Goal: Task Accomplishment & Management: Manage account settings

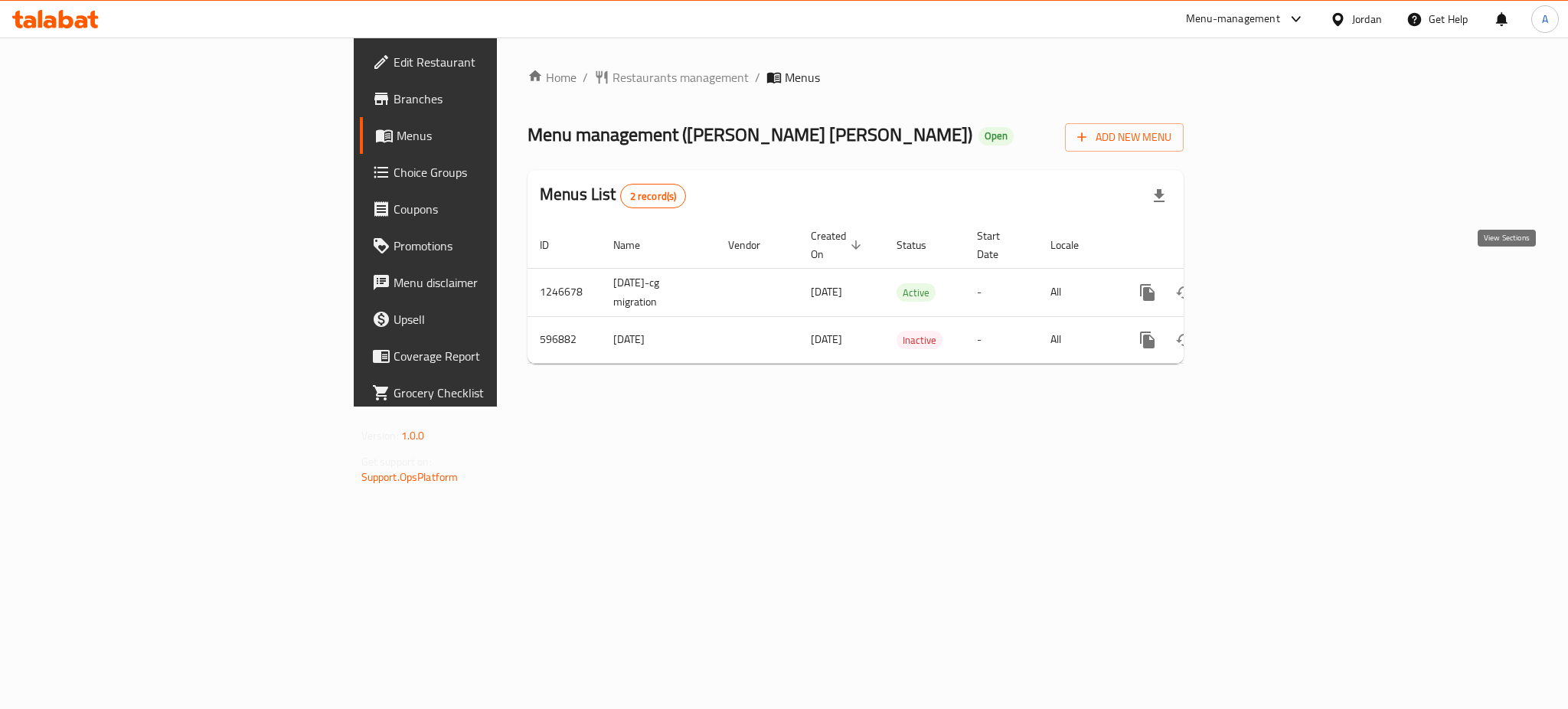
click at [1276, 286] on link "enhanced table" at bounding box center [1257, 292] width 37 height 37
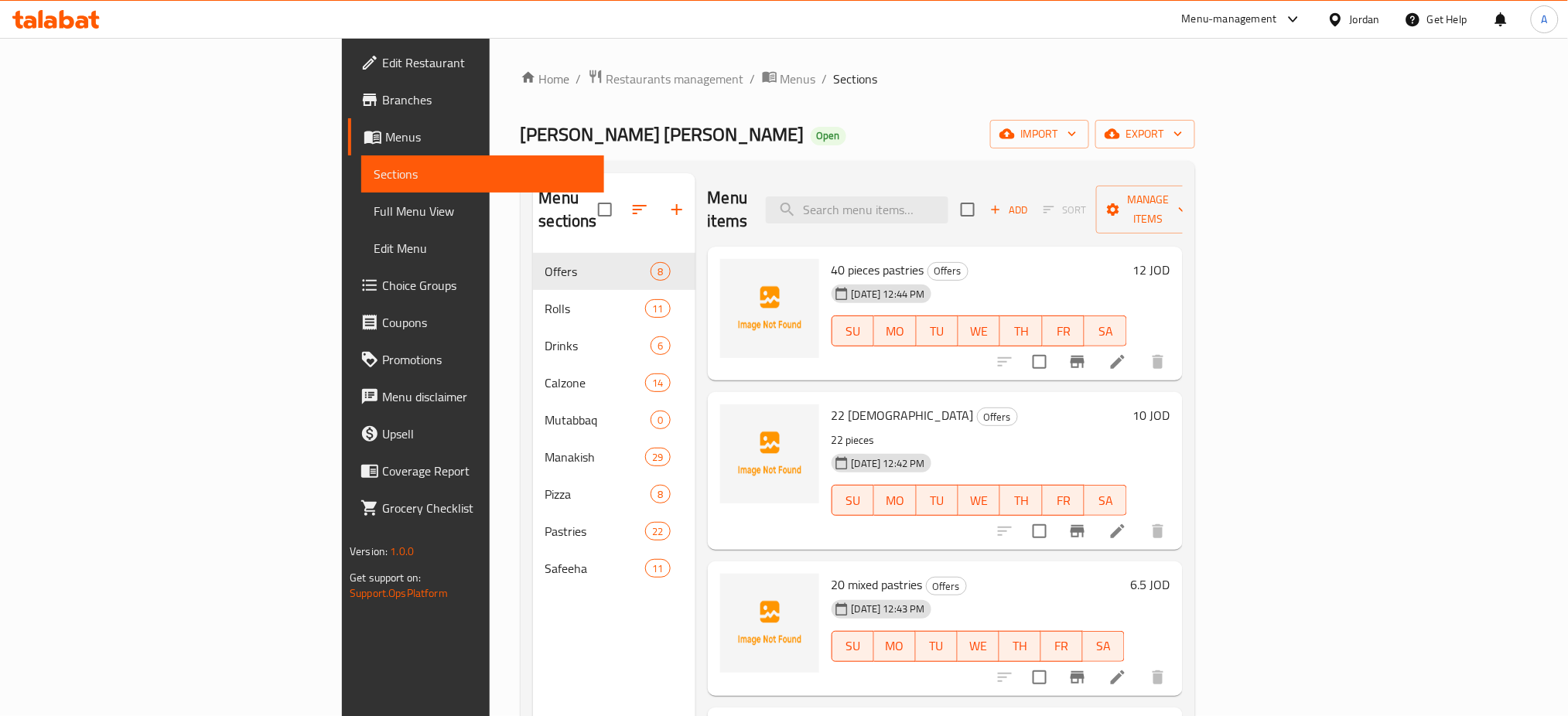
click at [373, 166] on span "Sections" at bounding box center [482, 173] width 218 height 18
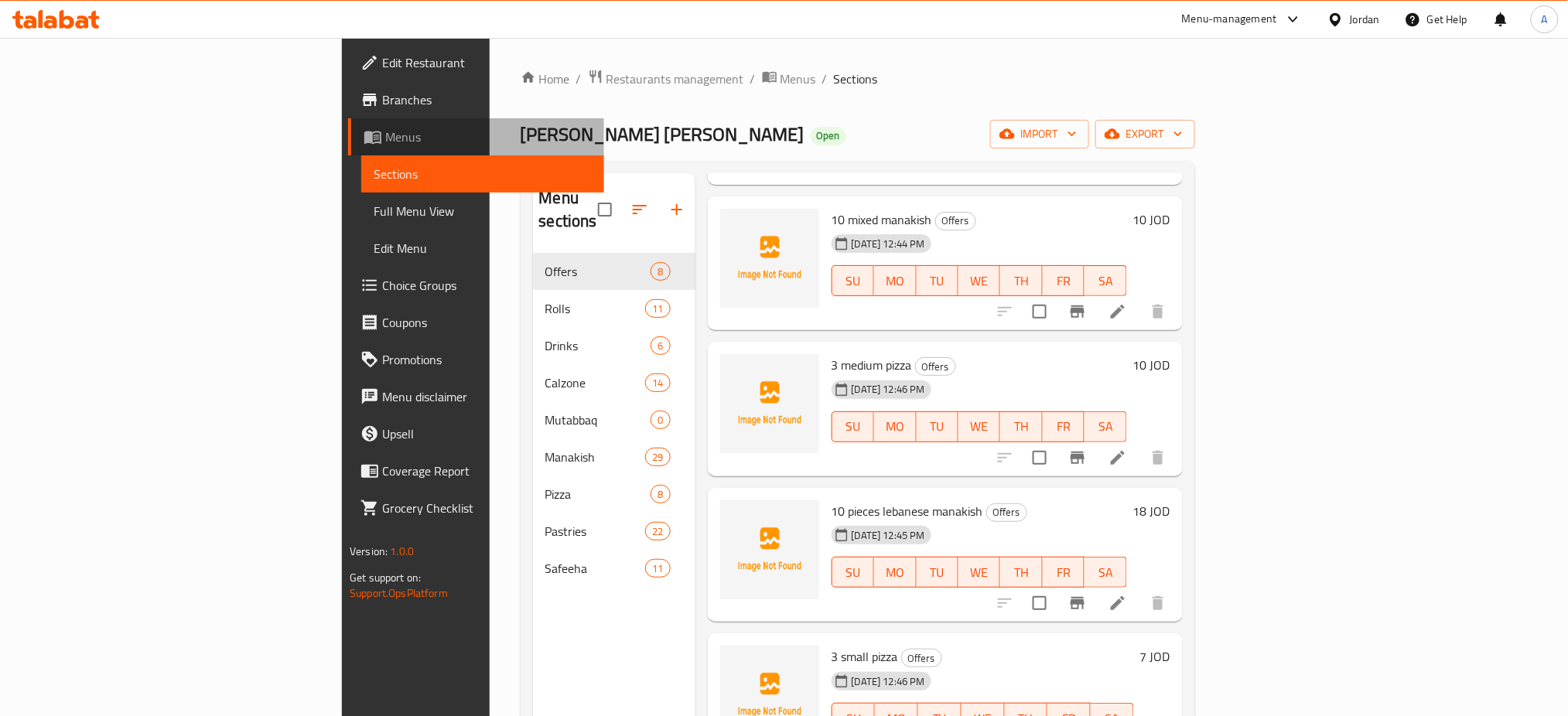
click at [348, 153] on link "Menus" at bounding box center [476, 136] width 256 height 37
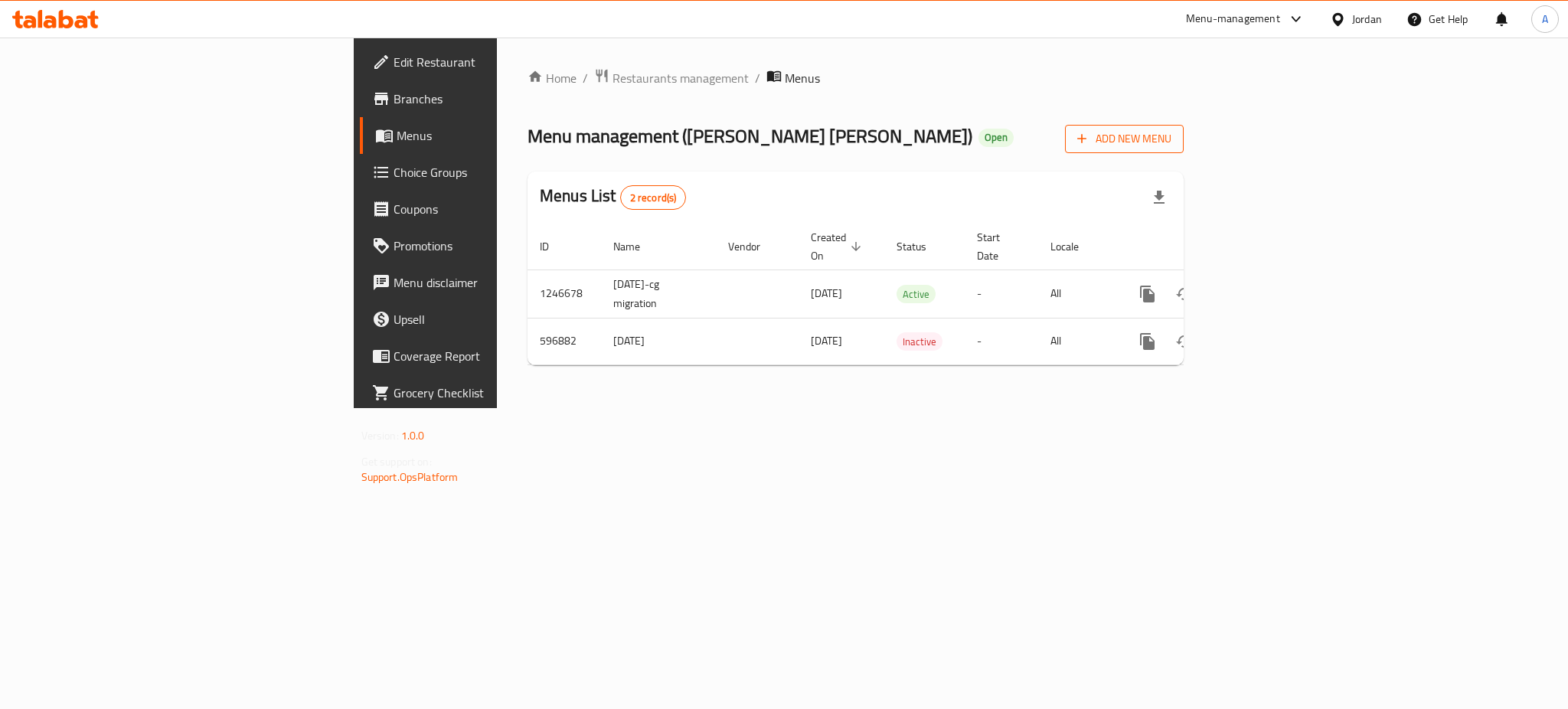
click at [1172, 148] on span "Add New Menu" at bounding box center [1124, 138] width 94 height 19
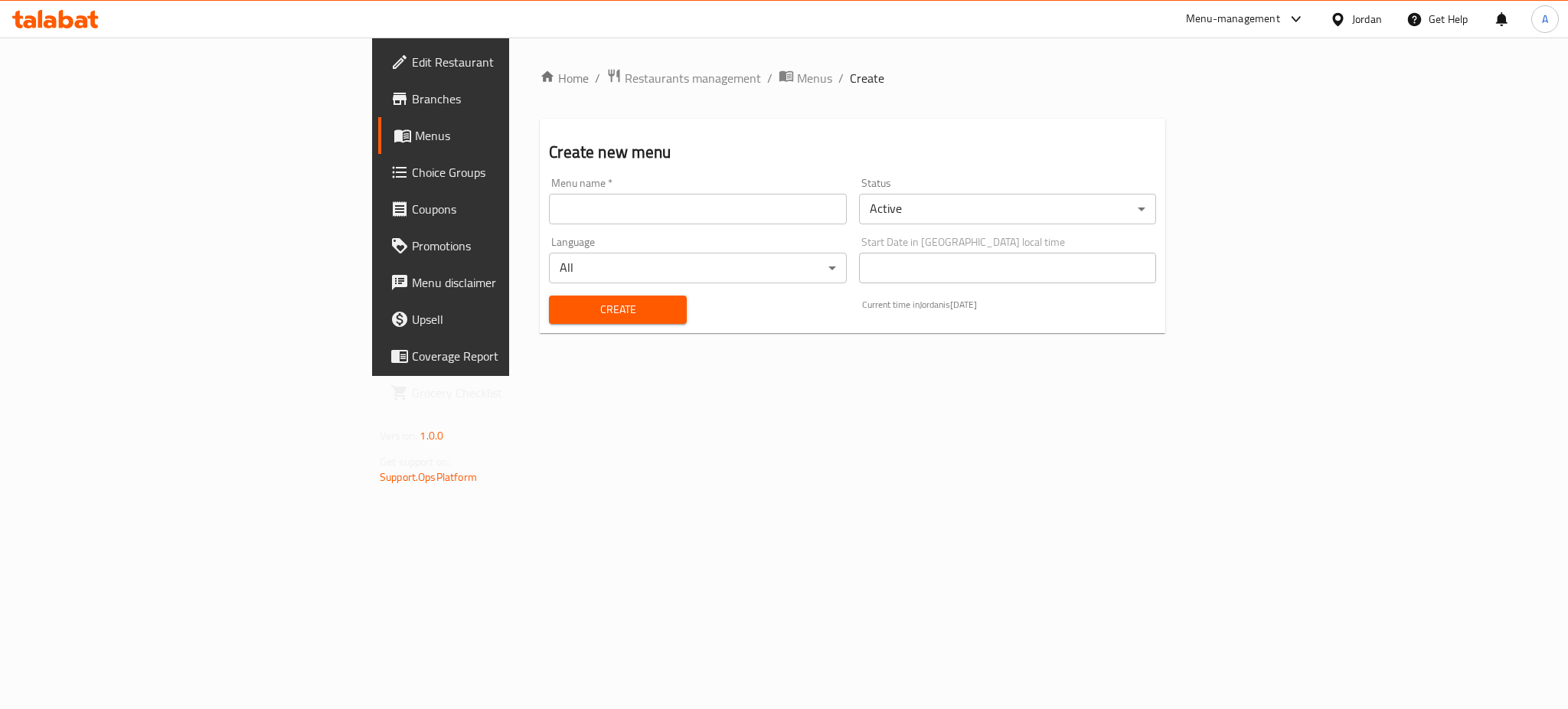
click at [805, 205] on input "text" at bounding box center [697, 209] width 297 height 30
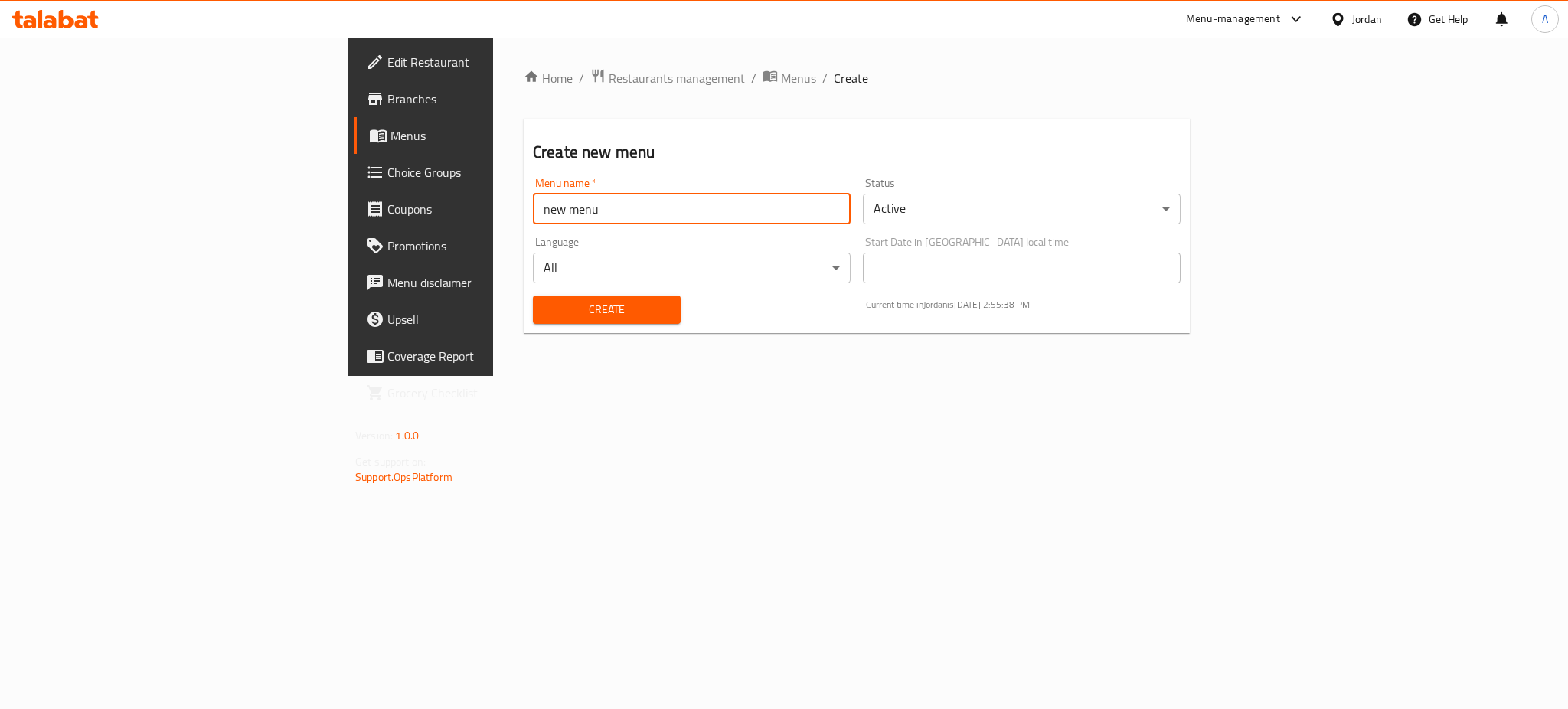
type input "new menu"
click at [737, 290] on div "Create Current time in Jordan is 11 Sep 2025 2:55:38 PM" at bounding box center [857, 309] width 666 height 47
click at [611, 305] on div "Create Current time in Jordan is 11 Sep 2025 2:55:38 PM" at bounding box center [857, 309] width 666 height 47
click at [559, 307] on span "Create" at bounding box center [607, 309] width 123 height 19
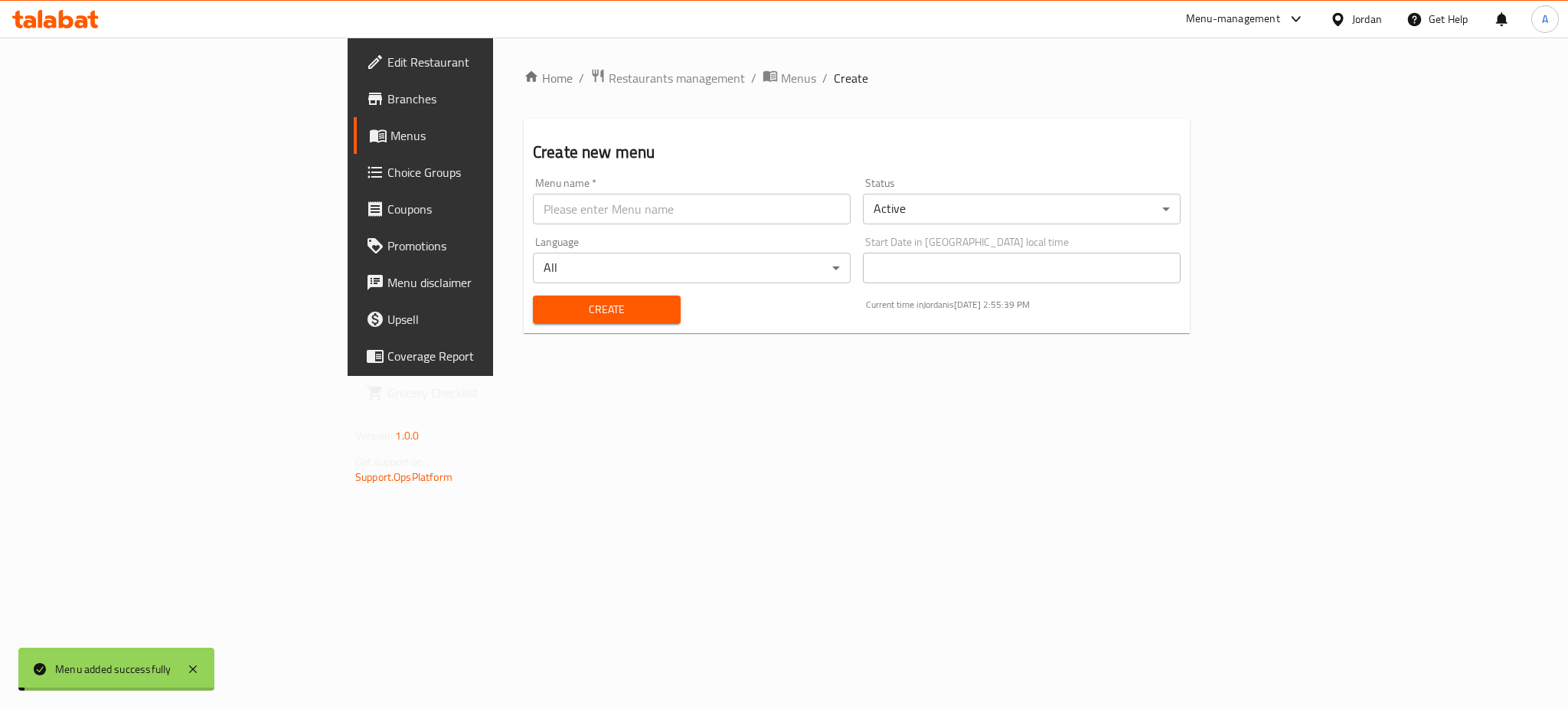
click at [391, 137] on span "Menus" at bounding box center [494, 136] width 207 height 18
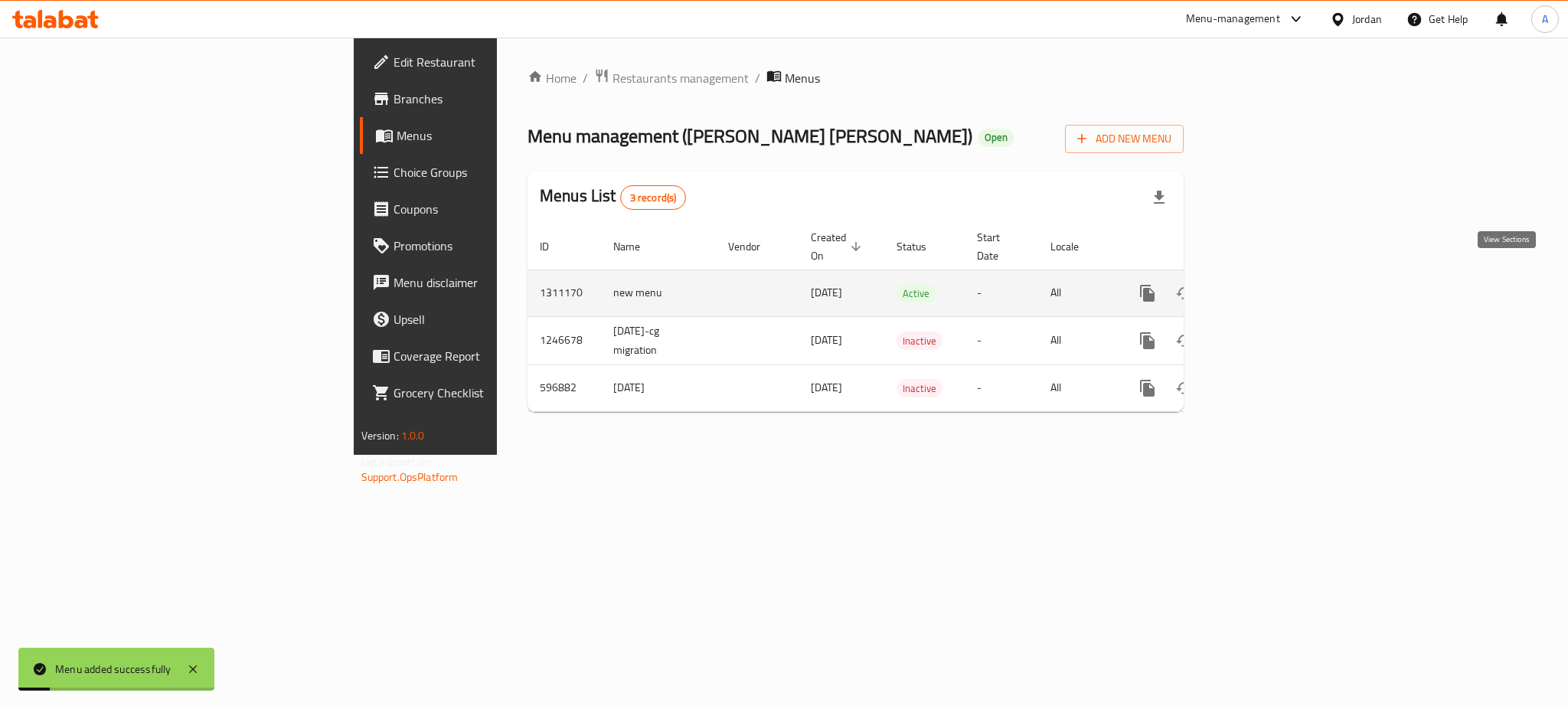
click at [1265, 286] on icon "enhanced table" at bounding box center [1257, 293] width 14 height 14
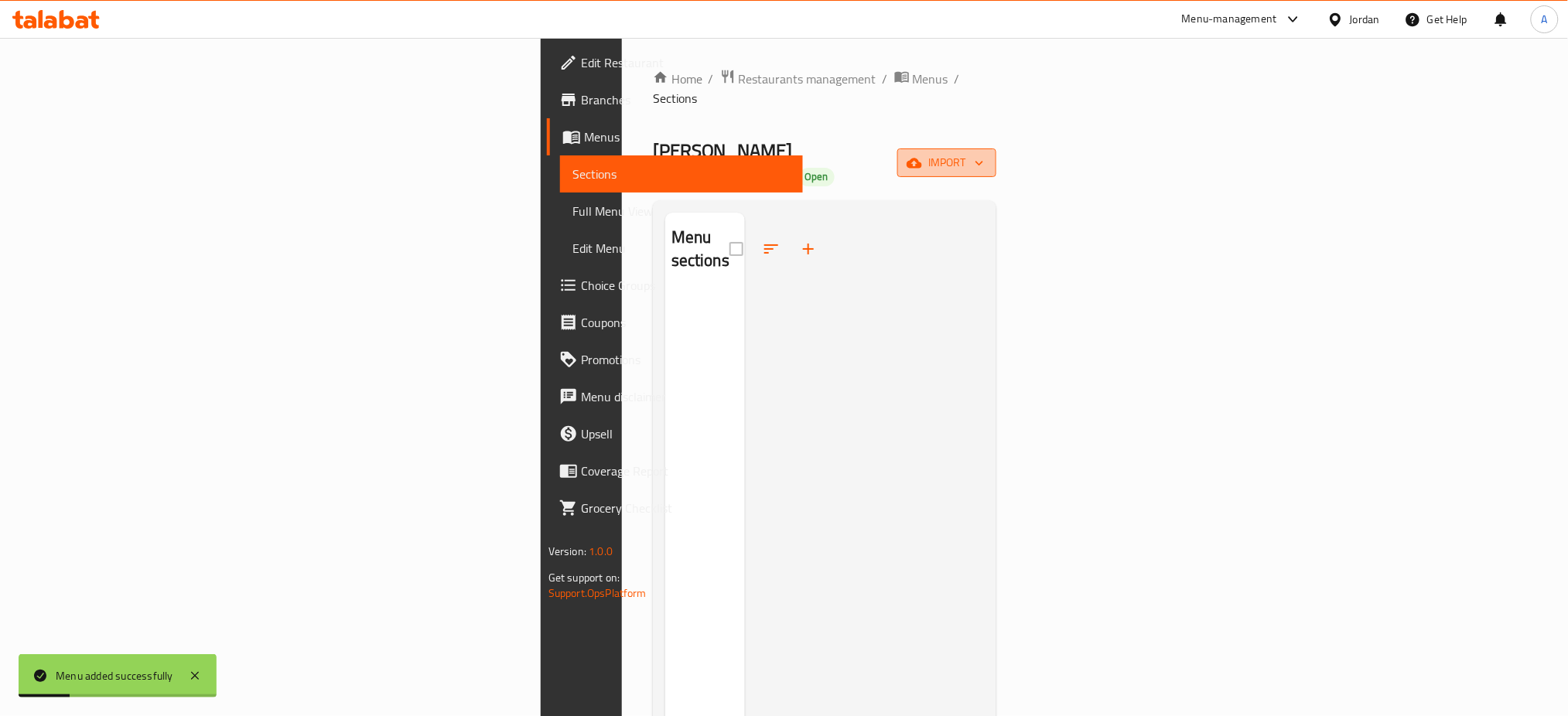
click at [984, 153] on span "import" at bounding box center [947, 162] width 74 height 19
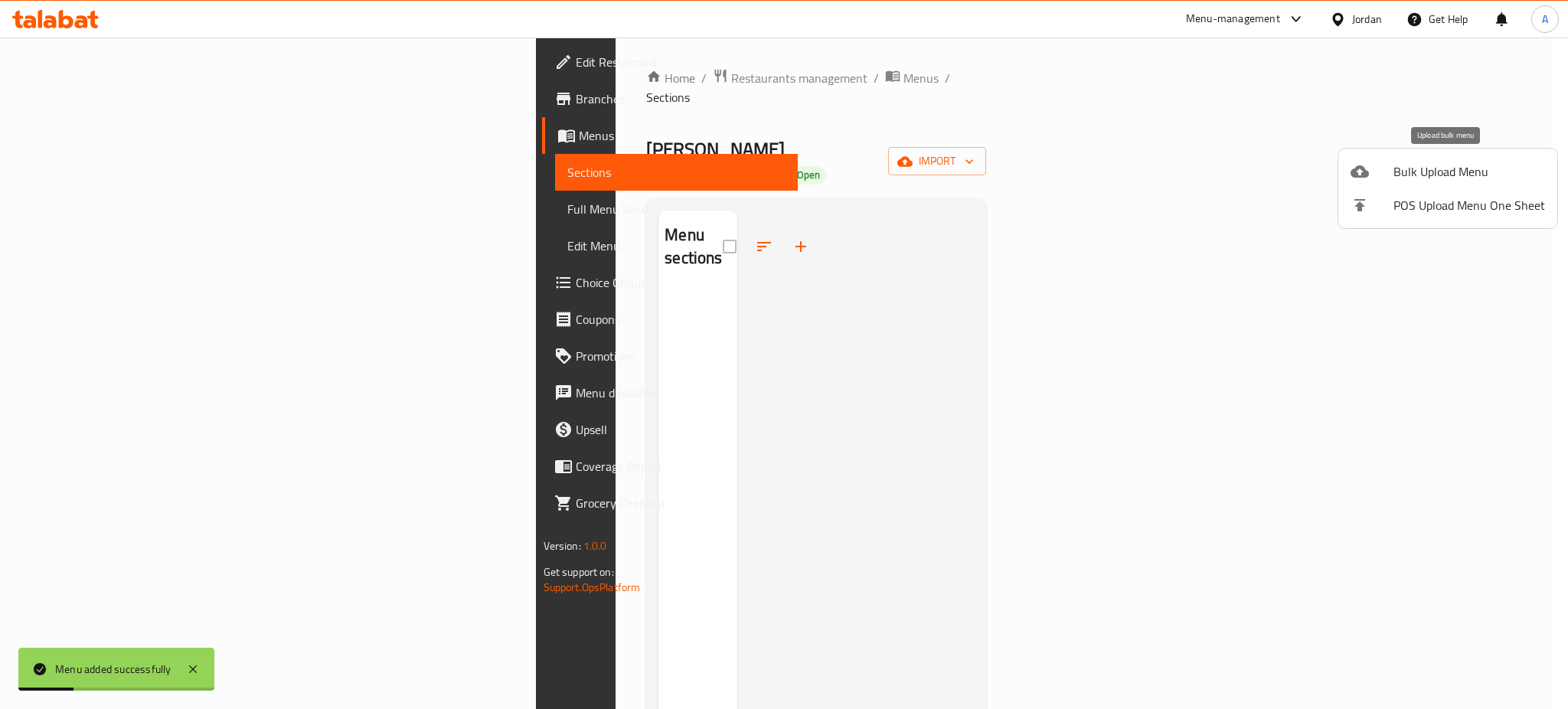
click at [1462, 173] on span "Bulk Upload Menu" at bounding box center [1469, 172] width 151 height 18
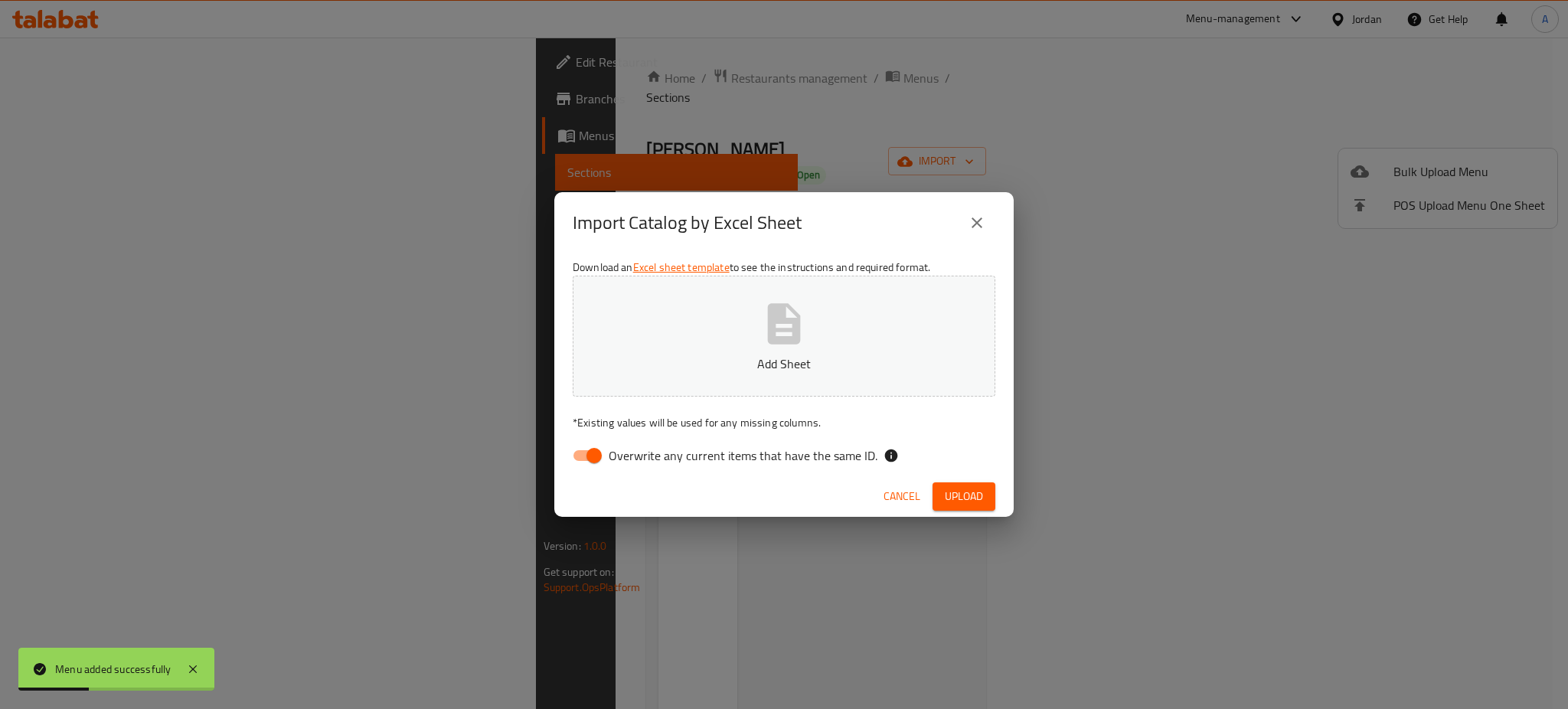
click at [721, 358] on p "Add Sheet" at bounding box center [784, 364] width 375 height 18
click at [585, 450] on input "Overwrite any current items that have the same ID." at bounding box center [594, 455] width 87 height 29
checkbox input "false"
click at [982, 487] on span "Upload" at bounding box center [964, 496] width 38 height 19
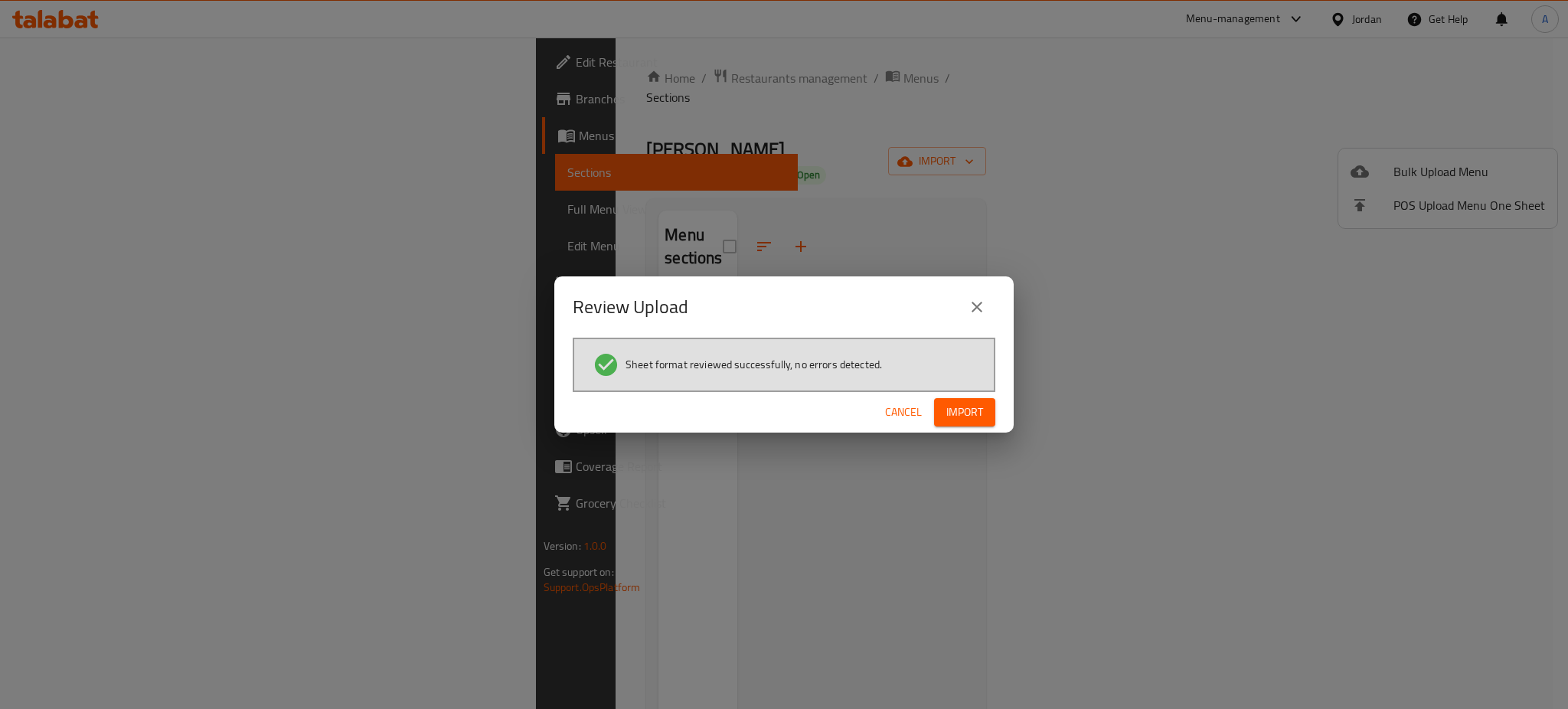
click at [961, 401] on button "Import" at bounding box center [965, 412] width 61 height 29
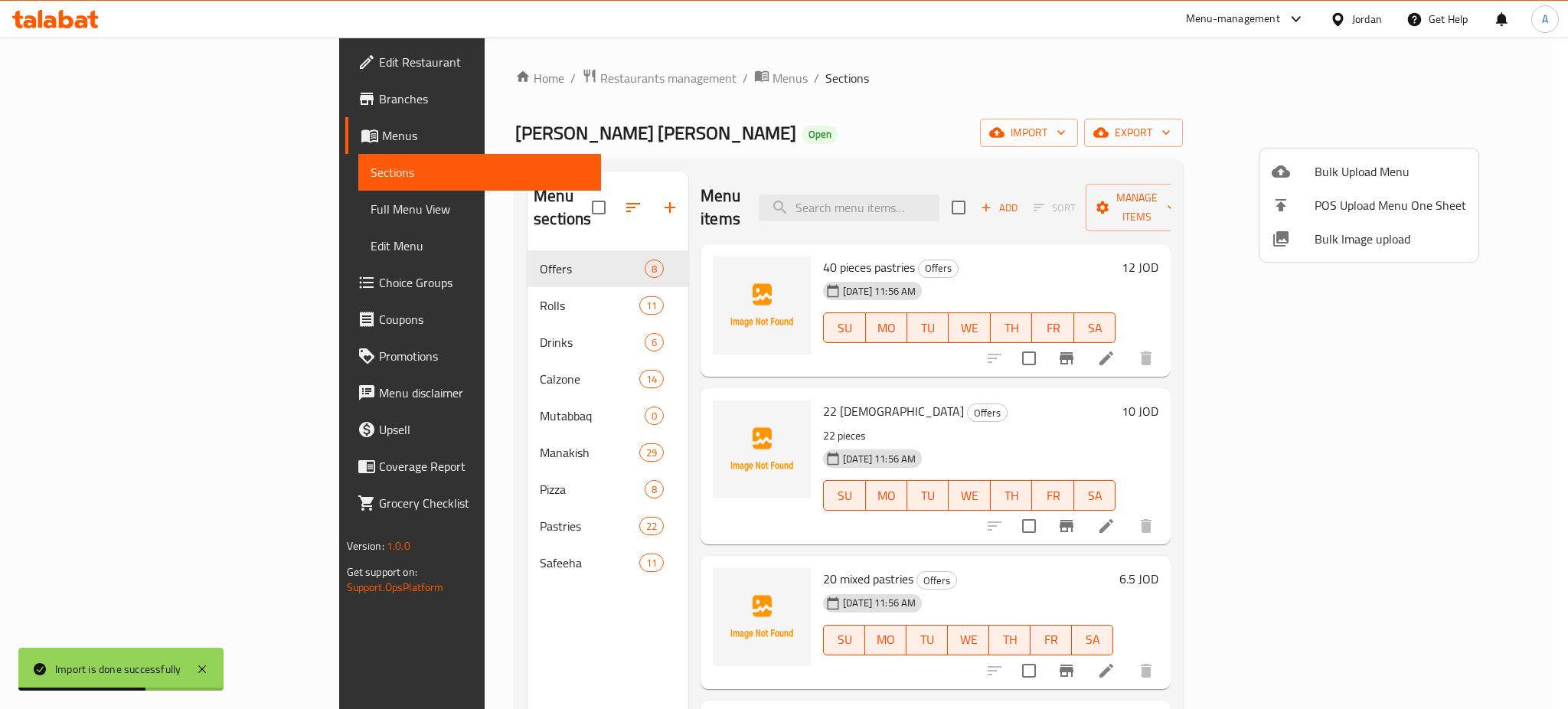
click at [1566, 334] on div at bounding box center [784, 354] width 1568 height 709
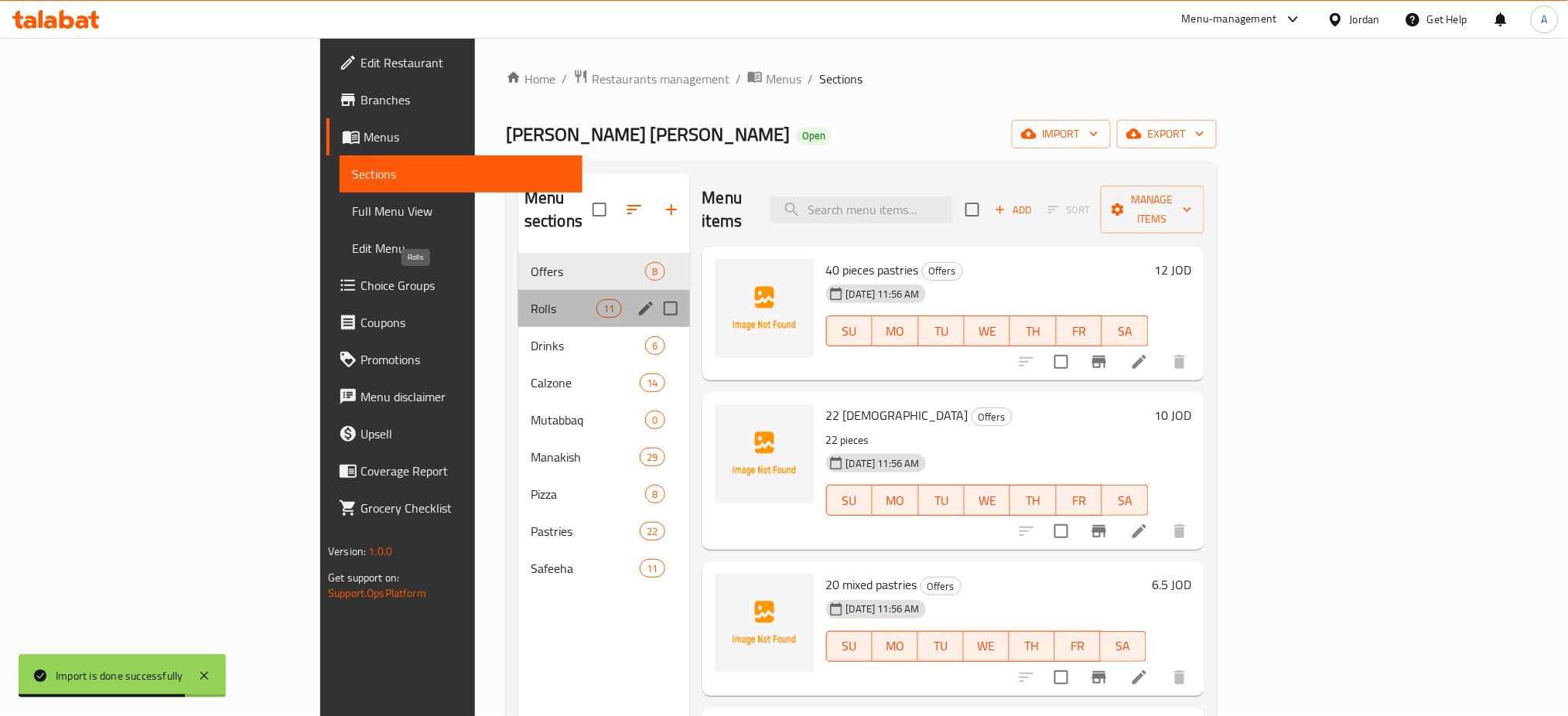
click at [531, 299] on span "Rolls" at bounding box center [564, 308] width 66 height 18
click at [531, 336] on span "Drinks" at bounding box center [589, 345] width 116 height 18
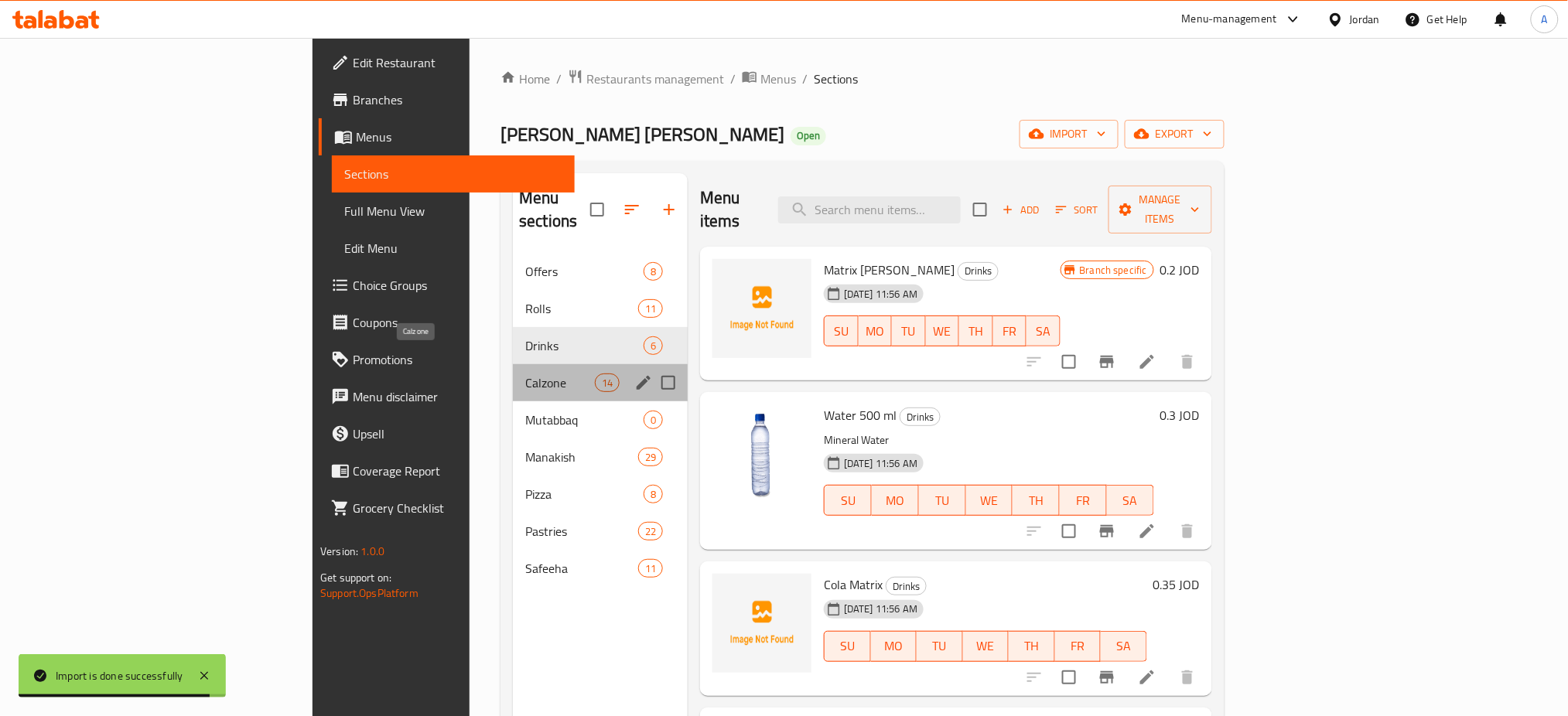
click at [525, 373] on span "Calzone" at bounding box center [560, 382] width 69 height 18
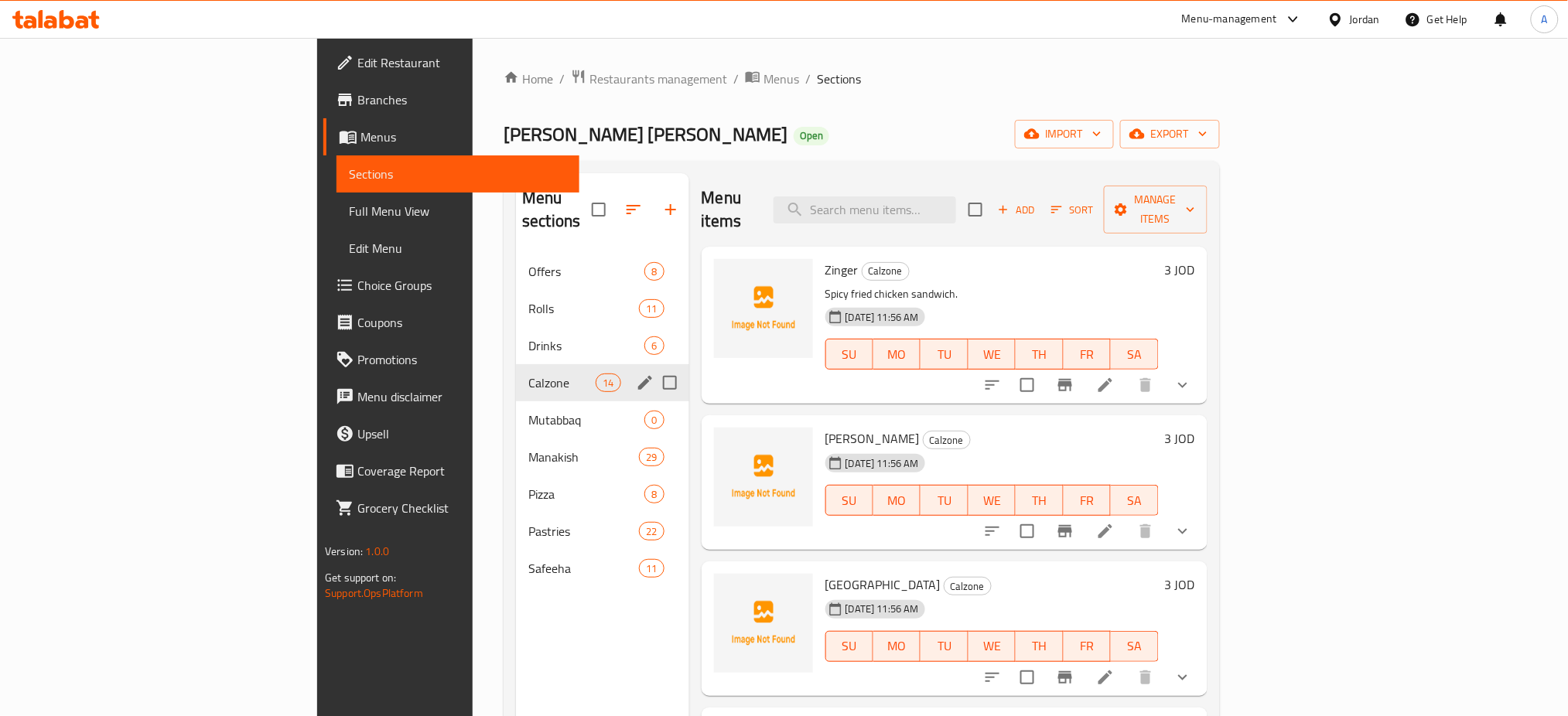
click at [529, 336] on span "Drinks" at bounding box center [587, 345] width 116 height 18
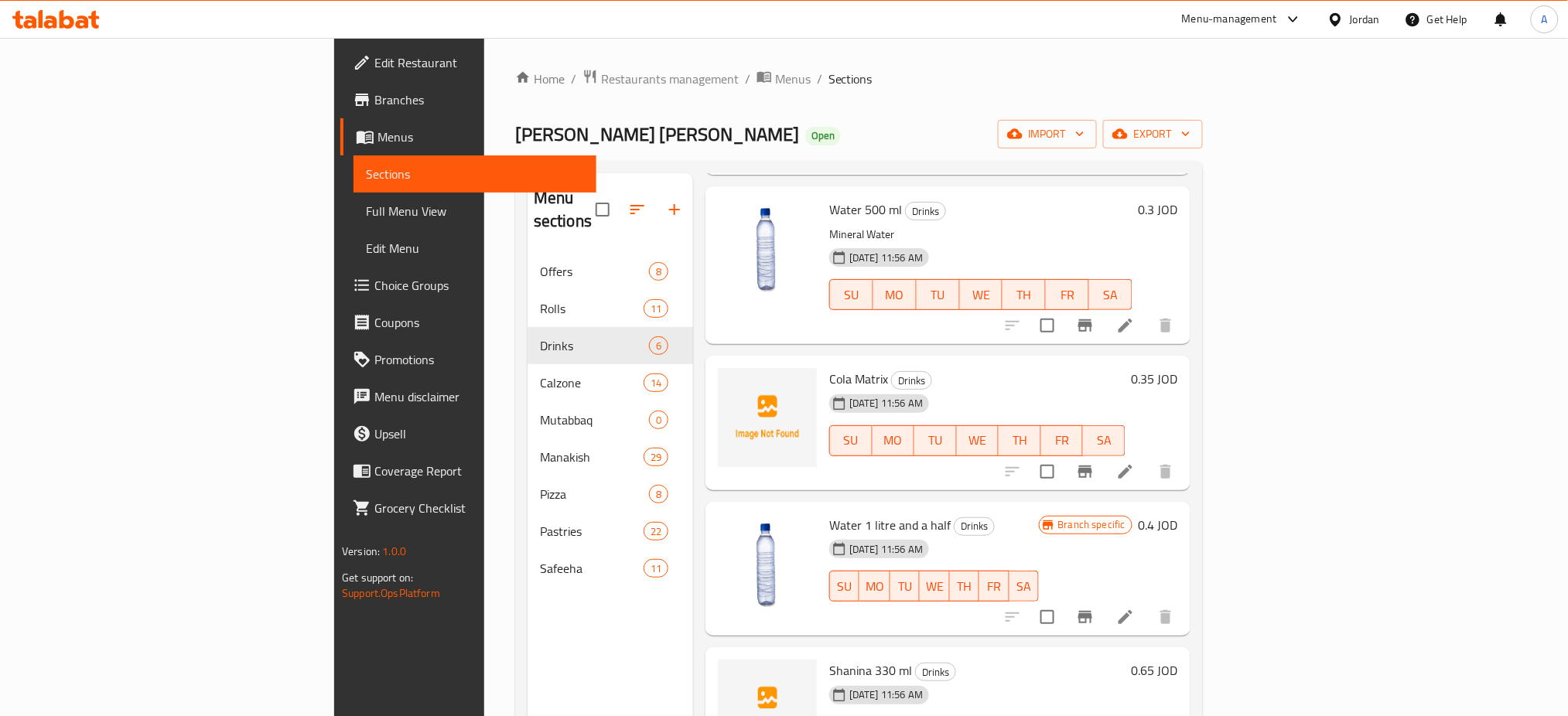
scroll to position [220, 0]
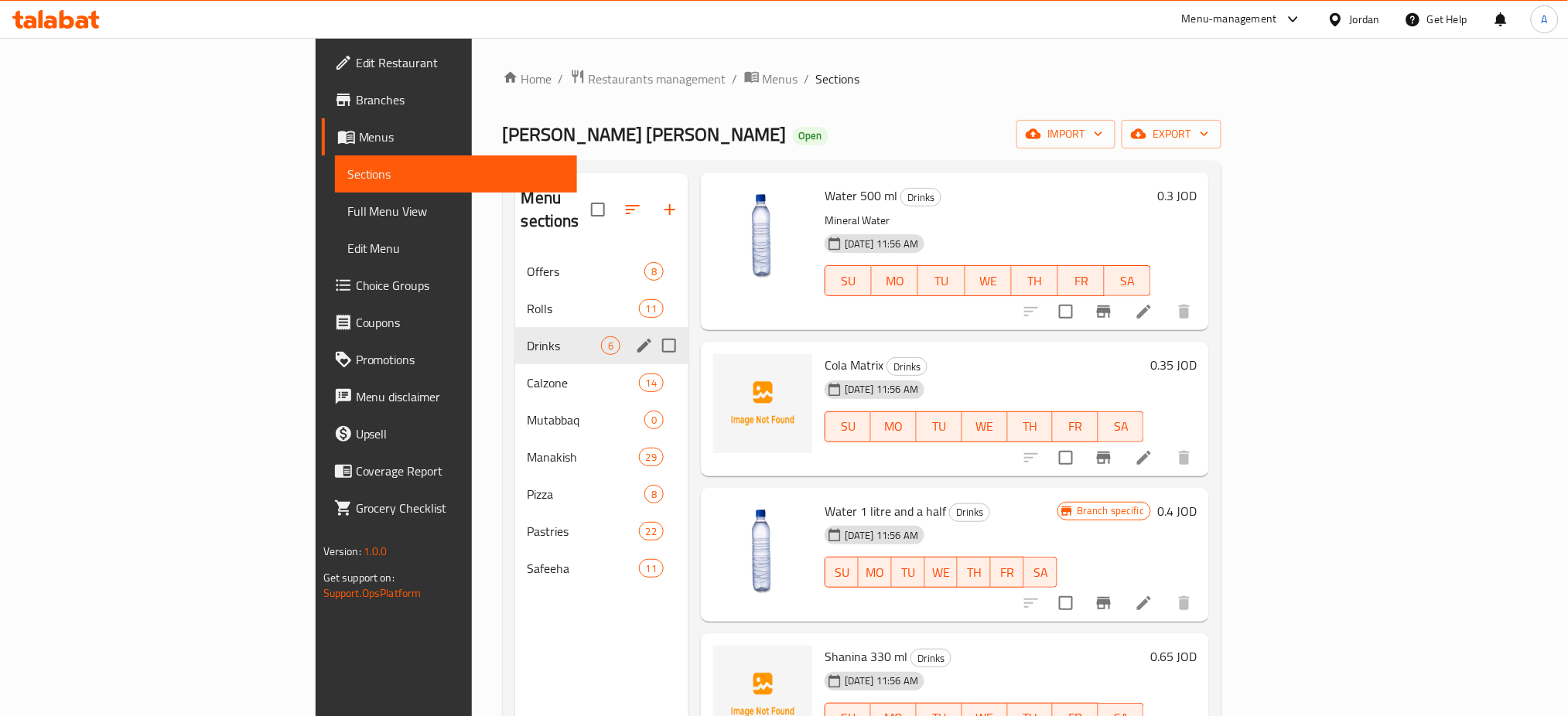
click at [516, 334] on div "Drinks 6" at bounding box center [602, 345] width 173 height 37
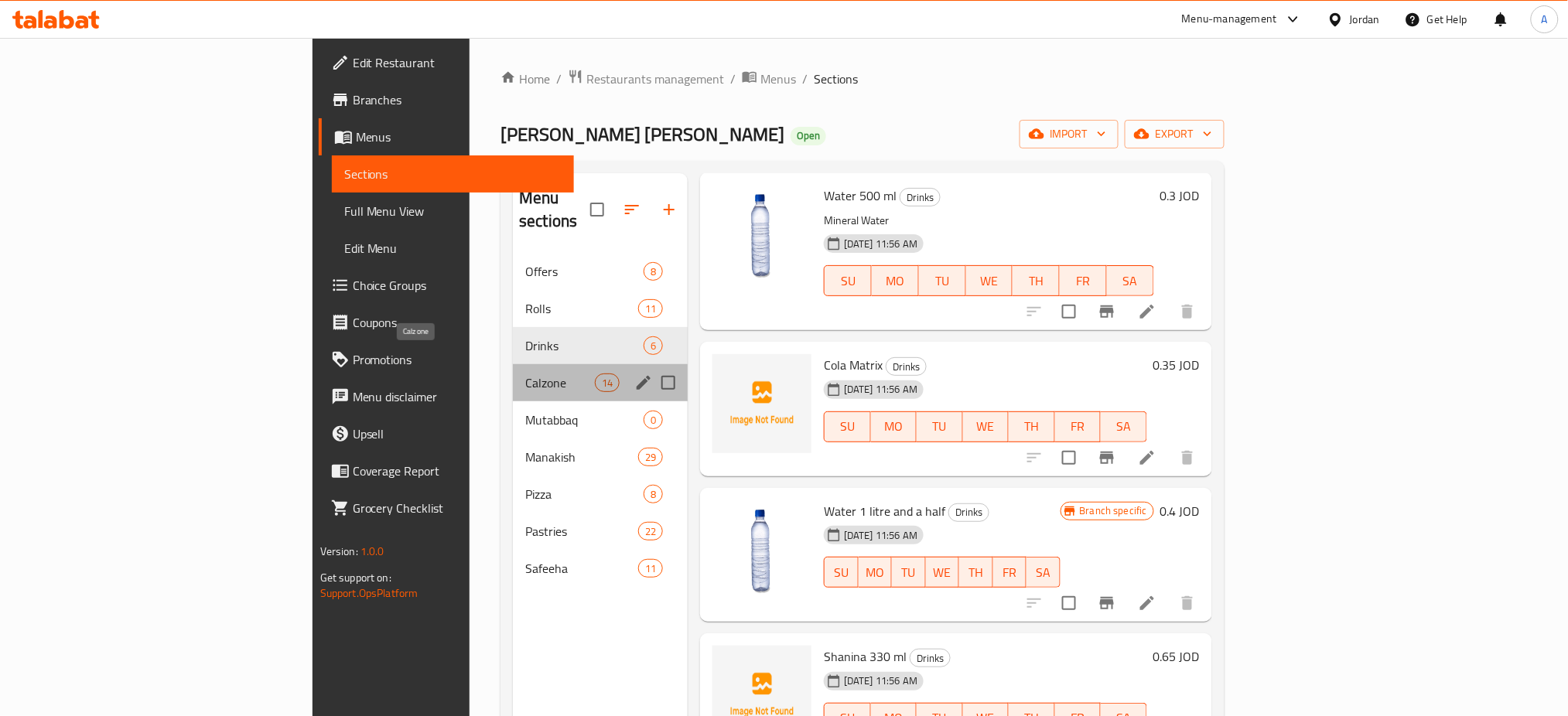
click at [525, 373] on span "Calzone" at bounding box center [560, 382] width 69 height 18
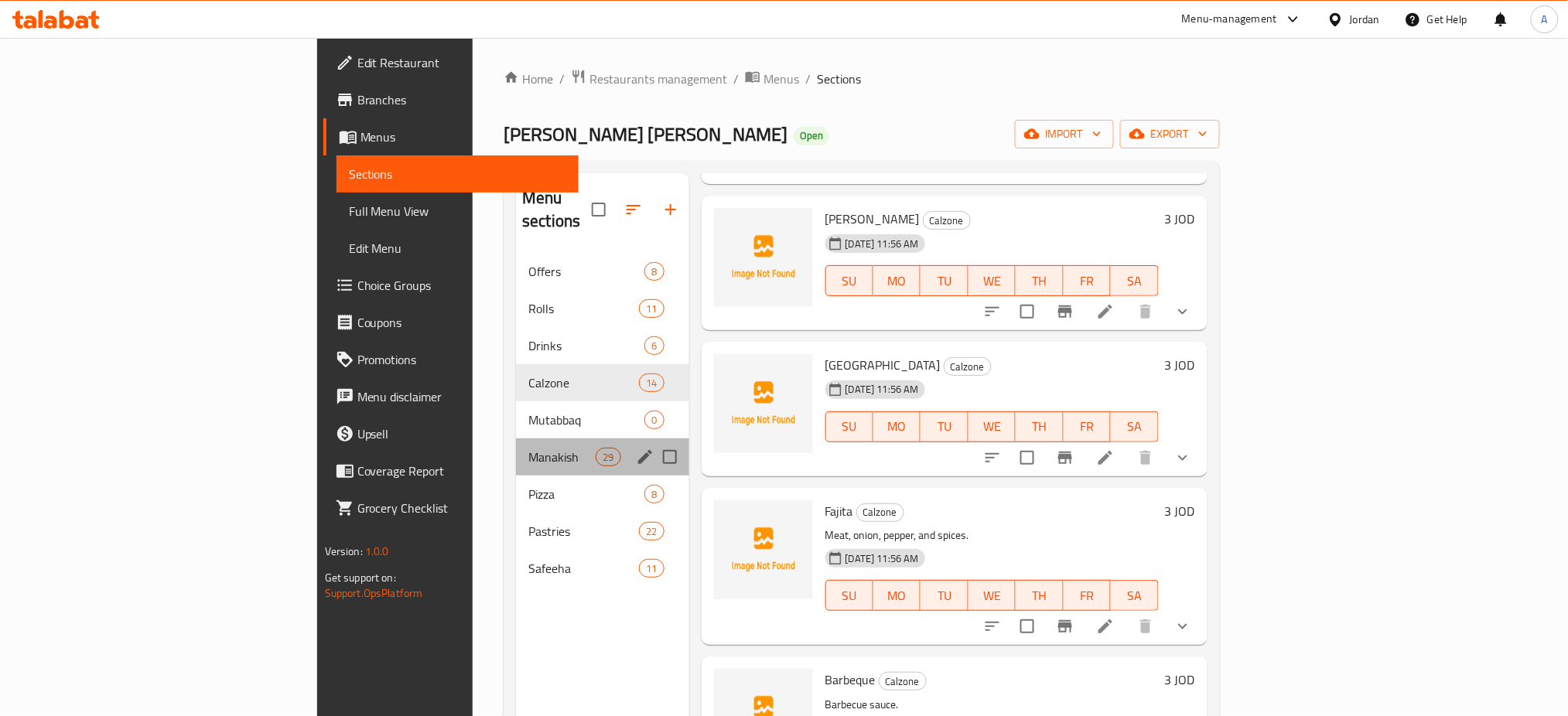
click at [516, 446] on div "Manakish 29" at bounding box center [602, 457] width 173 height 37
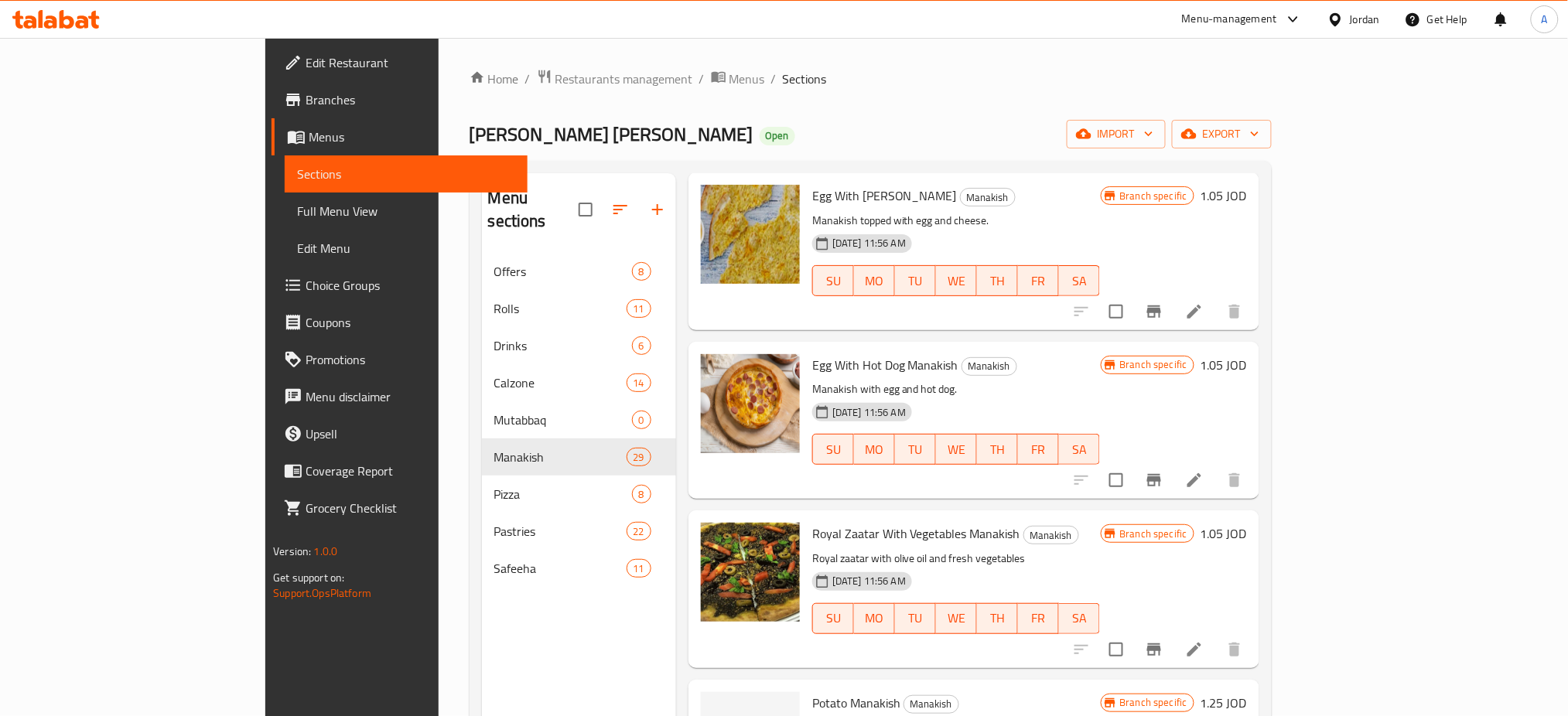
click at [1237, 29] on div "Menu-management" at bounding box center [1243, 19] width 145 height 37
click at [1251, 26] on div "Menu-management" at bounding box center [1229, 19] width 95 height 18
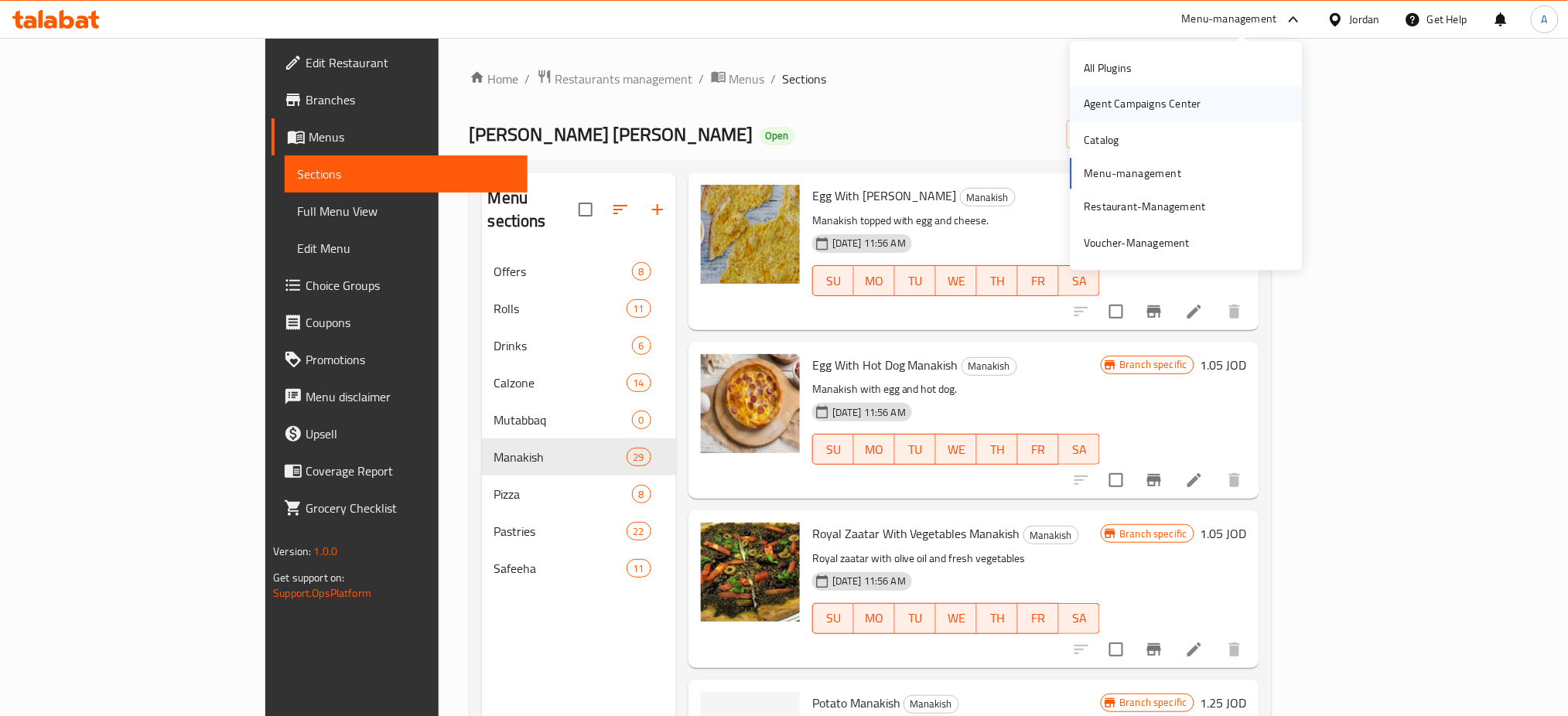
click at [1208, 107] on div "Agent Campaigns Center" at bounding box center [1143, 104] width 141 height 36
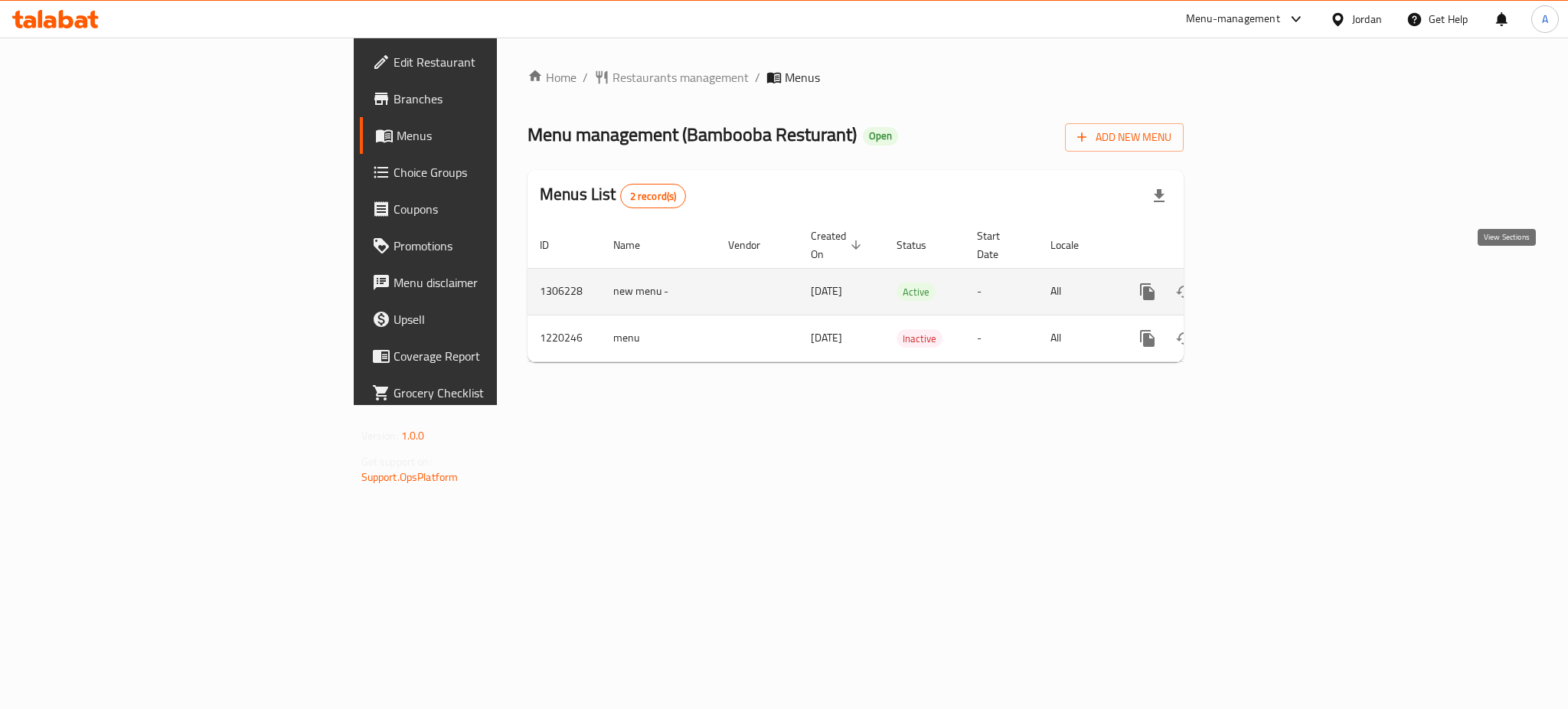
click at [1267, 283] on icon "enhanced table" at bounding box center [1258, 292] width 18 height 18
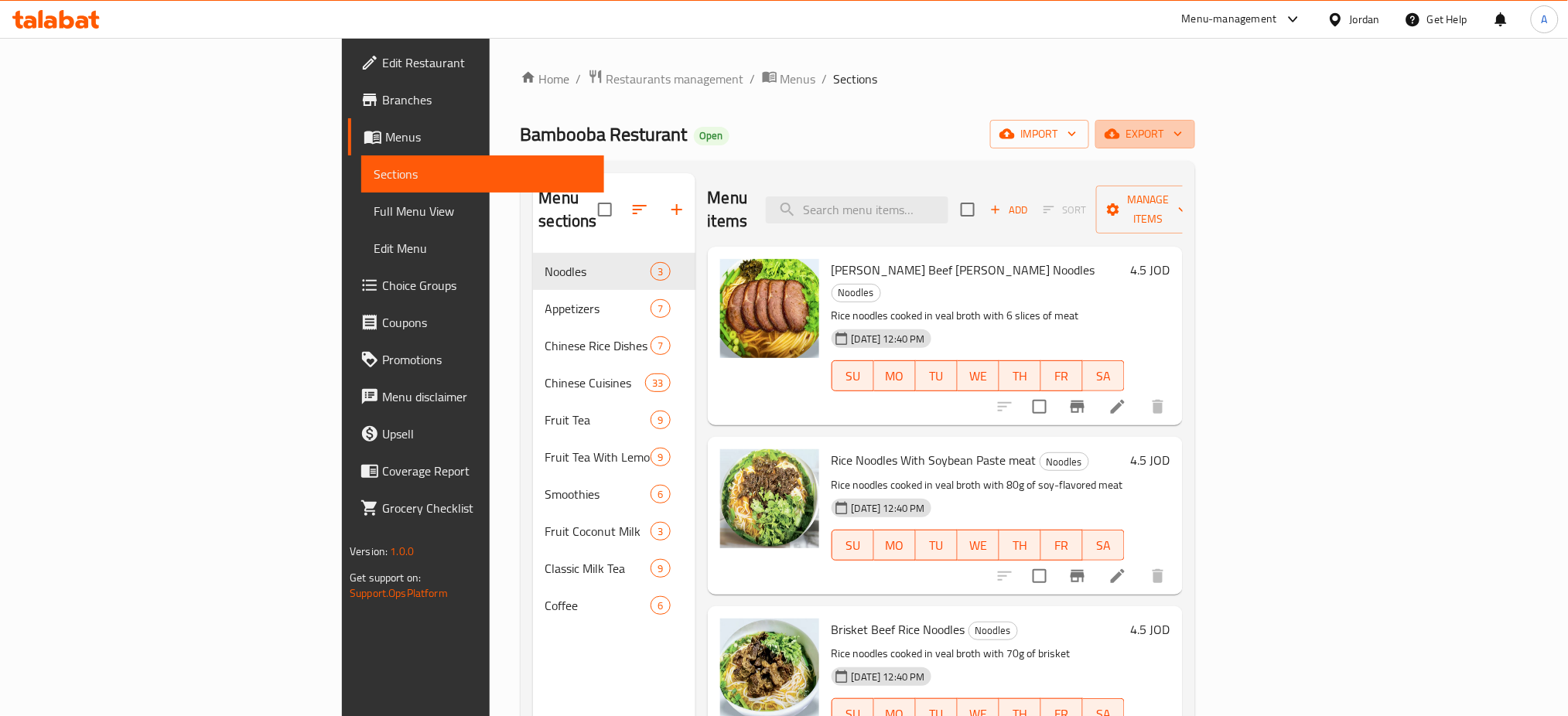
click at [1186, 128] on icon "button" at bounding box center [1178, 134] width 16 height 16
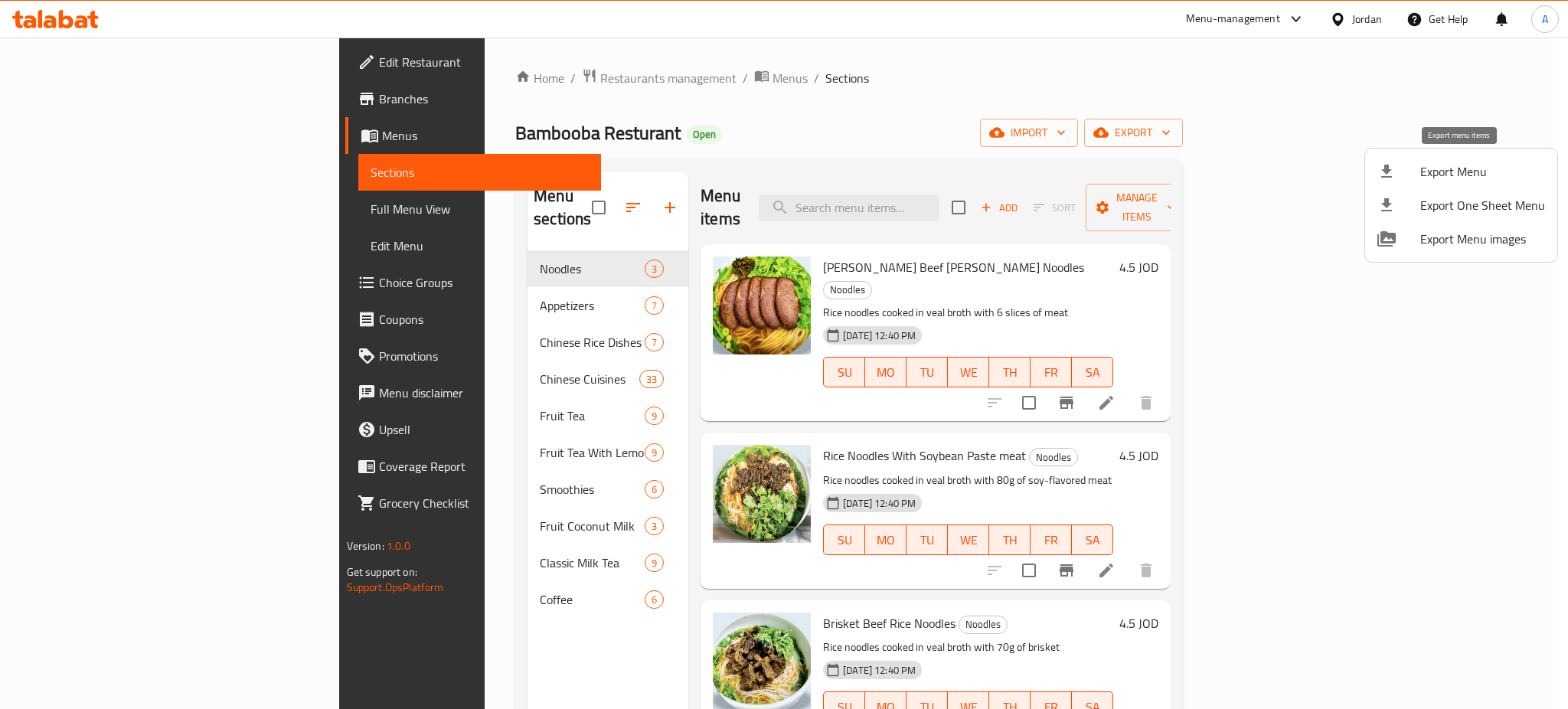
click at [1500, 165] on span "Export Menu" at bounding box center [1482, 172] width 125 height 18
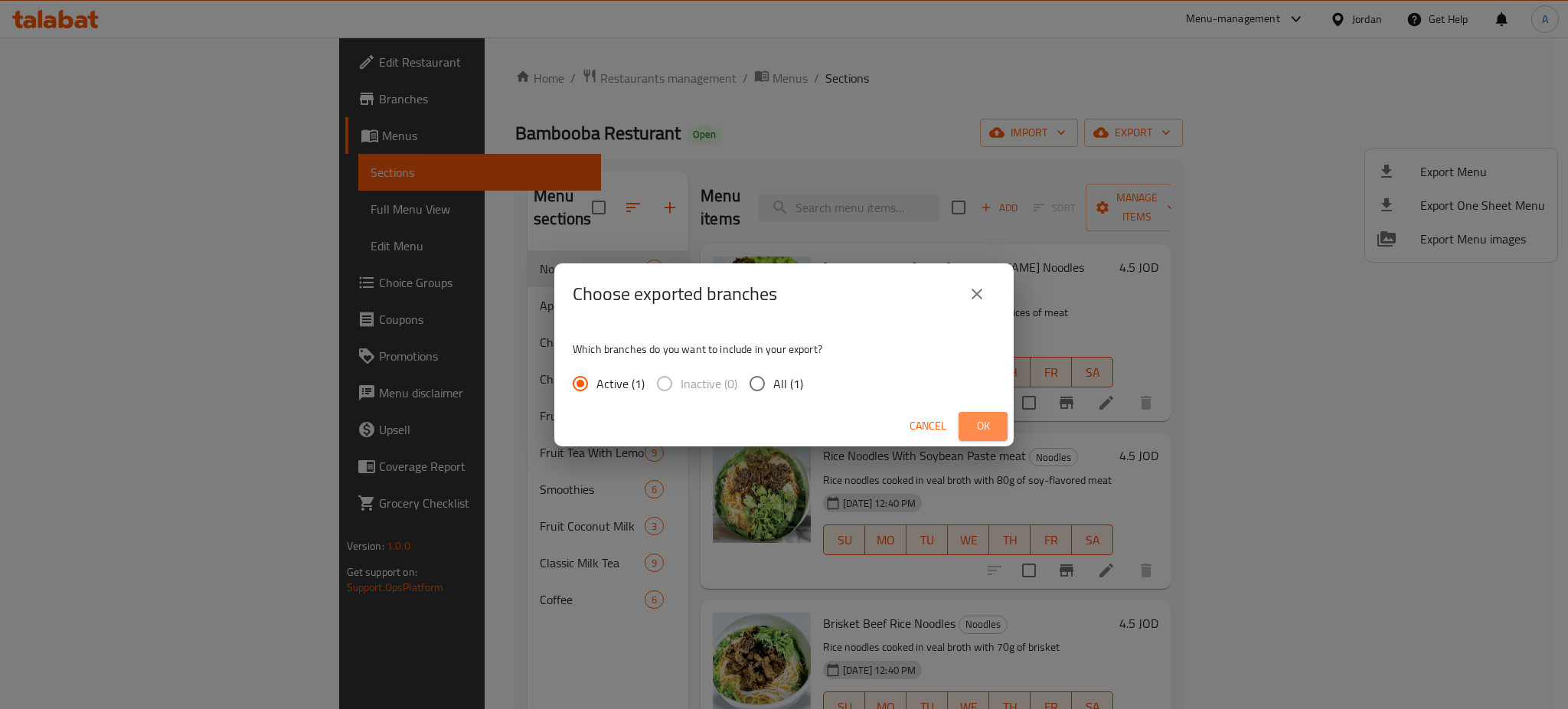
click at [981, 429] on span "Ok" at bounding box center [983, 426] width 25 height 19
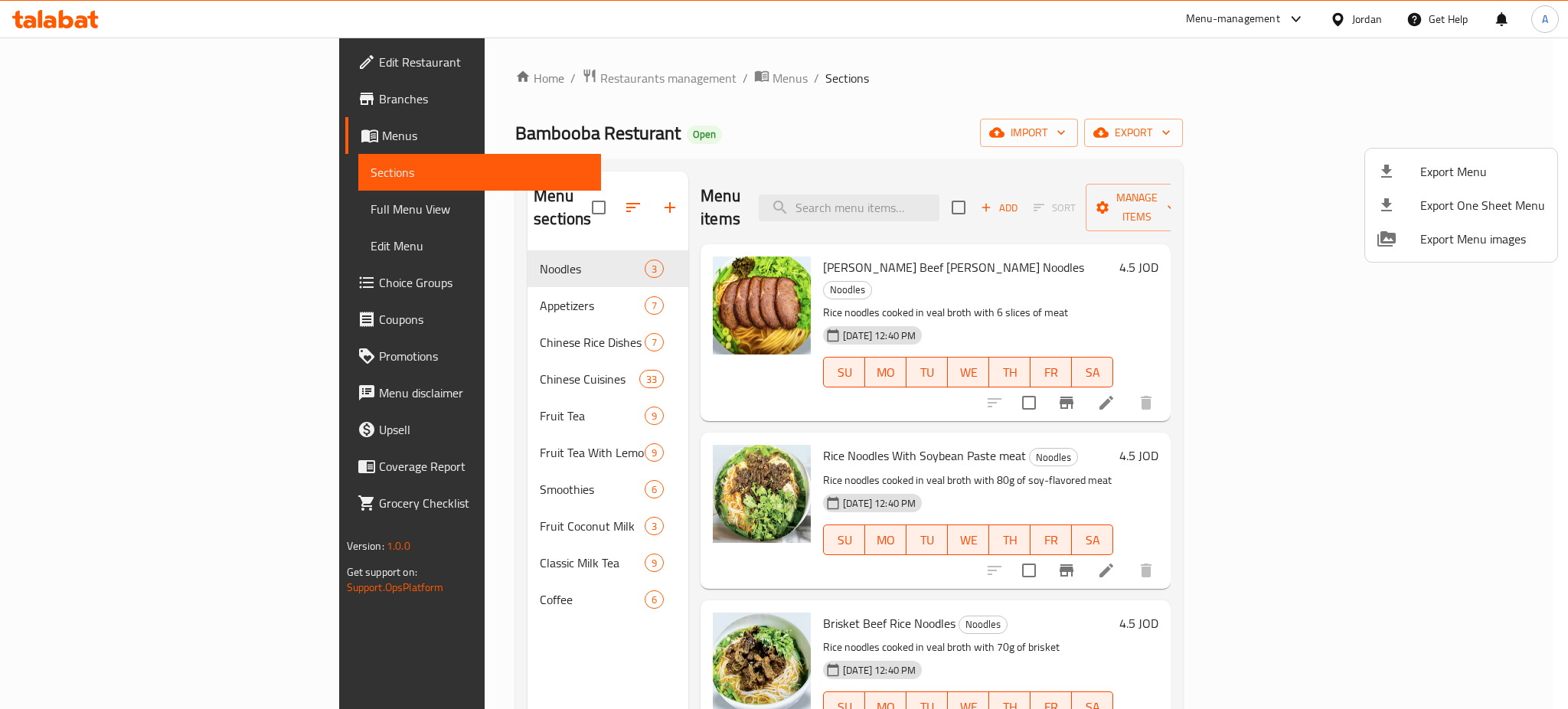
click at [1339, 34] on div at bounding box center [784, 354] width 1568 height 709
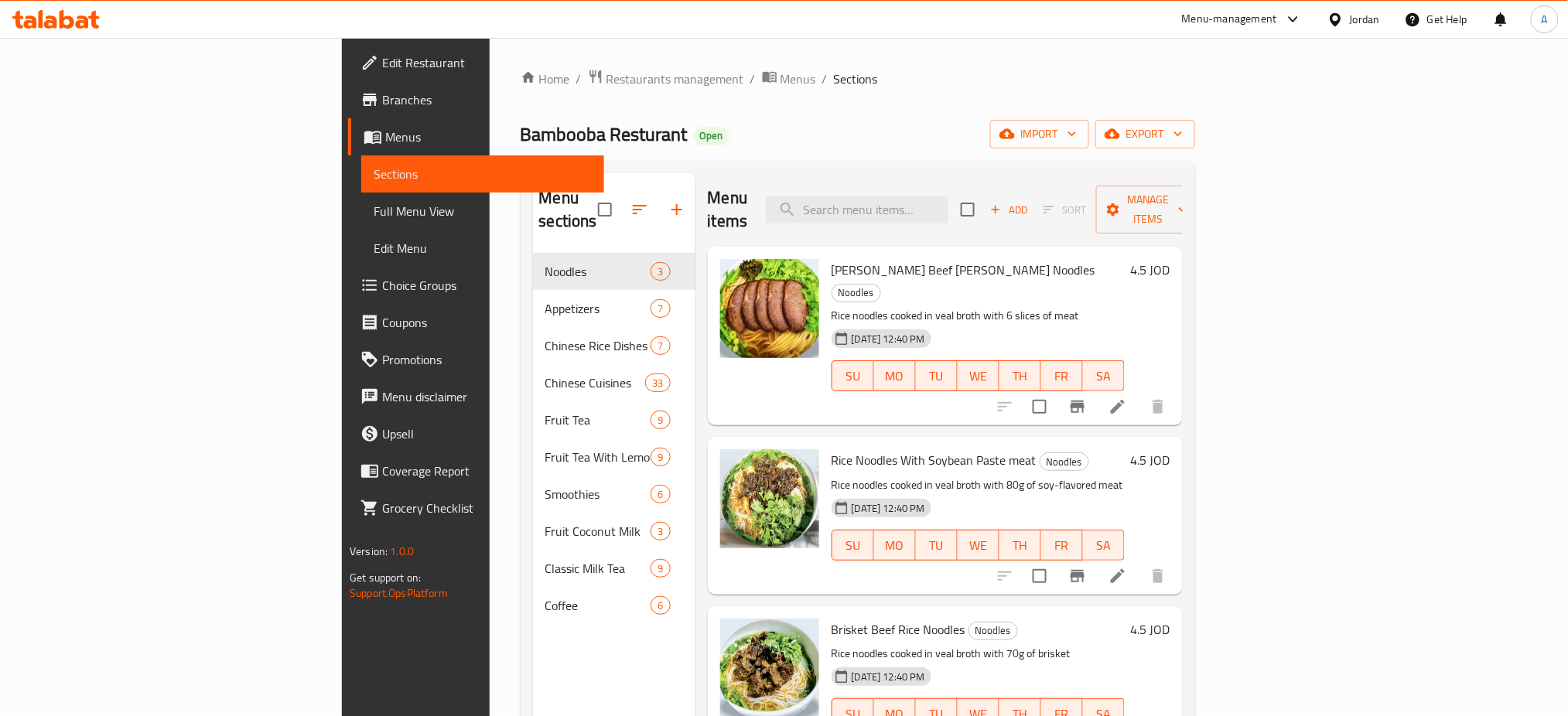
click at [1271, 28] on div "Menu-management" at bounding box center [1229, 19] width 95 height 18
click at [1244, 96] on div "Agent Campaigns Center" at bounding box center [1186, 104] width 232 height 36
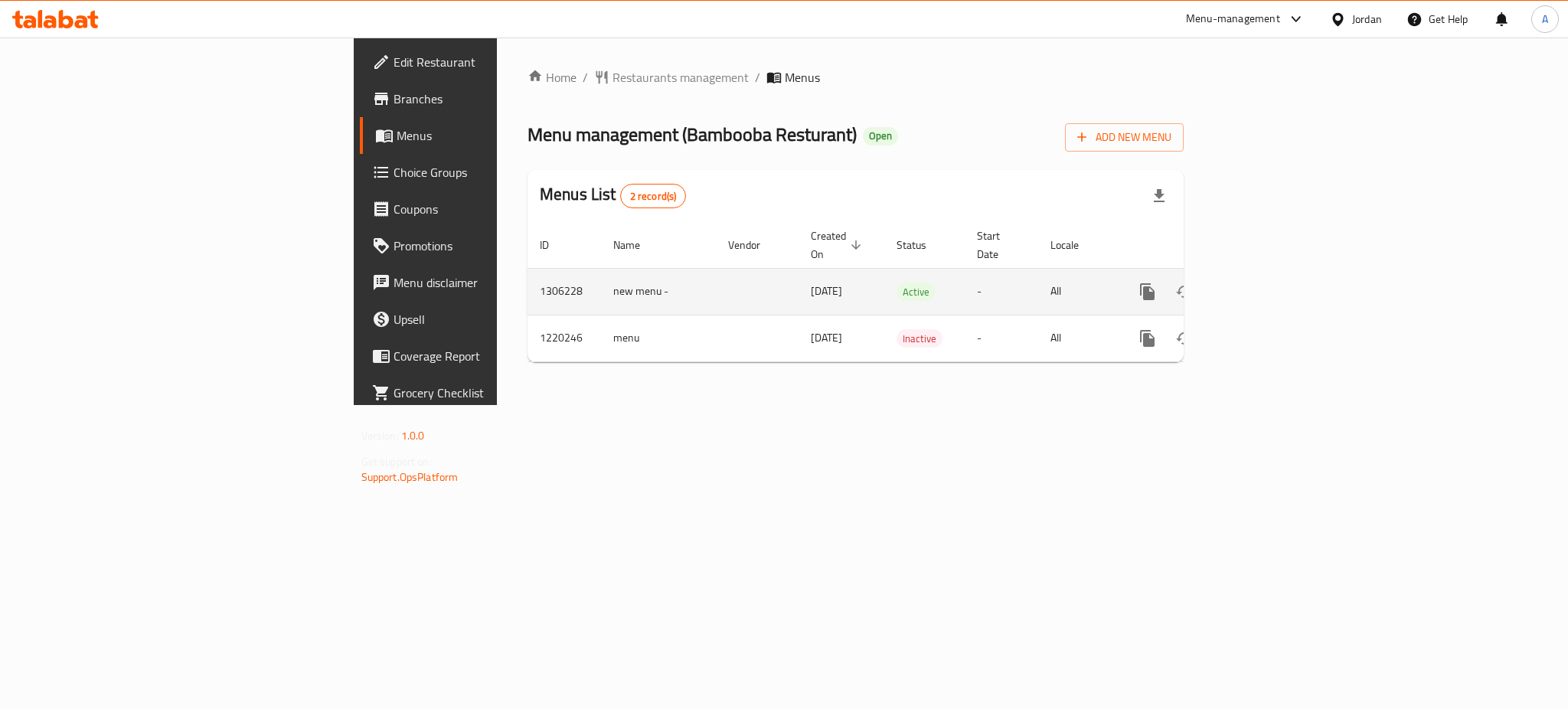
click at [1276, 273] on link "enhanced table" at bounding box center [1257, 291] width 37 height 37
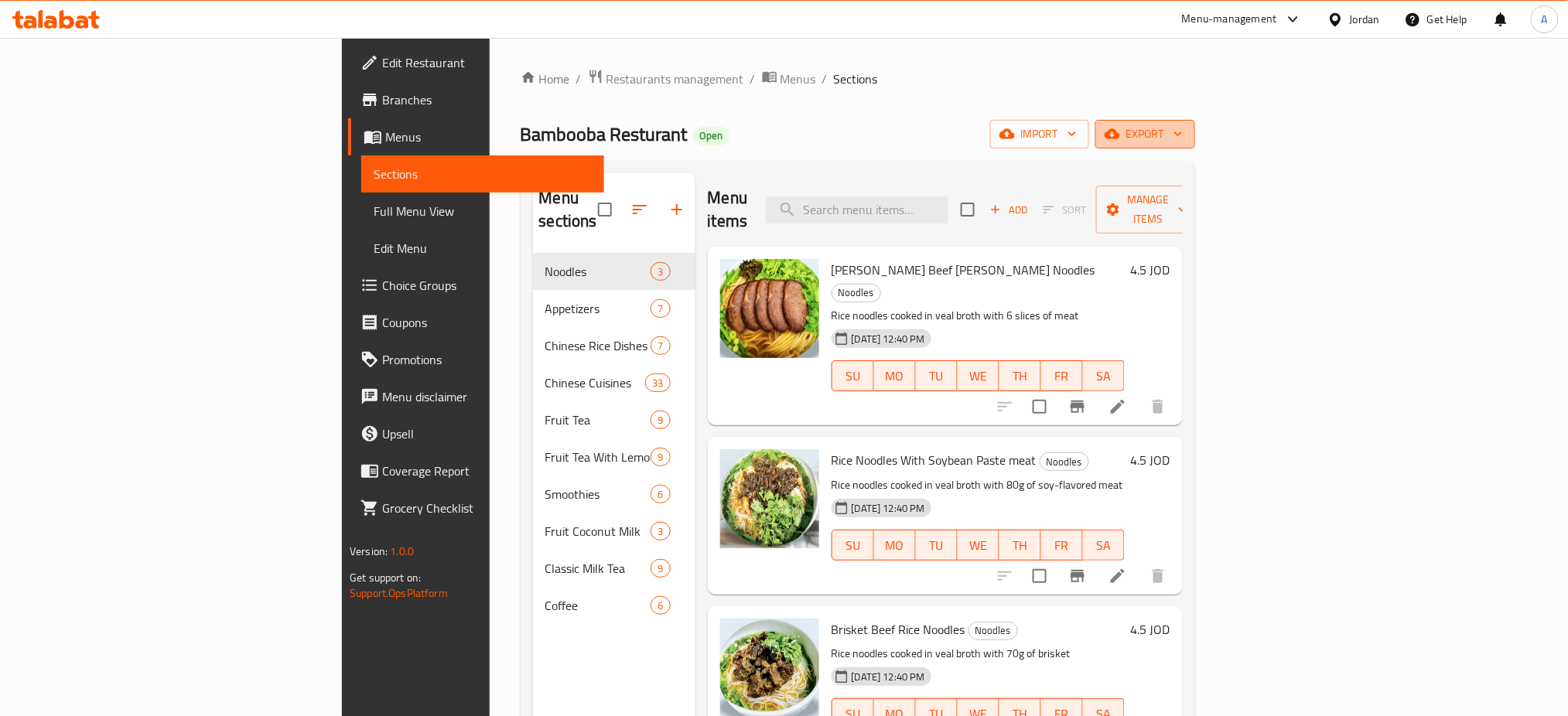
click at [1195, 148] on button "export" at bounding box center [1145, 134] width 100 height 29
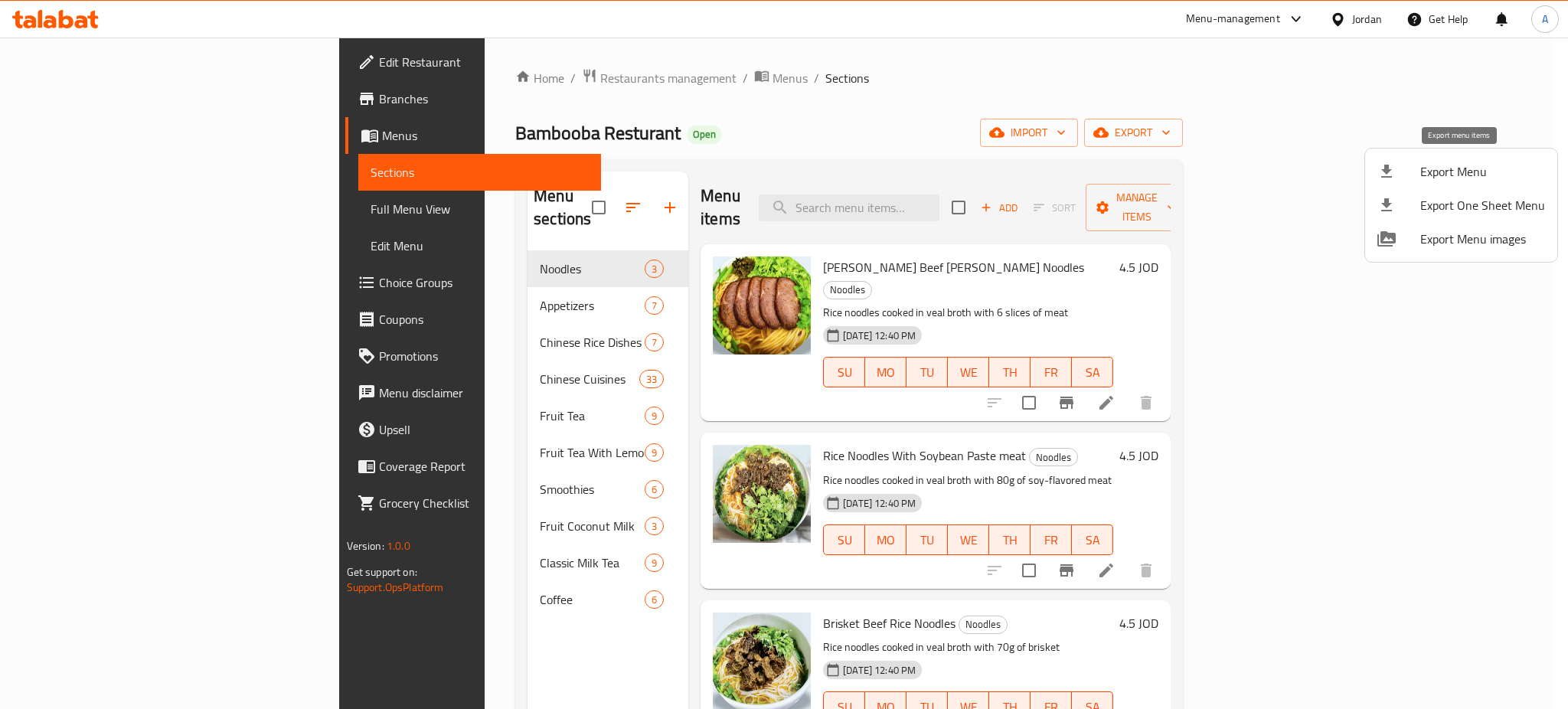
click at [1500, 171] on span "Export Menu" at bounding box center [1482, 172] width 125 height 18
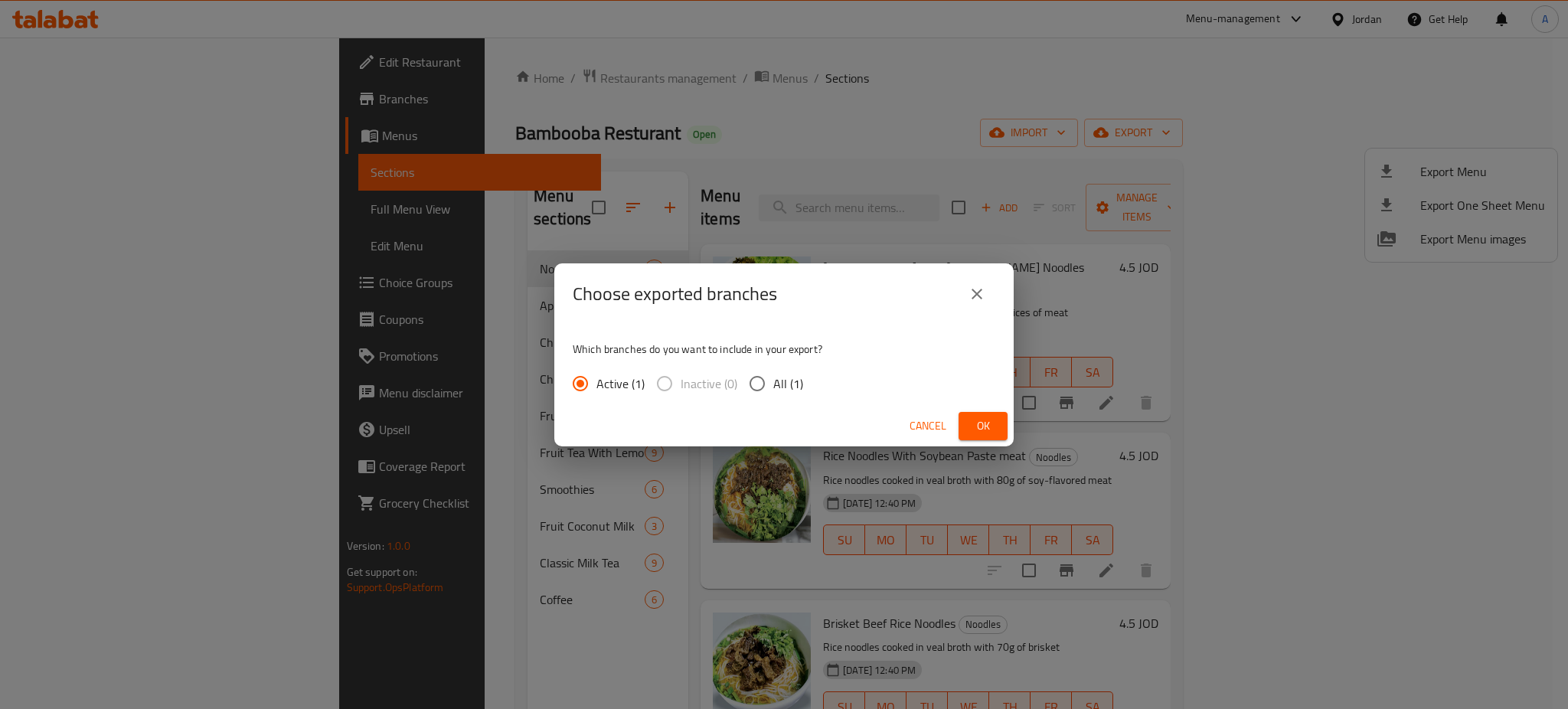
click at [994, 428] on span "Ok" at bounding box center [983, 426] width 25 height 19
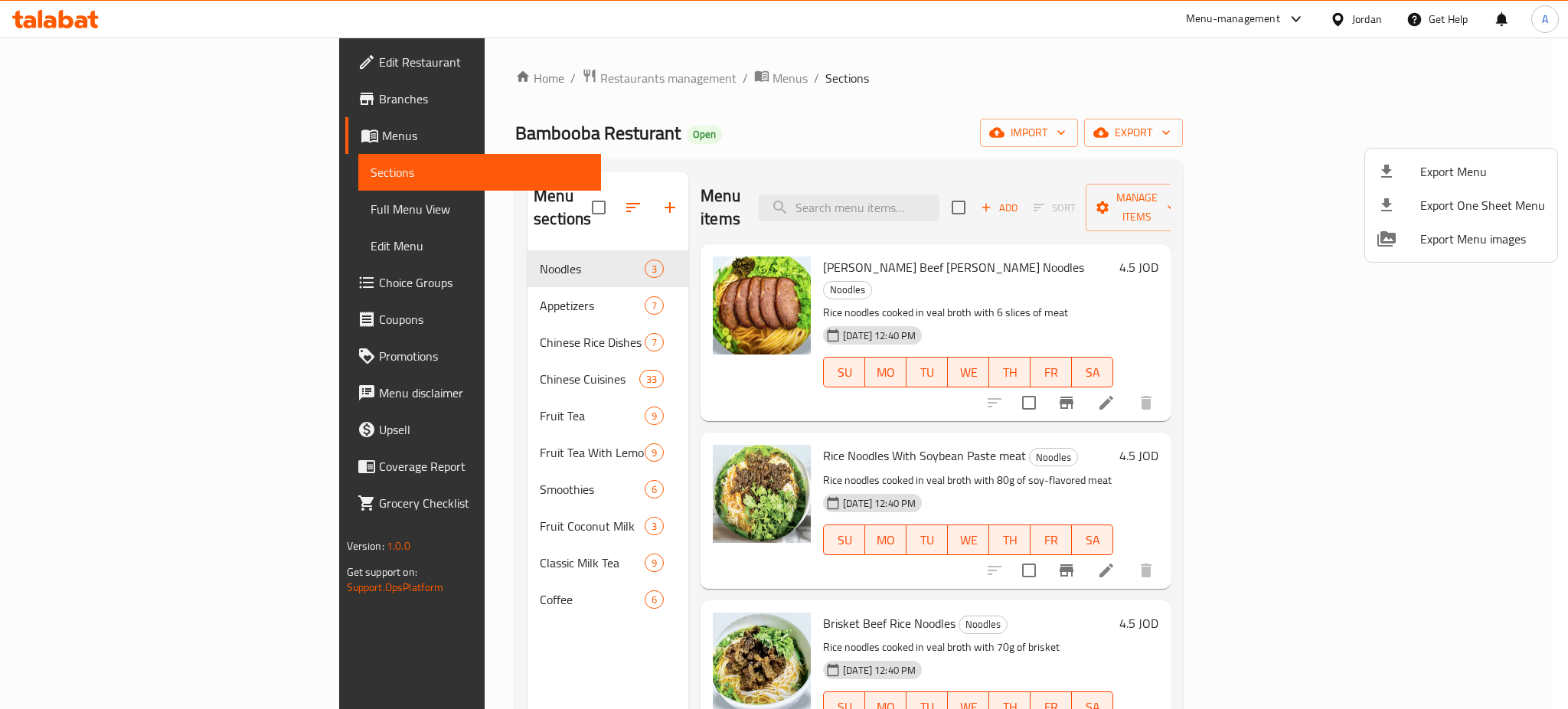
click at [110, 151] on div at bounding box center [784, 354] width 1568 height 709
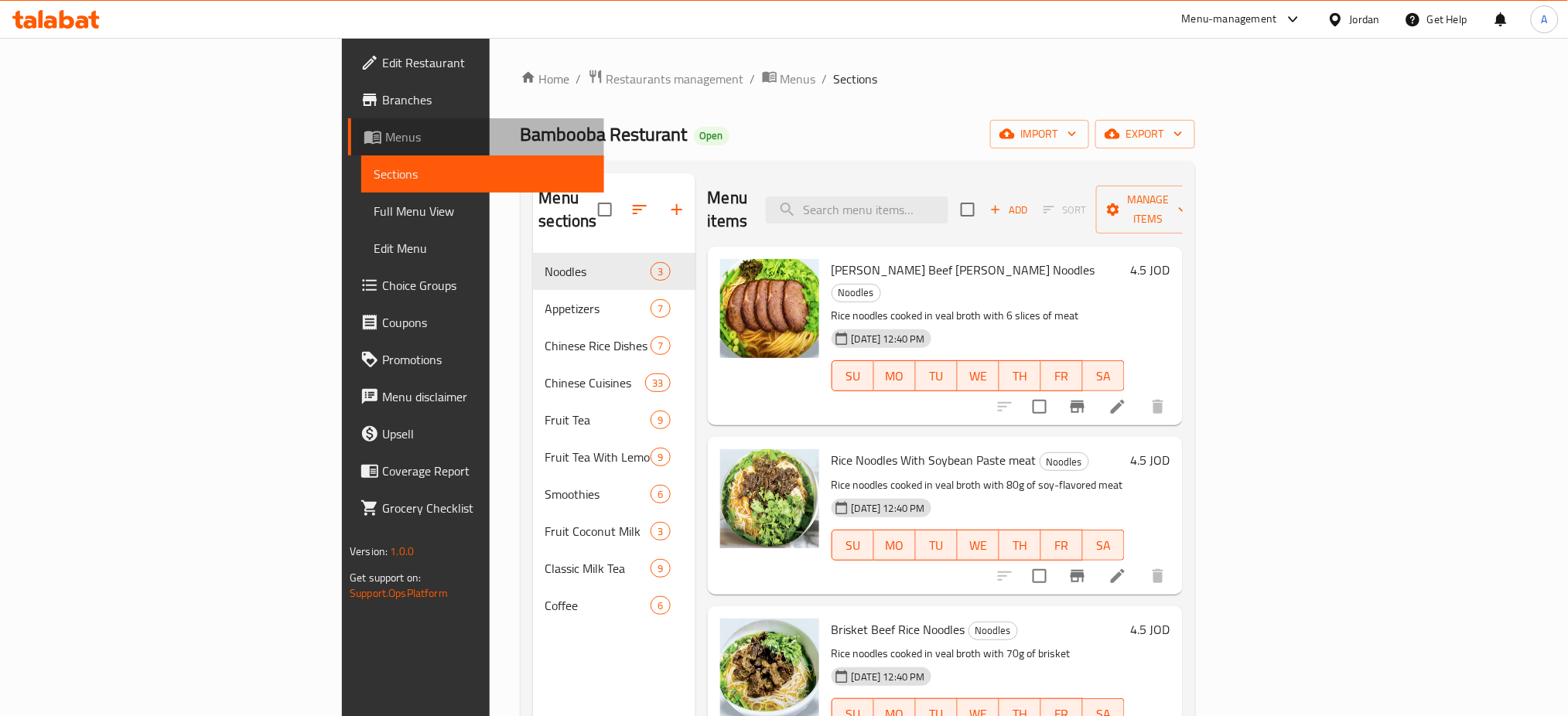
click at [385, 136] on span "Menus" at bounding box center [488, 137] width 207 height 18
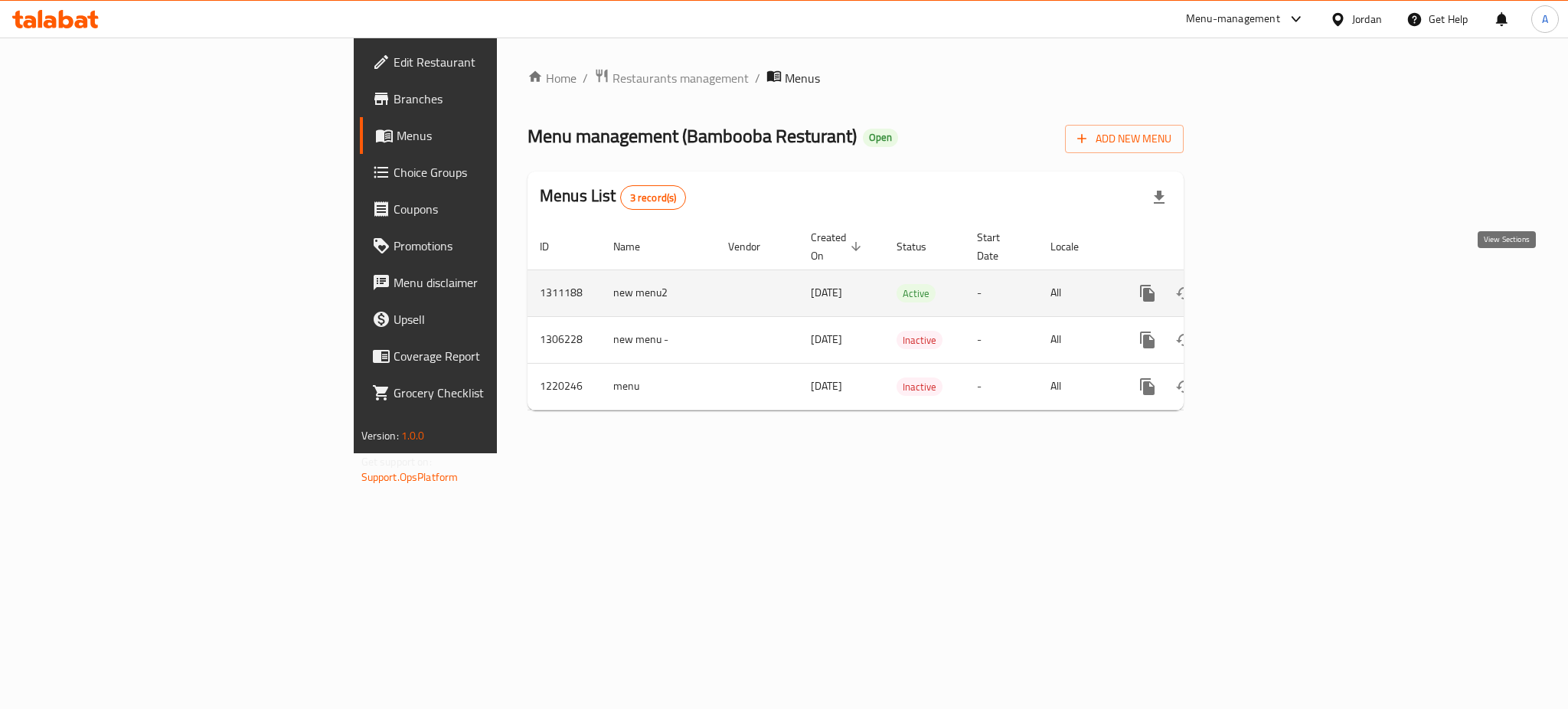
click at [1276, 275] on link "enhanced table" at bounding box center [1257, 293] width 37 height 37
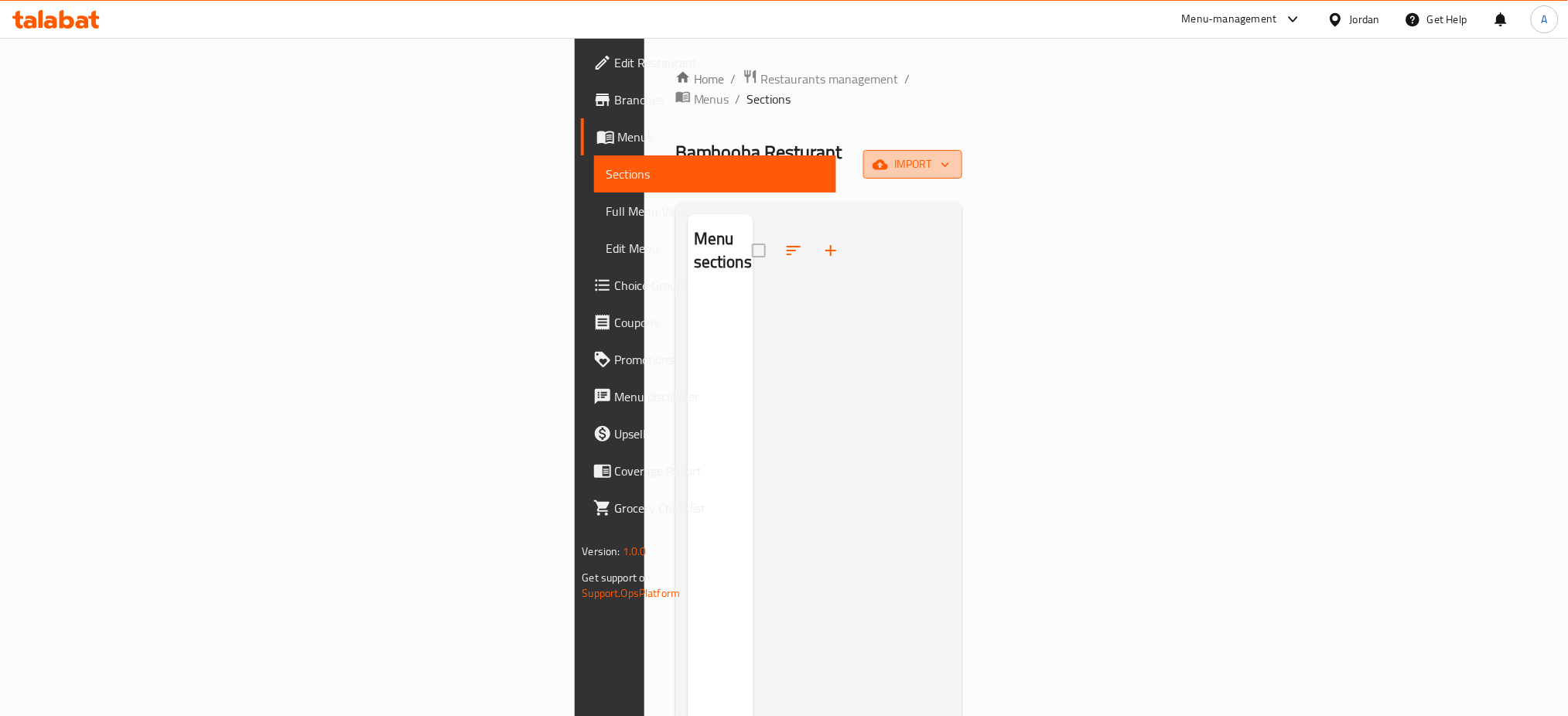
click at [950, 154] on span "import" at bounding box center [913, 164] width 74 height 19
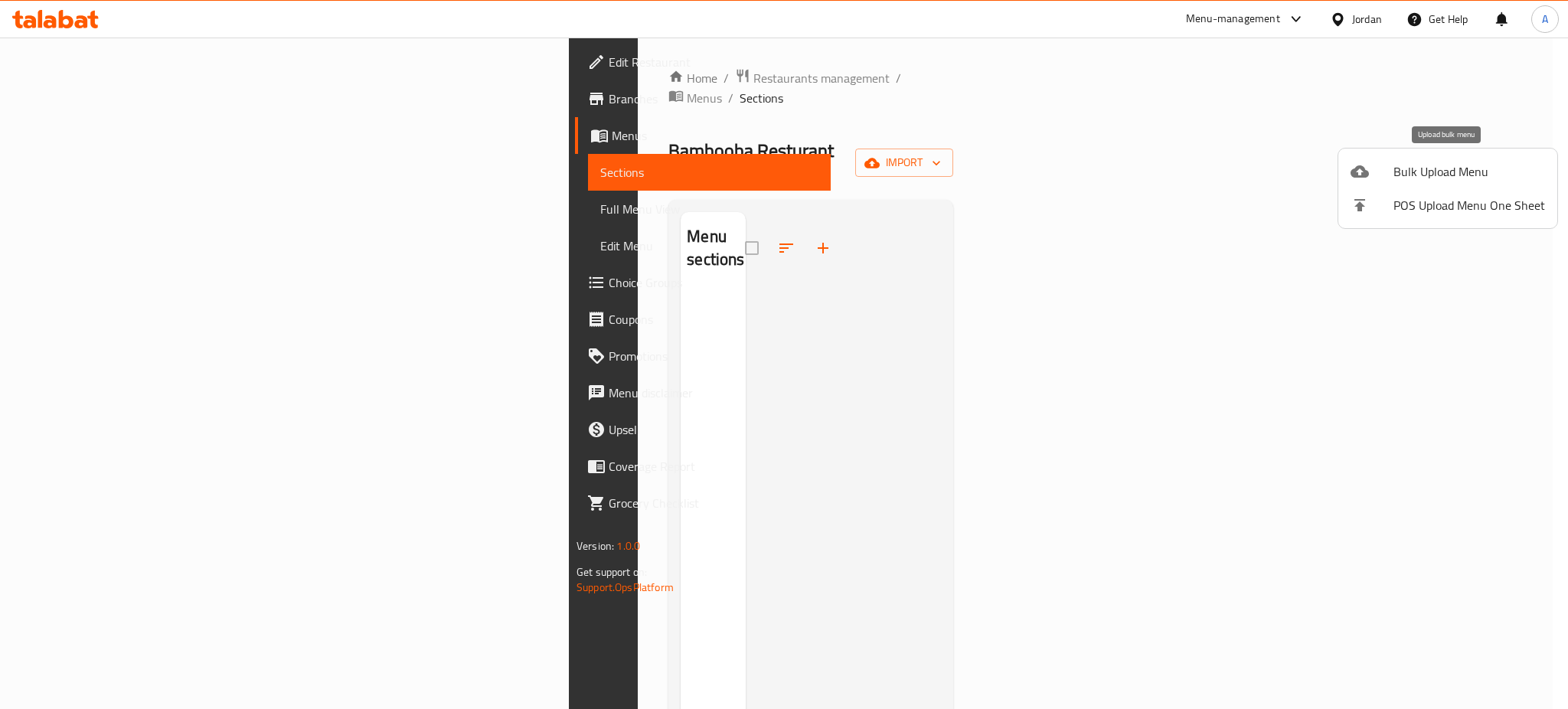
click at [1485, 163] on span "Bulk Upload Menu" at bounding box center [1469, 172] width 151 height 18
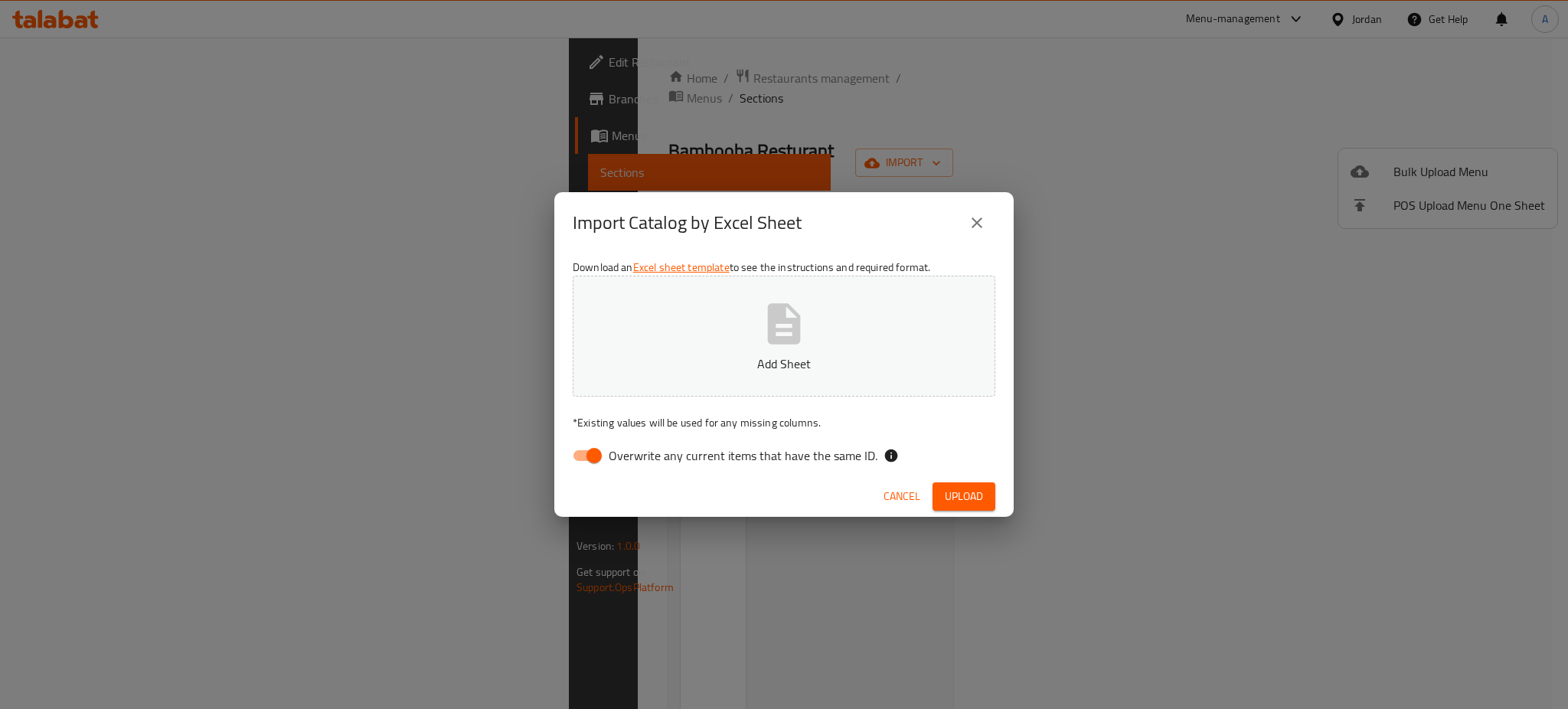
click at [693, 397] on div "Download an Excel sheet template to see the instructions and required format. A…" at bounding box center [784, 365] width 459 height 222
click at [717, 366] on p "Add Sheet" at bounding box center [784, 364] width 375 height 18
click at [606, 463] on input "Overwrite any current items that have the same ID." at bounding box center [594, 455] width 87 height 29
checkbox input "false"
click at [965, 487] on span "Upload" at bounding box center [964, 496] width 38 height 19
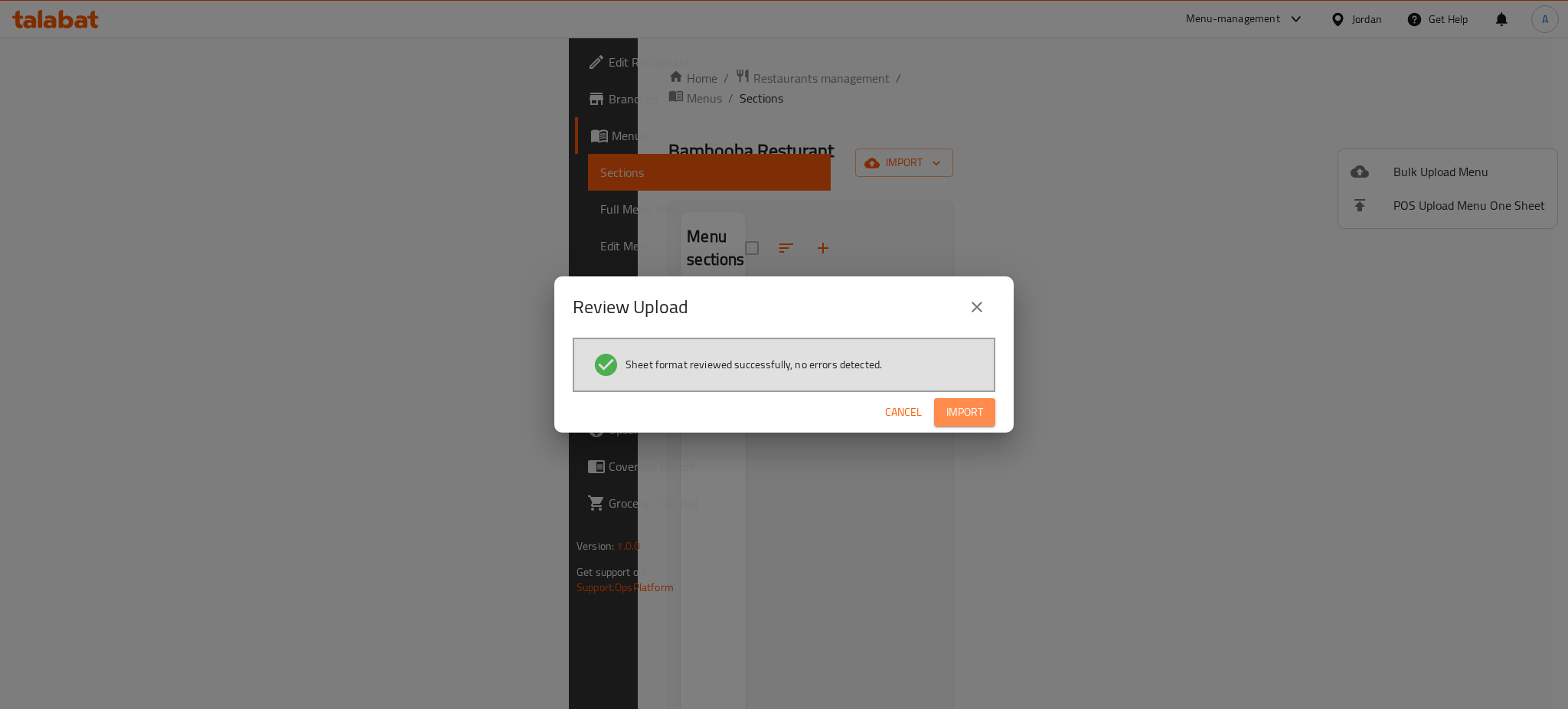
click at [960, 398] on button "Import" at bounding box center [965, 412] width 61 height 29
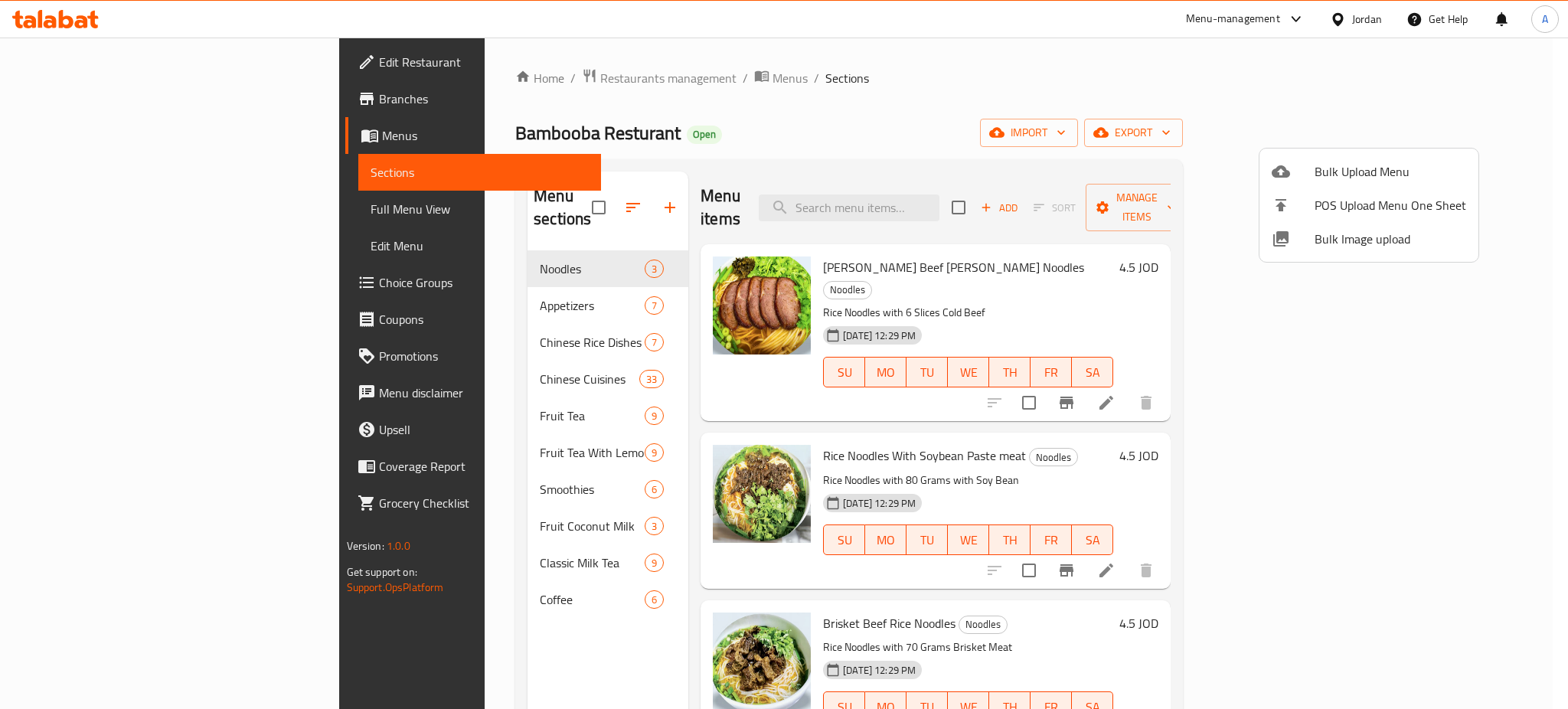
click at [423, 425] on div at bounding box center [784, 354] width 1568 height 709
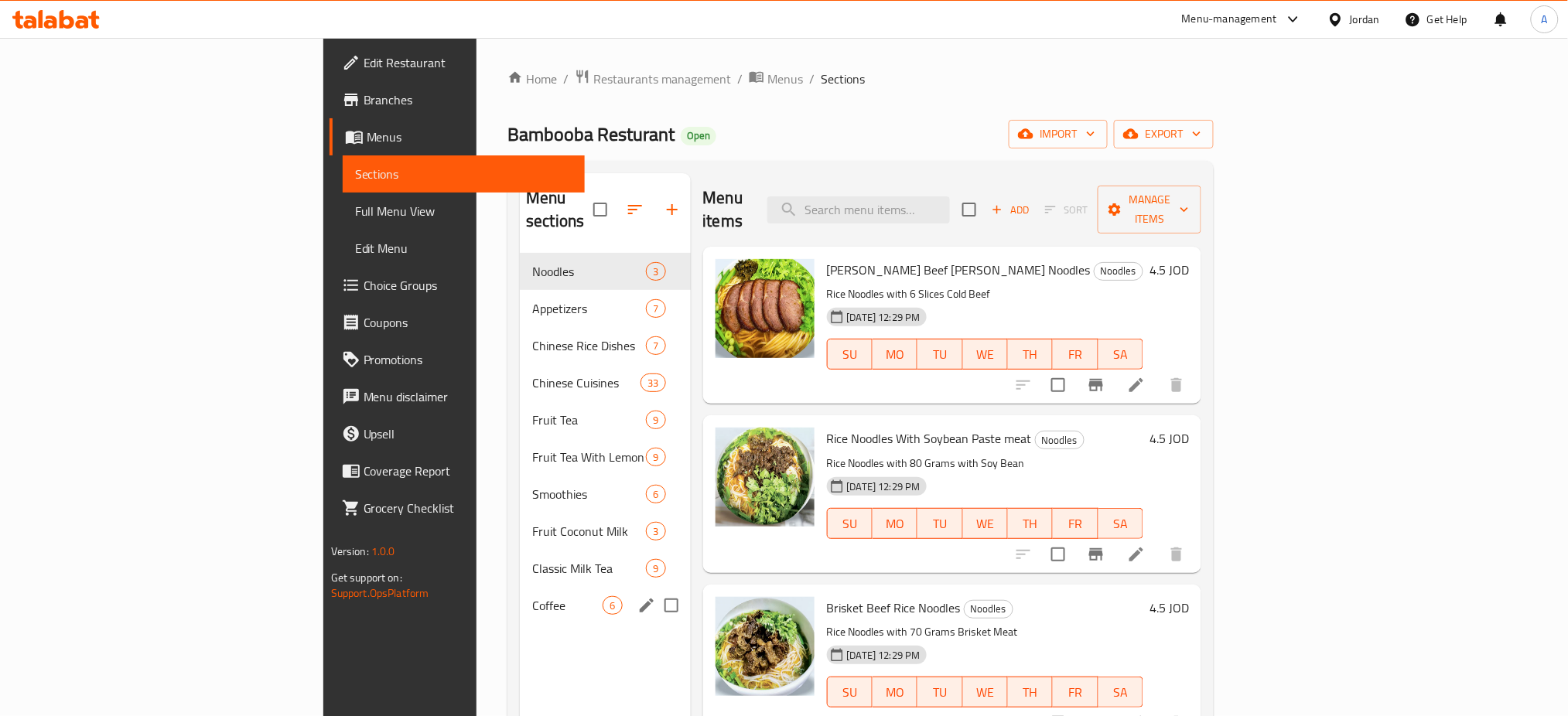
click at [520, 587] on div "Coffee 6" at bounding box center [605, 605] width 170 height 37
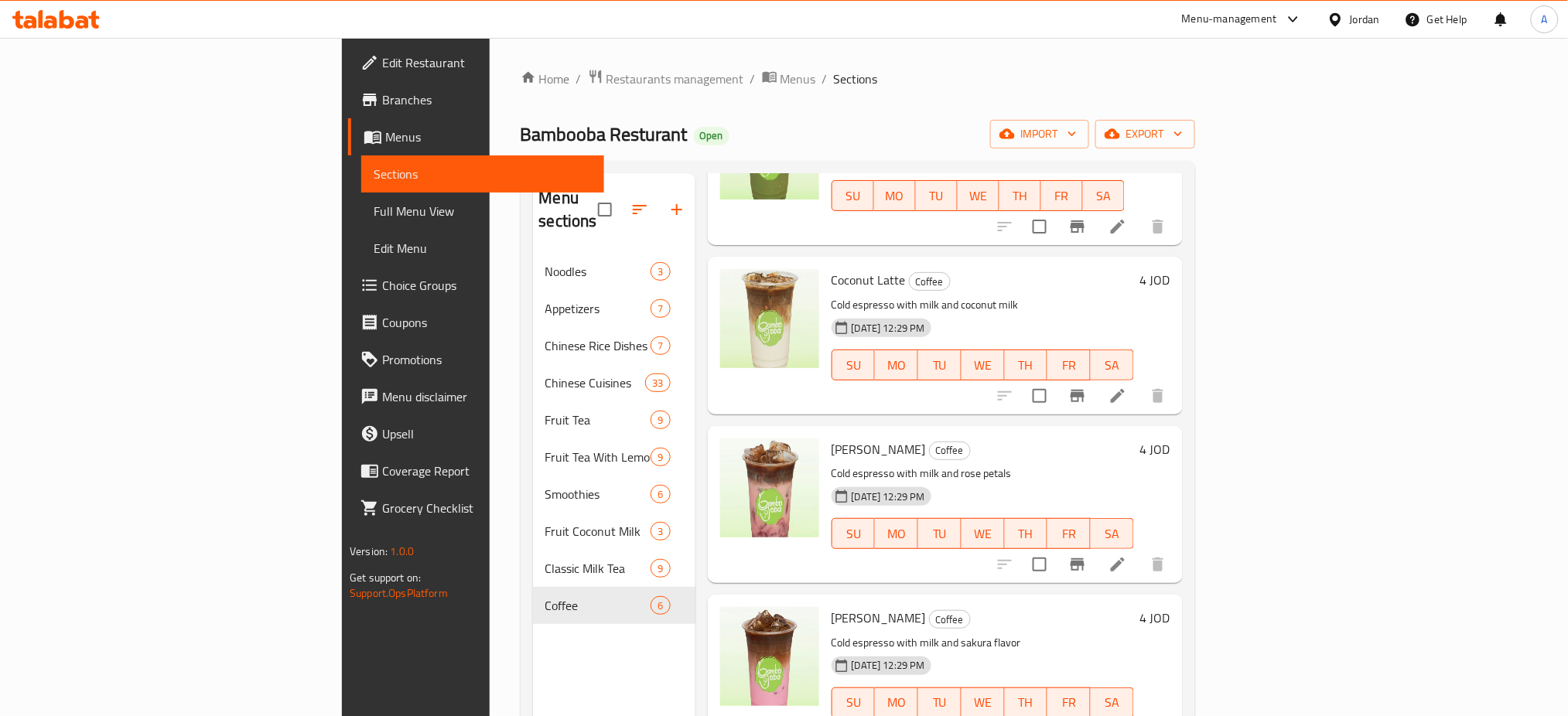
scroll to position [335, 0]
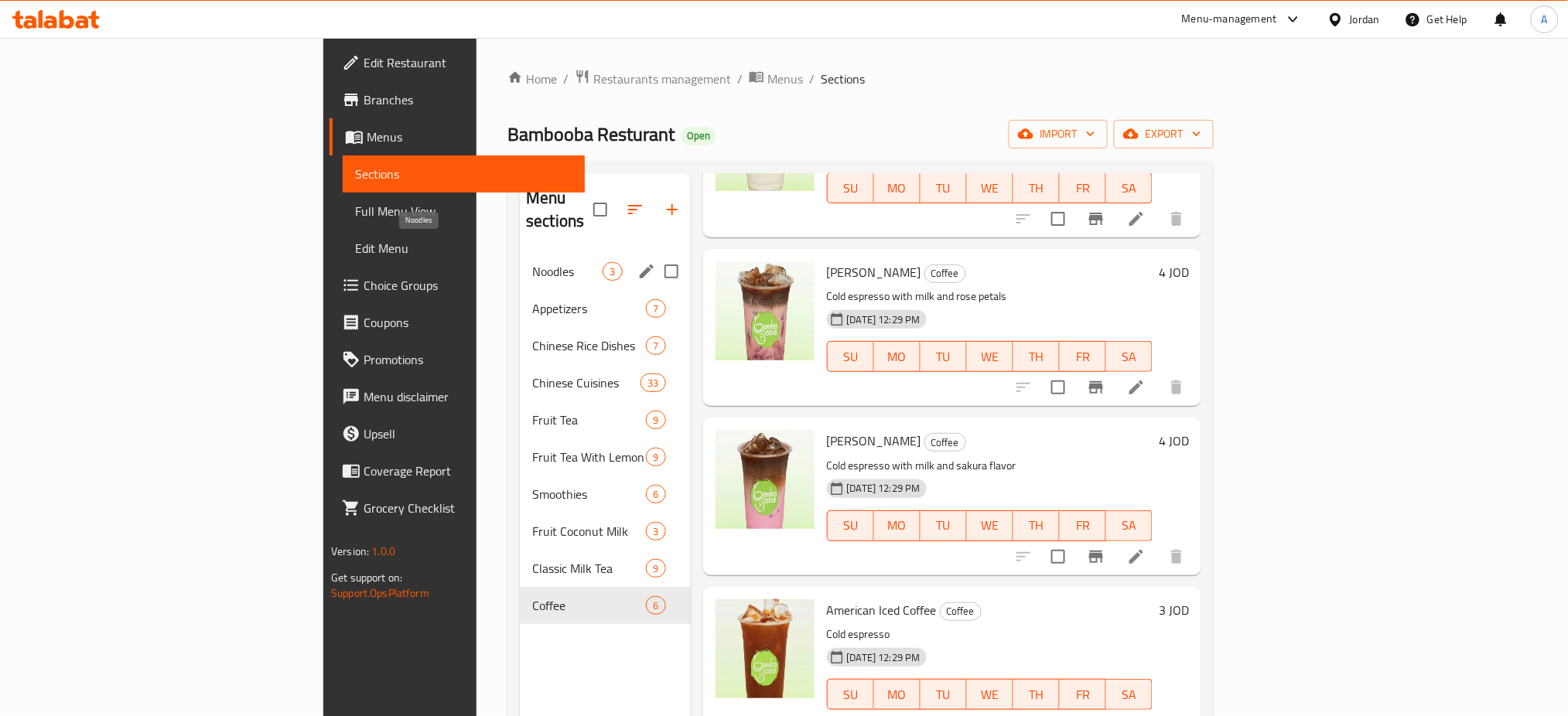
click at [532, 263] on span "Noodles" at bounding box center [567, 272] width 70 height 18
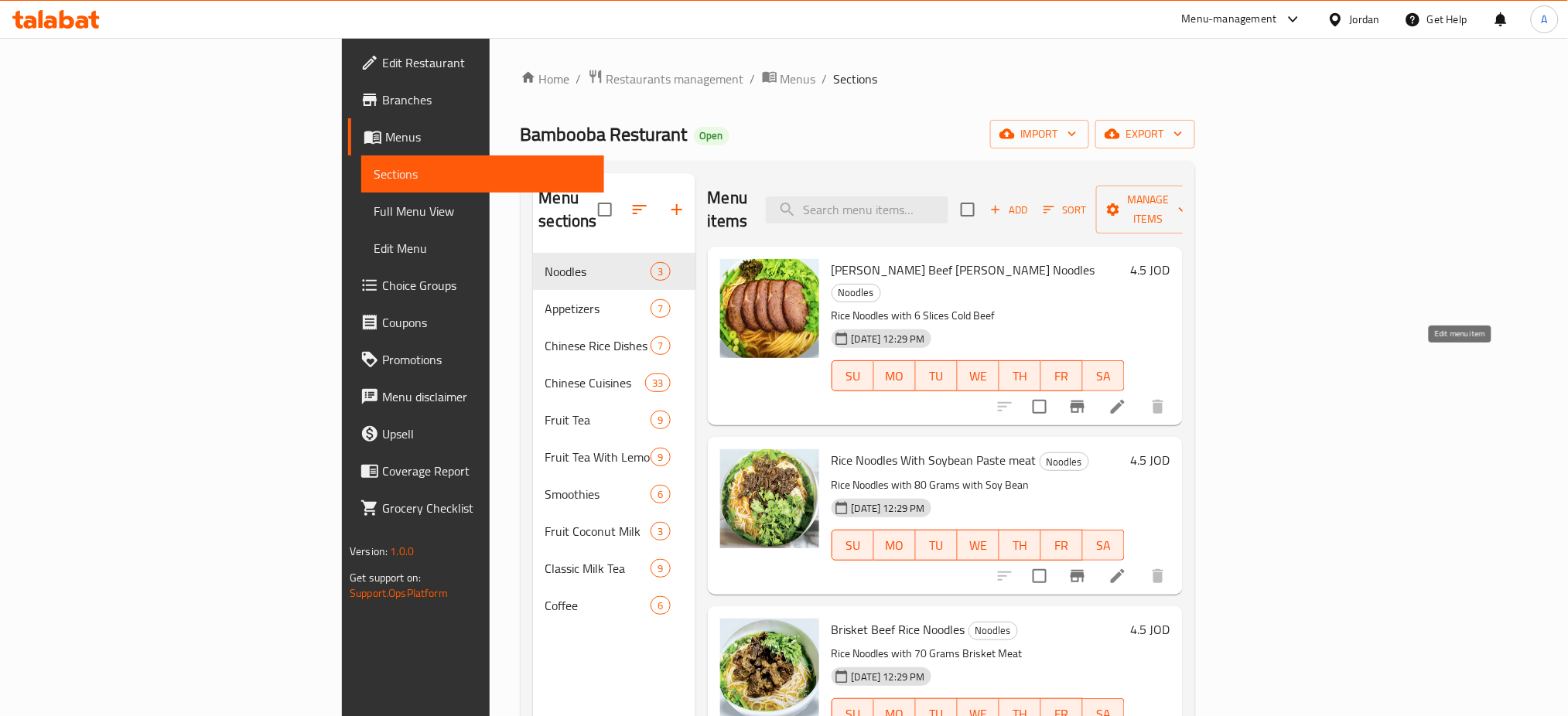
click at [1128, 397] on icon at bounding box center [1118, 406] width 18 height 18
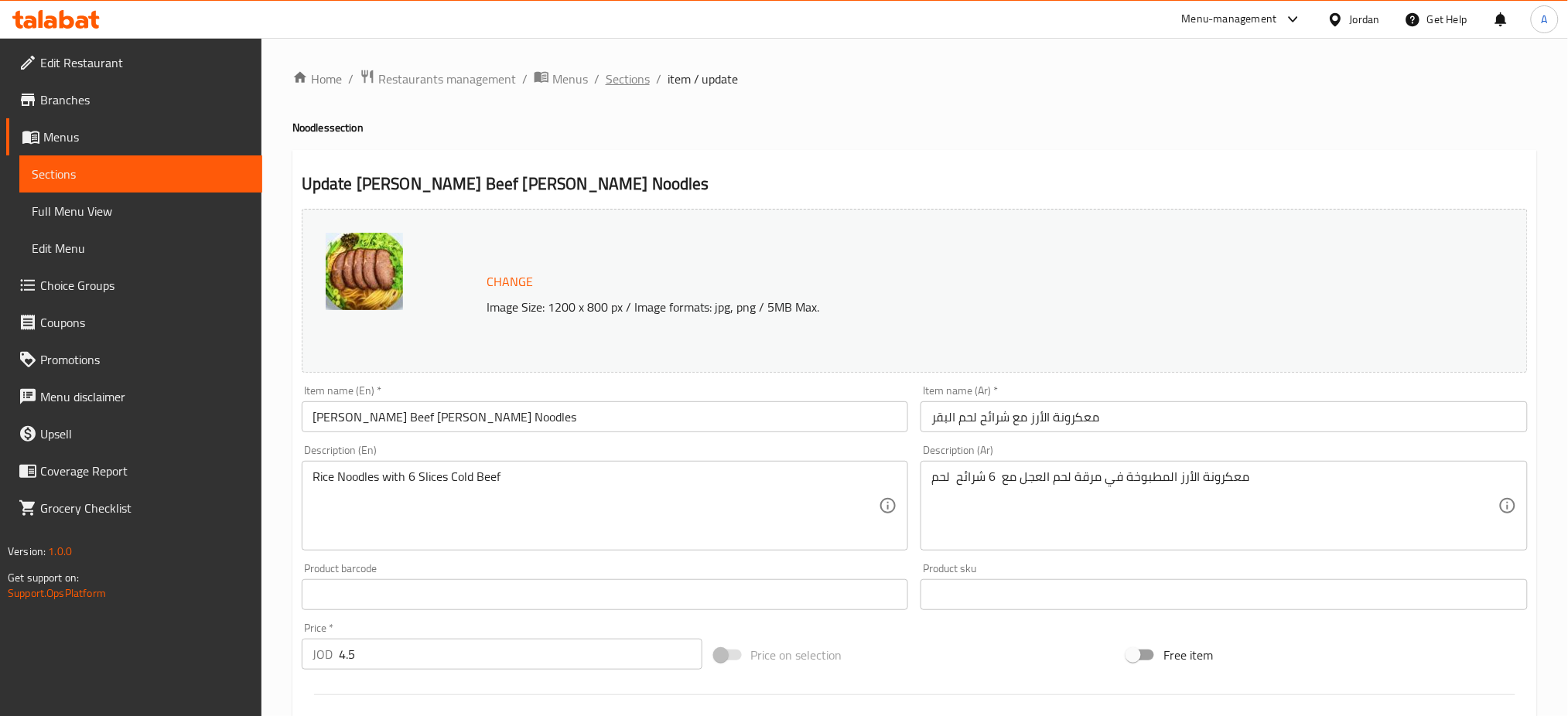
click at [622, 81] on span "Sections" at bounding box center [627, 78] width 44 height 18
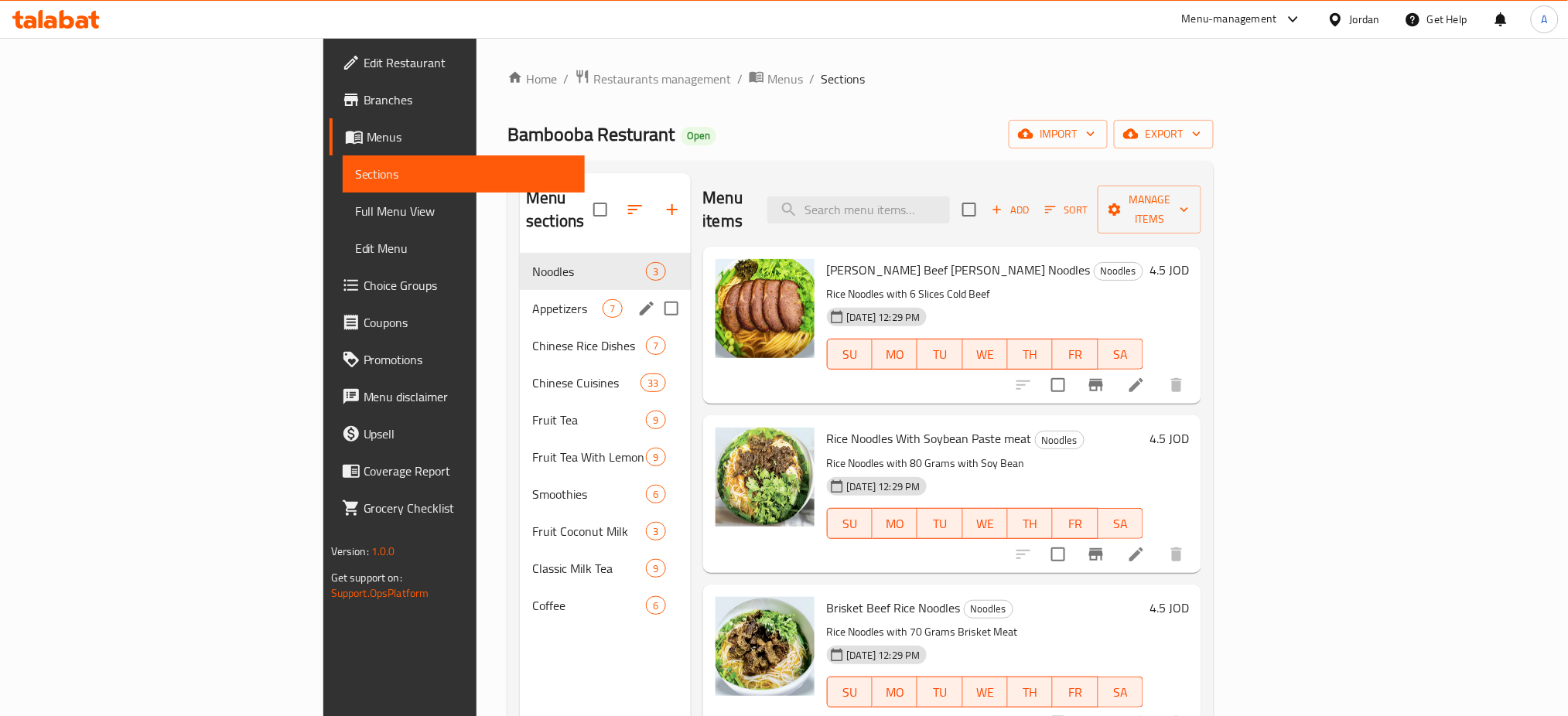
click at [520, 296] on div "Appetizers 7" at bounding box center [605, 308] width 170 height 37
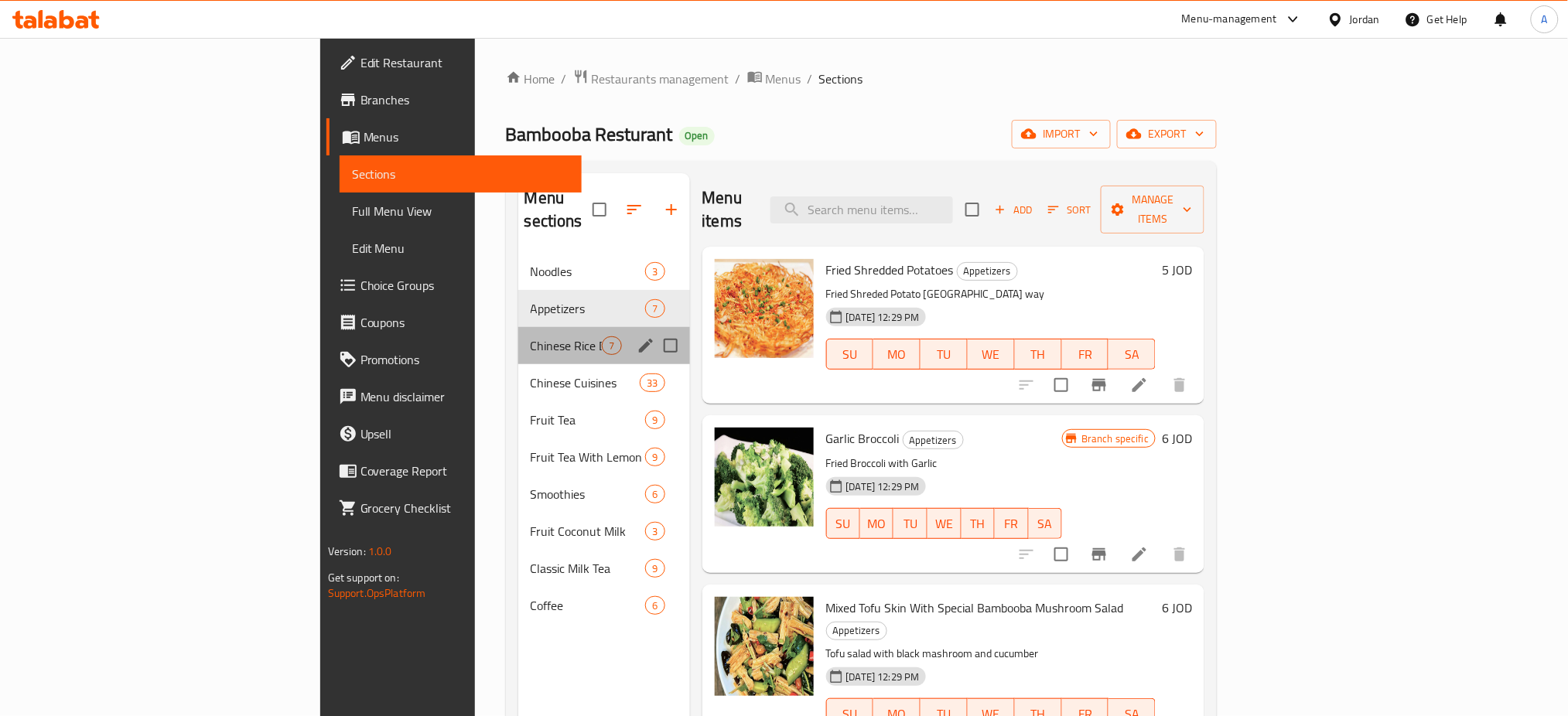
click at [519, 327] on div "Chinese Rice Dishes 7" at bounding box center [605, 345] width 172 height 37
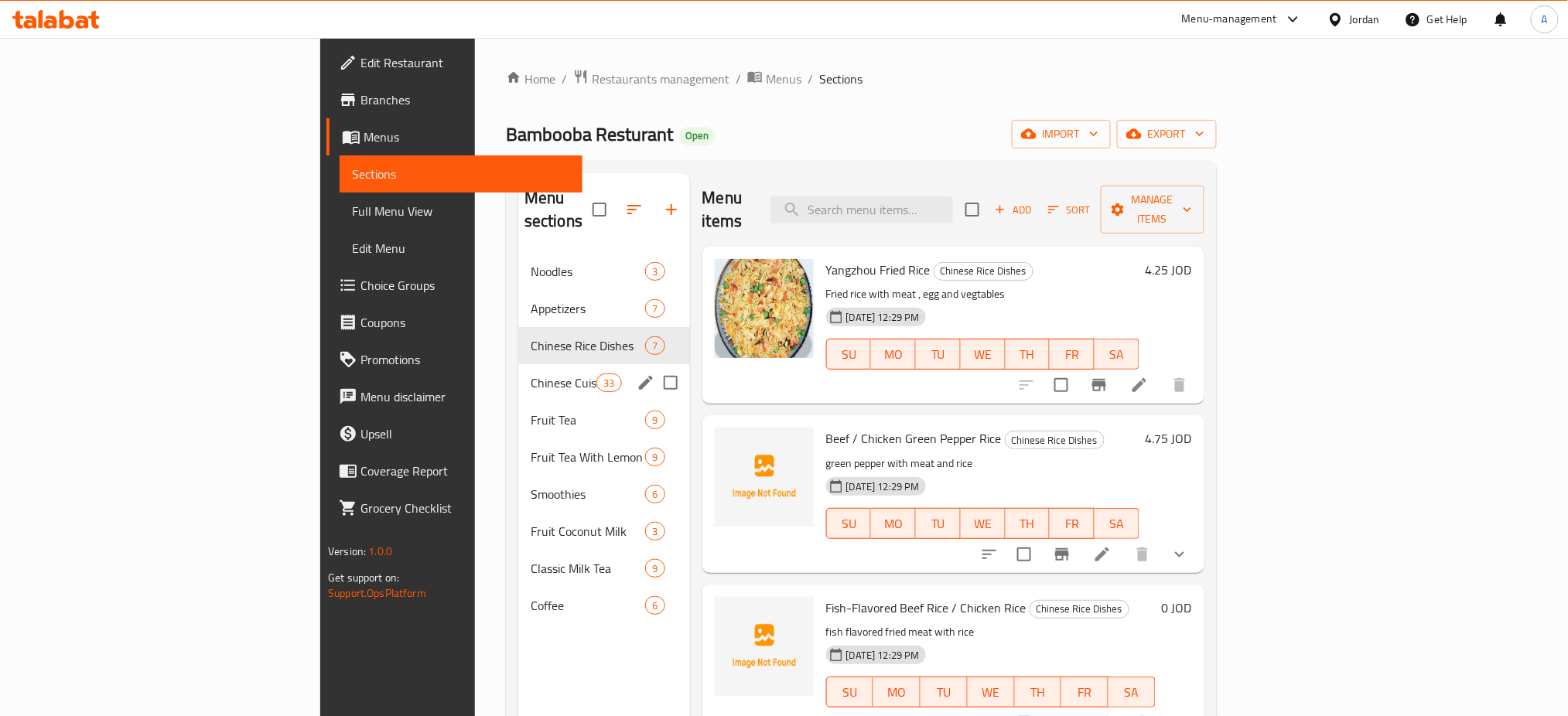
click at [519, 364] on div "Chinese Cuisines 33" at bounding box center [605, 382] width 172 height 37
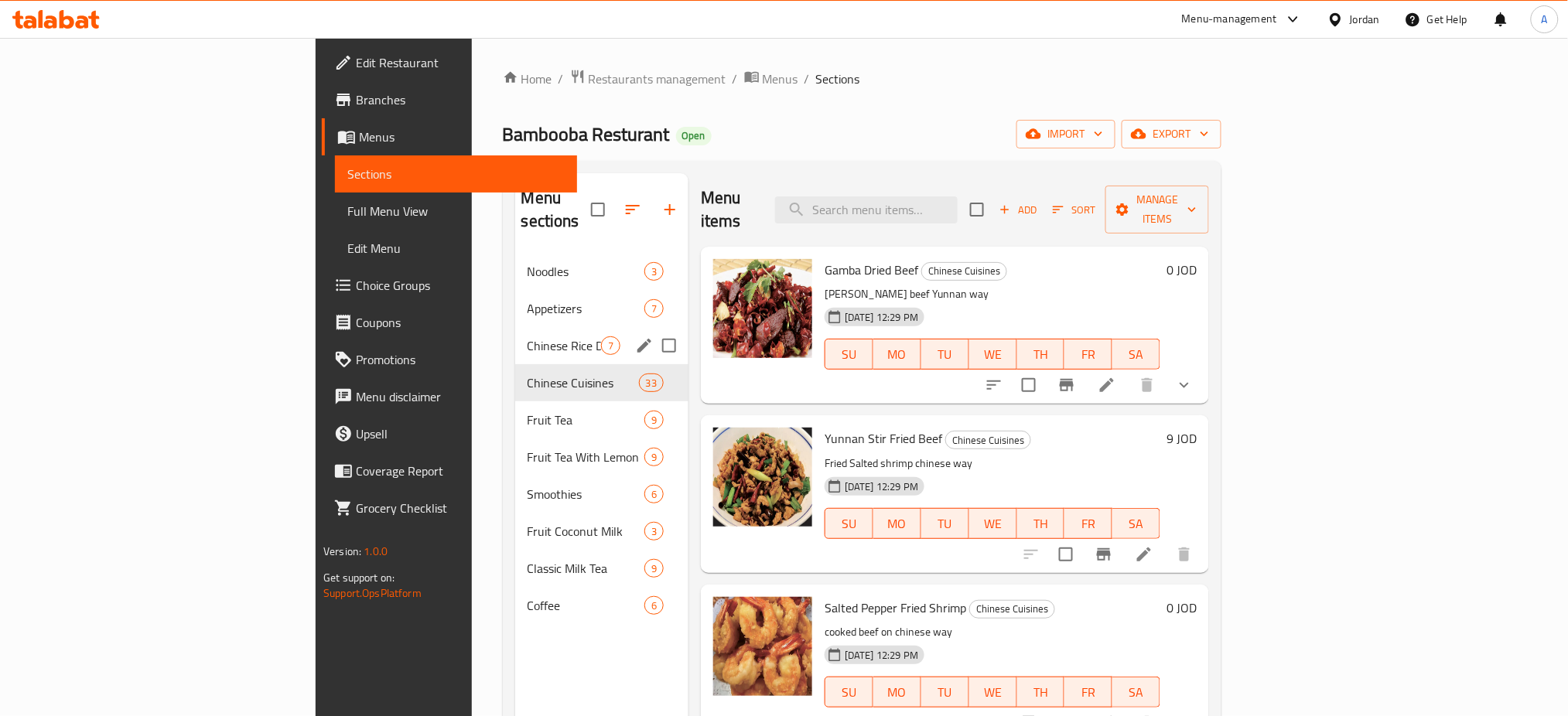
click at [528, 336] on span "Chinese Rice Dishes" at bounding box center [564, 345] width 74 height 18
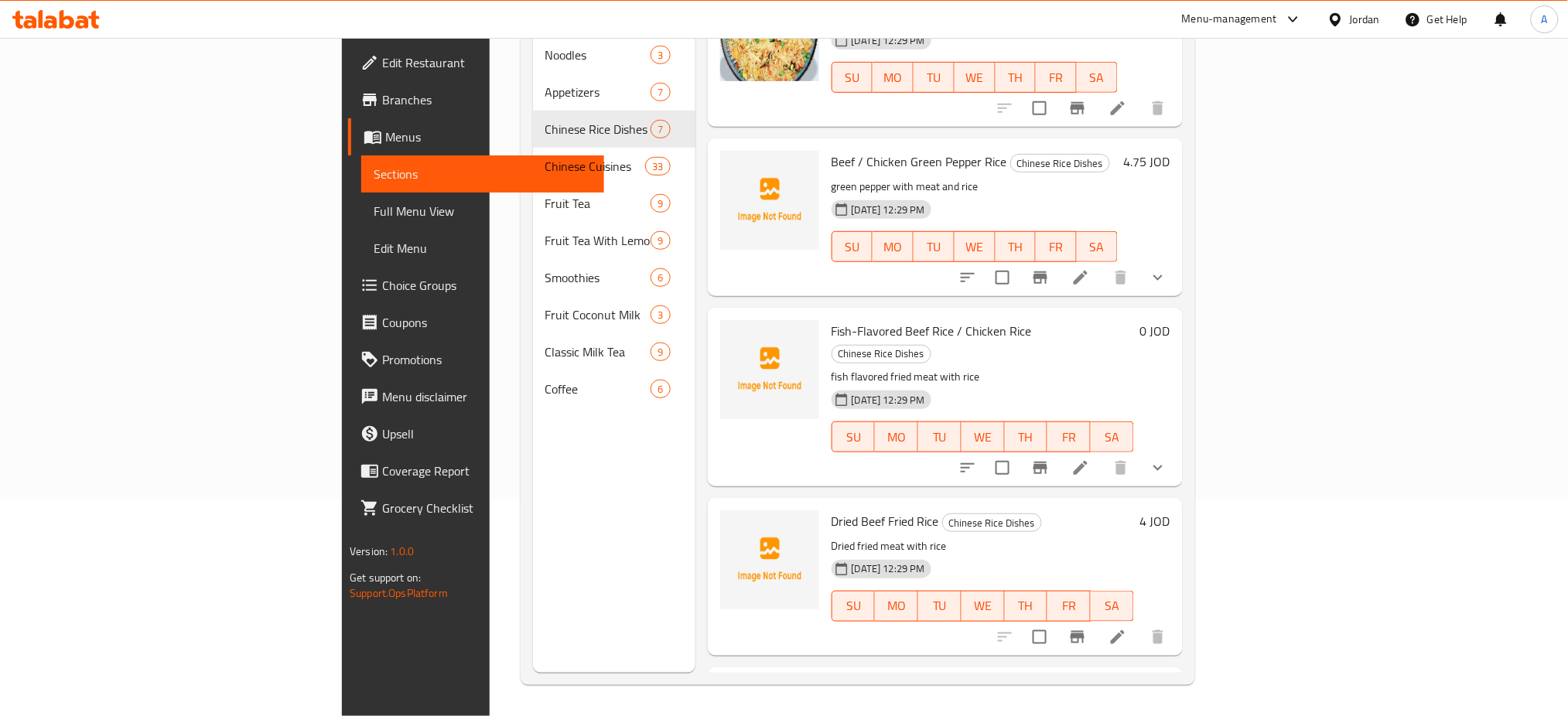
scroll to position [103, 0]
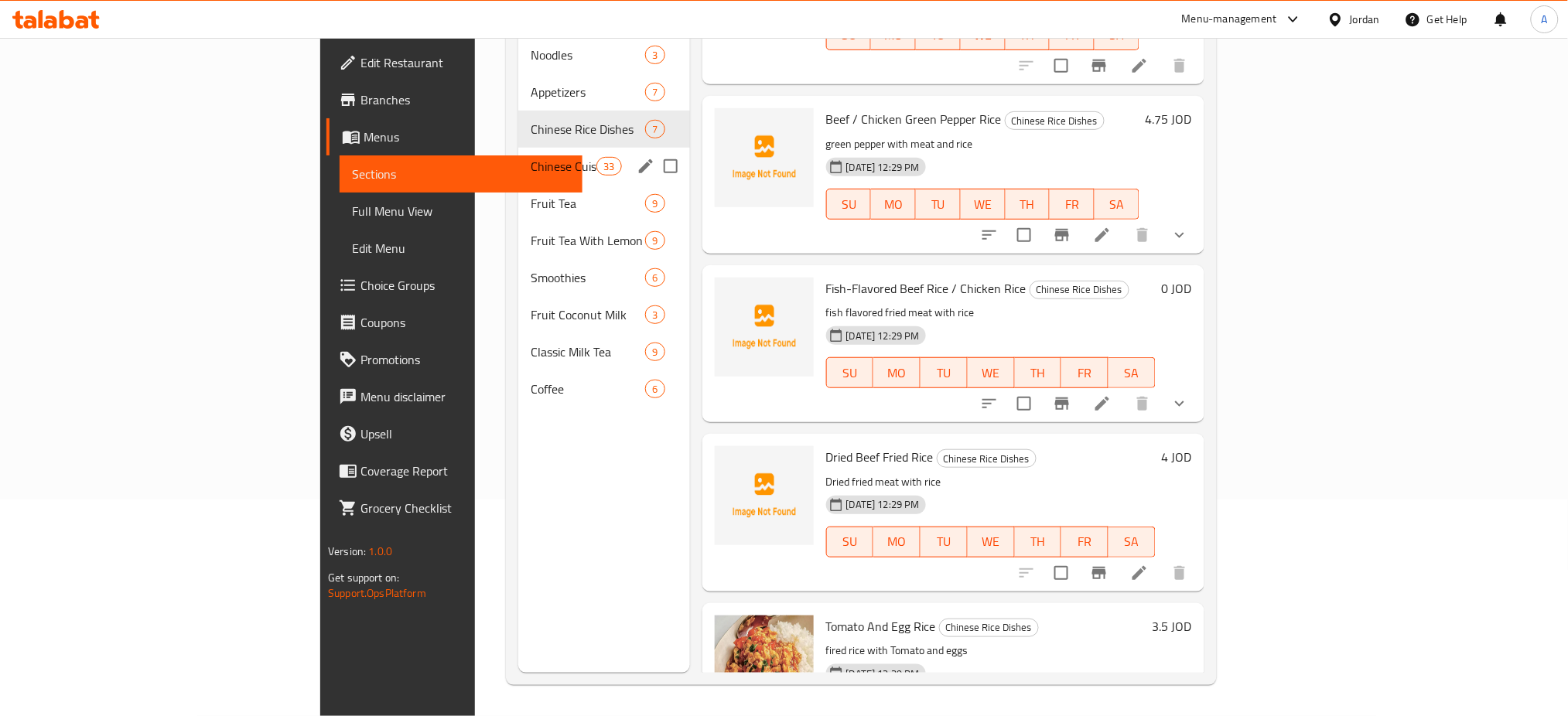
click at [531, 157] on span "Chinese Cuisines" at bounding box center [564, 166] width 66 height 18
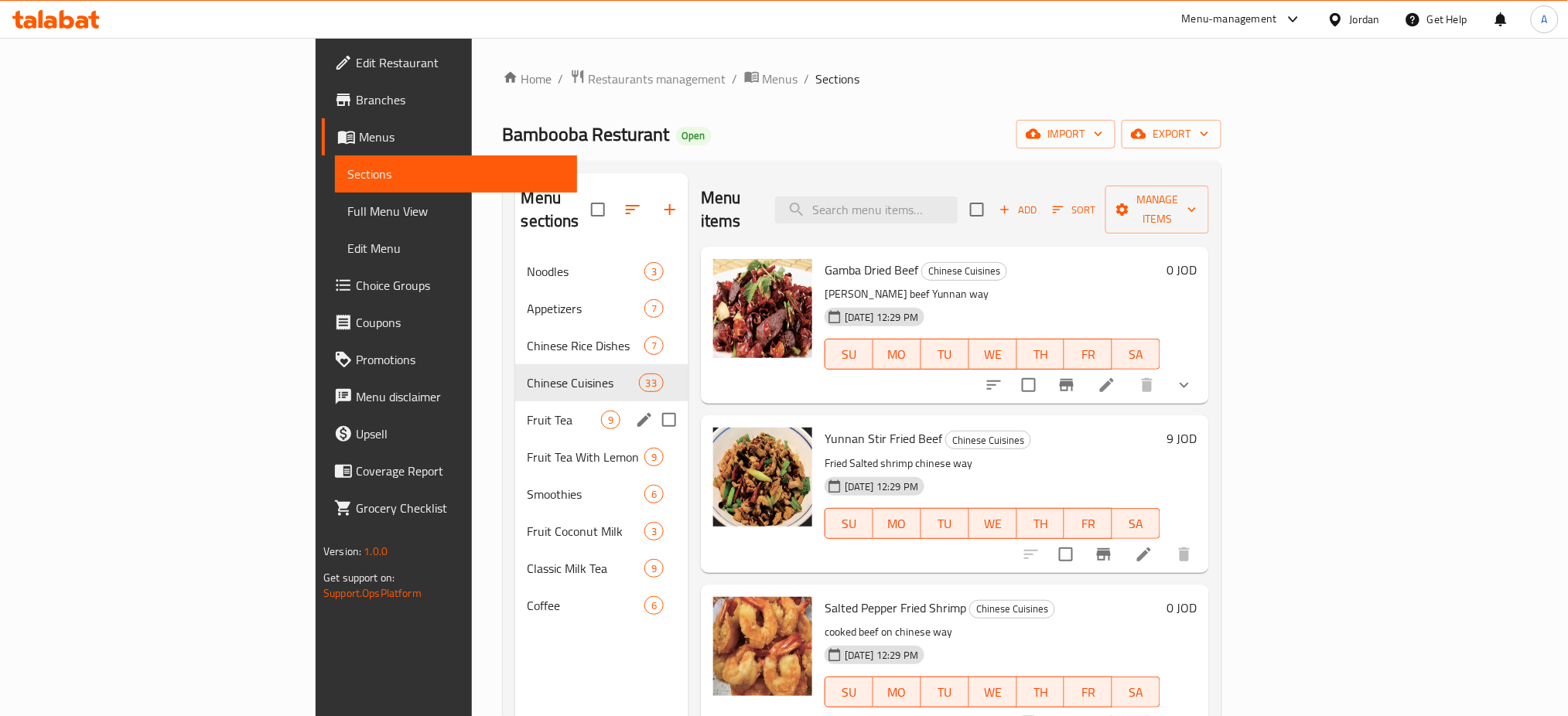
click at [528, 410] on span "Fruit Tea" at bounding box center [564, 420] width 74 height 18
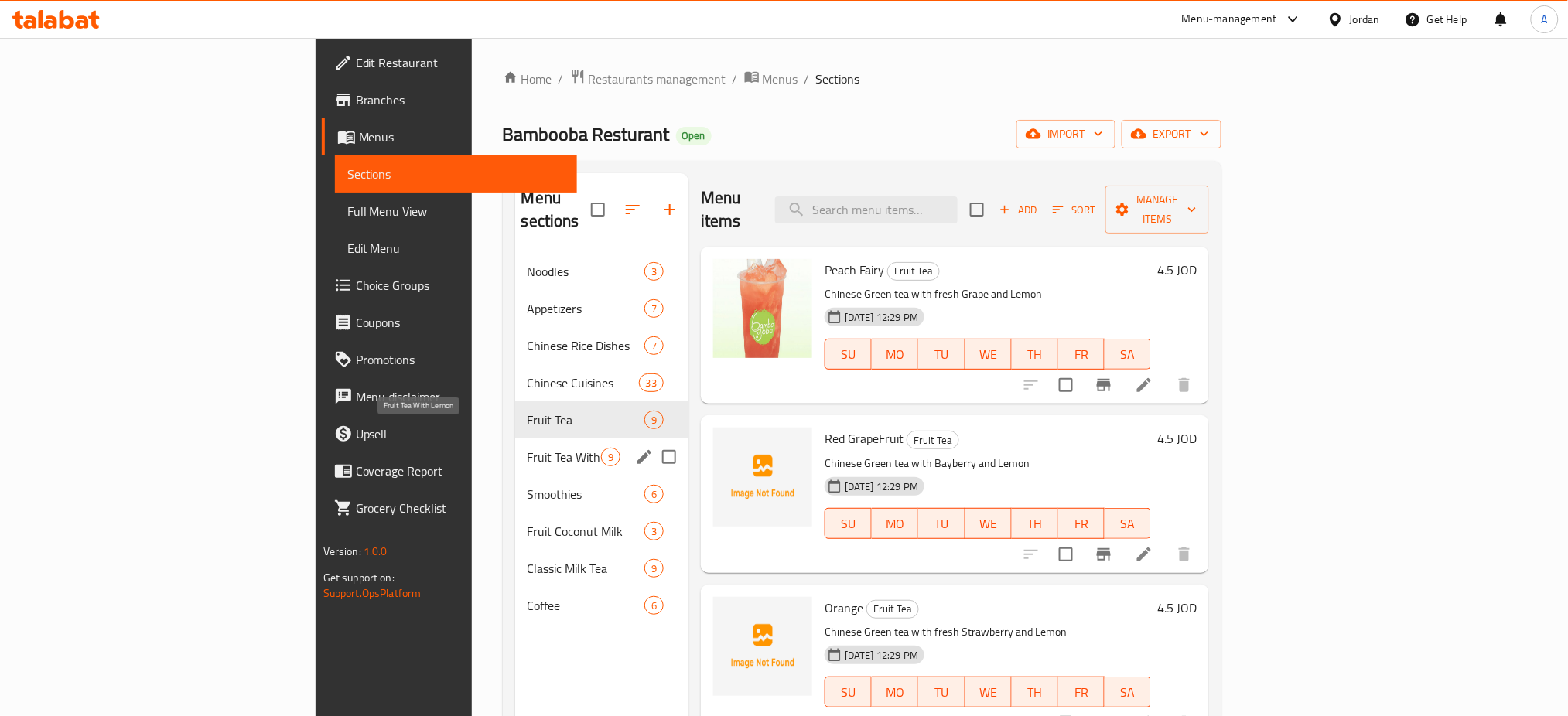
click at [528, 448] on span "Fruit Tea With Lemon" at bounding box center [564, 457] width 74 height 18
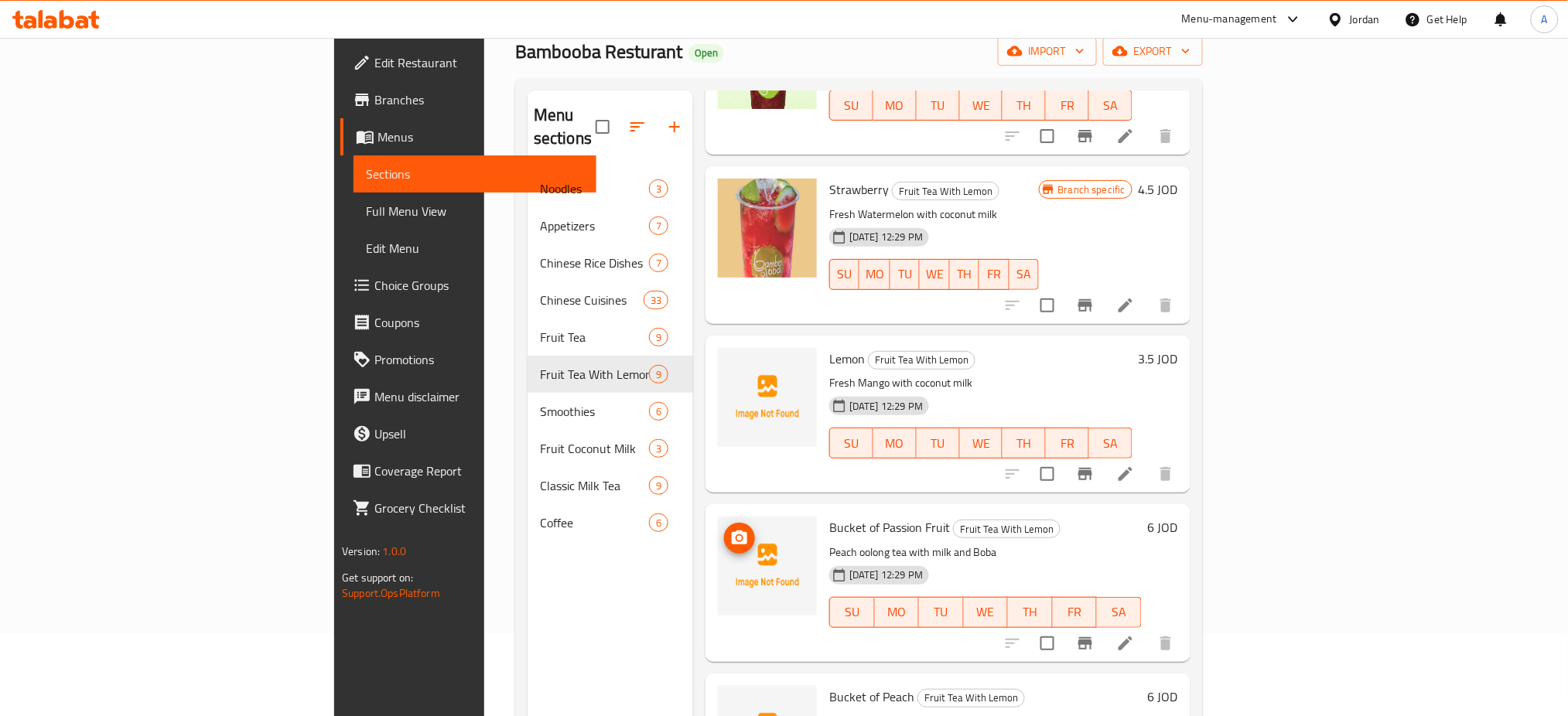
scroll to position [216, 0]
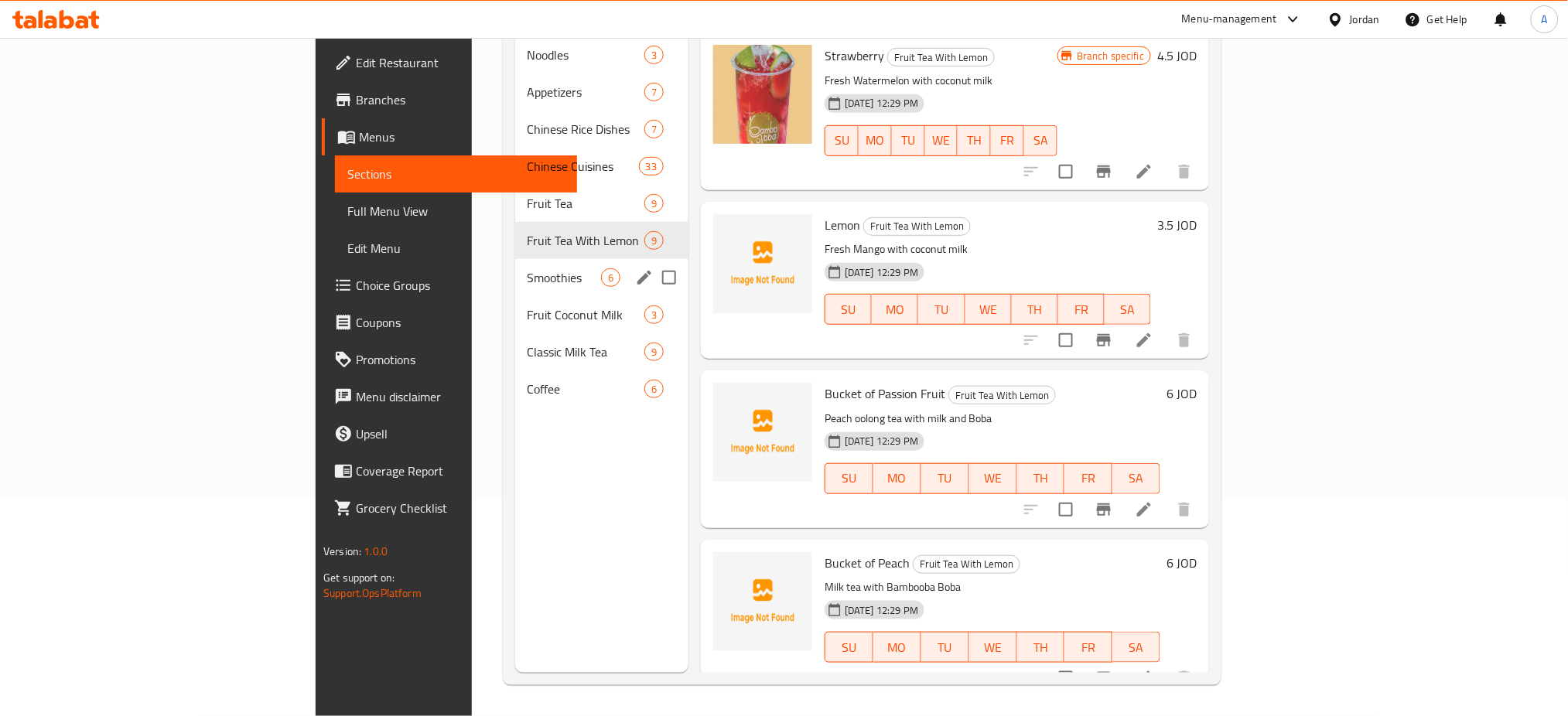
click at [528, 268] on span "Smoothies" at bounding box center [564, 277] width 74 height 18
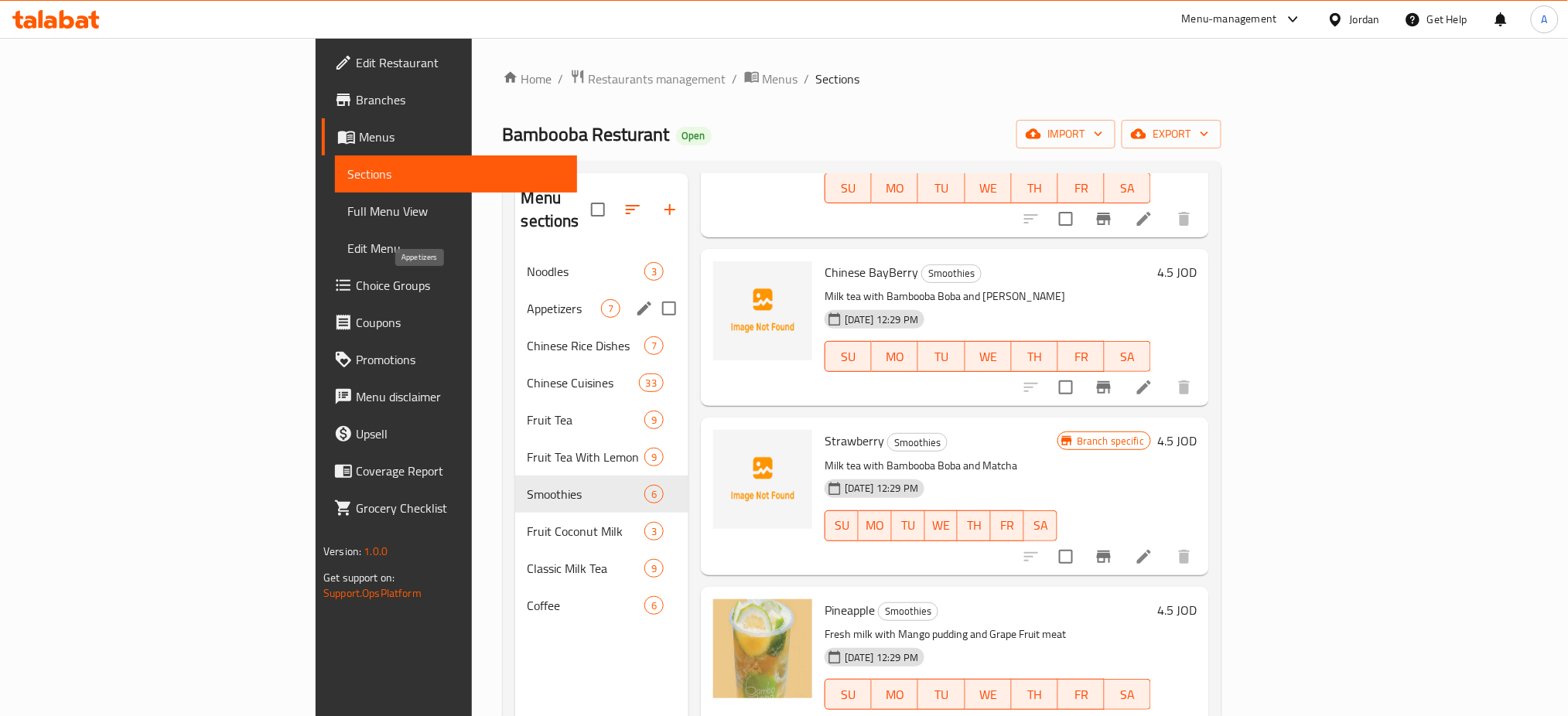
click at [528, 299] on span "Appetizers" at bounding box center [564, 308] width 74 height 18
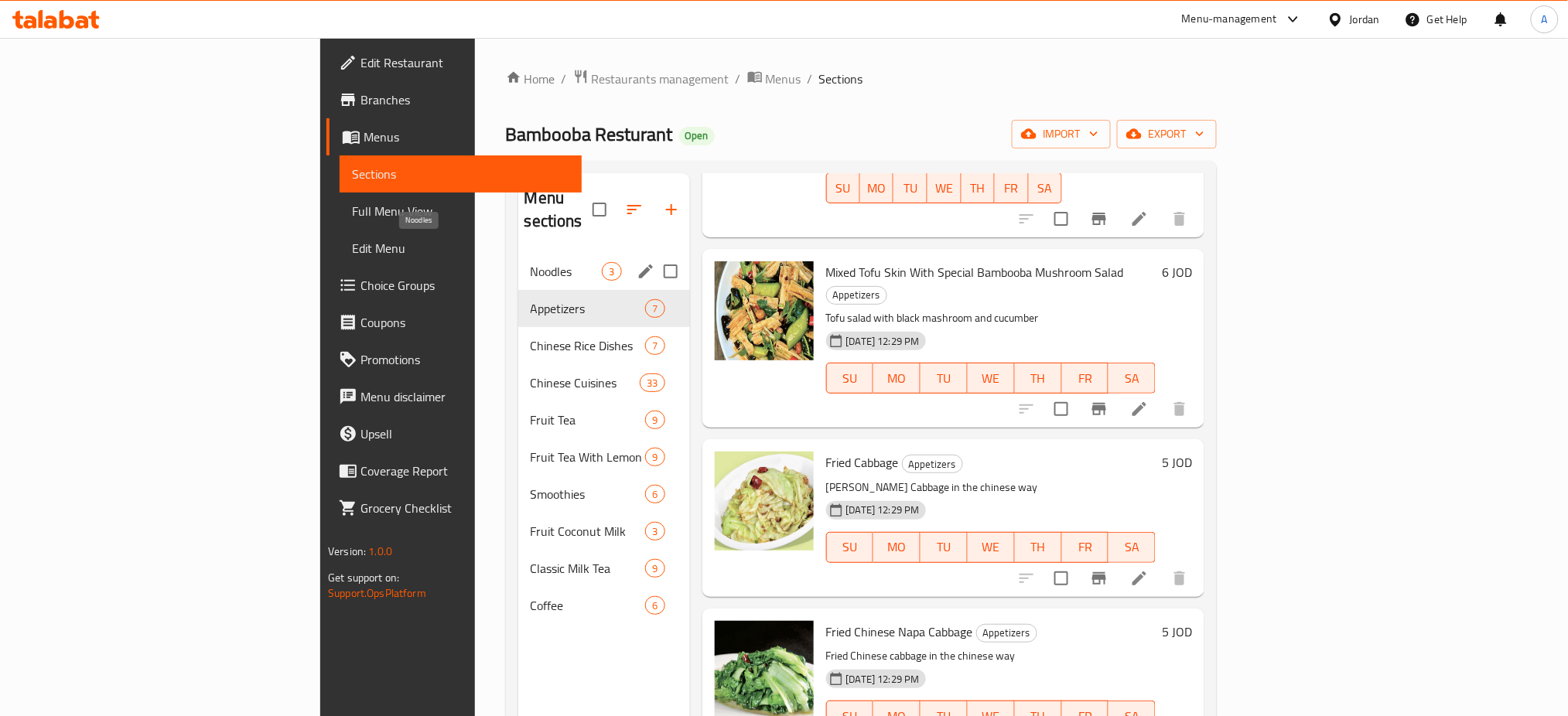
click at [531, 263] on span "Noodles" at bounding box center [567, 272] width 72 height 18
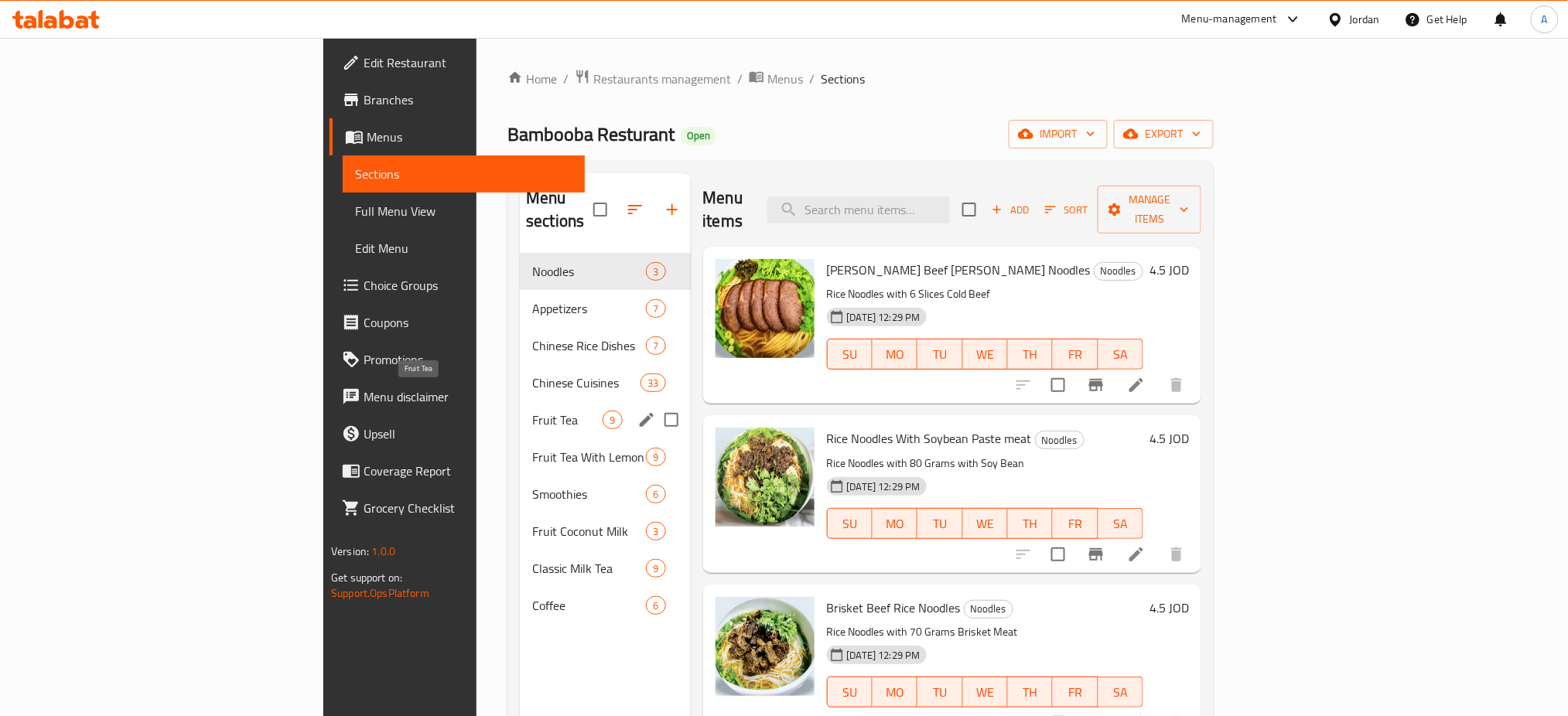
click at [532, 410] on span "Fruit Tea" at bounding box center [567, 420] width 70 height 18
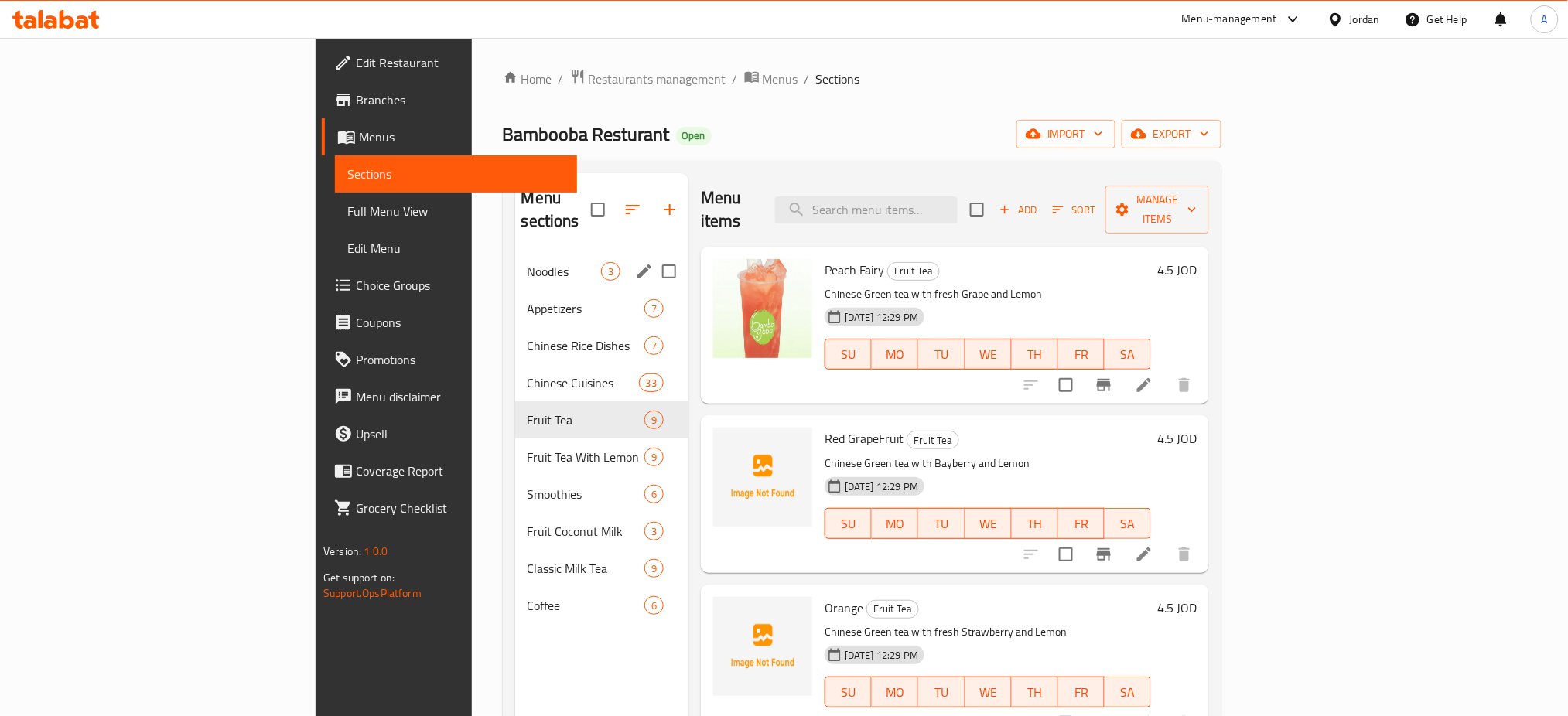
drag, startPoint x: 410, startPoint y: 258, endPoint x: 409, endPoint y: 277, distance: 19.0
click at [516, 258] on div "Noodles 3" at bounding box center [602, 271] width 173 height 37
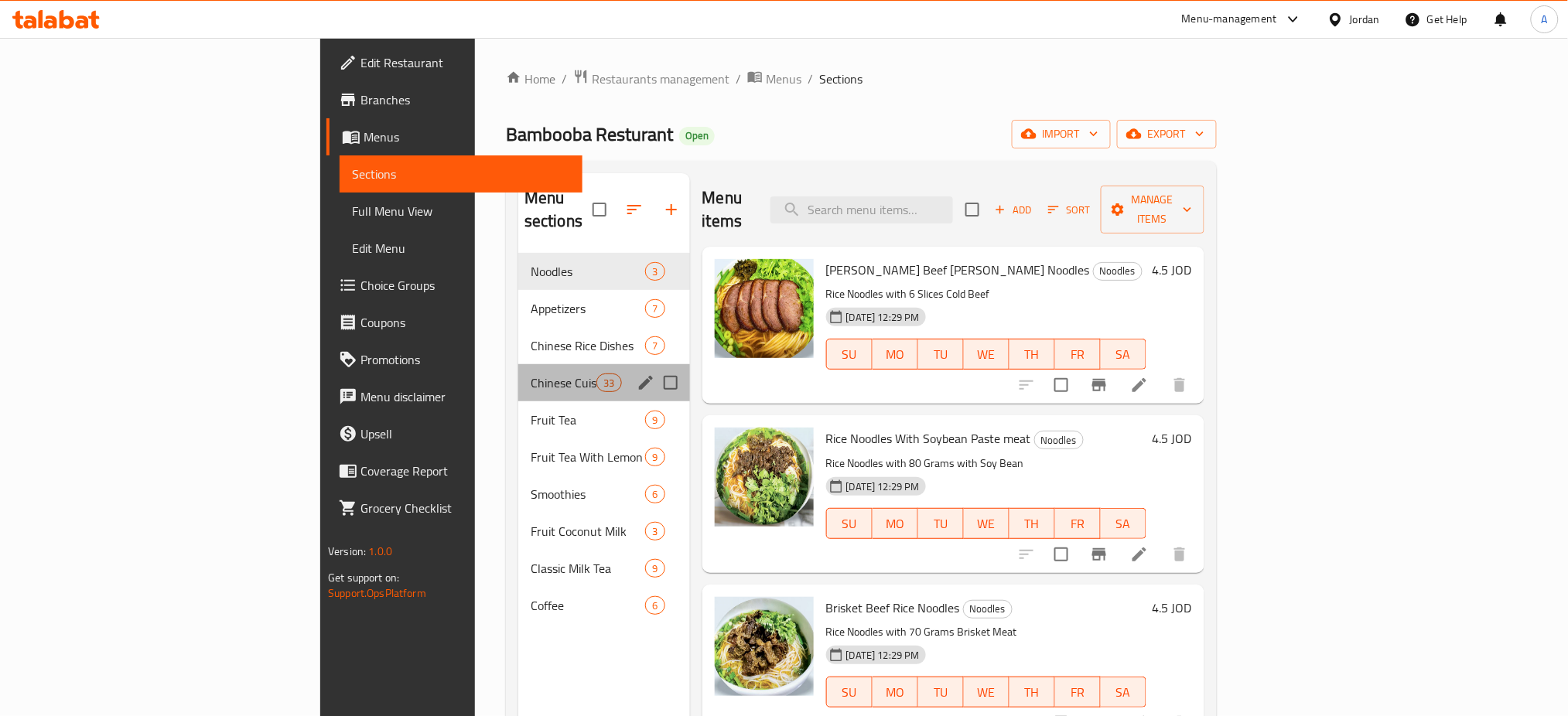
click at [519, 364] on div "Chinese Cuisines 33" at bounding box center [605, 382] width 172 height 37
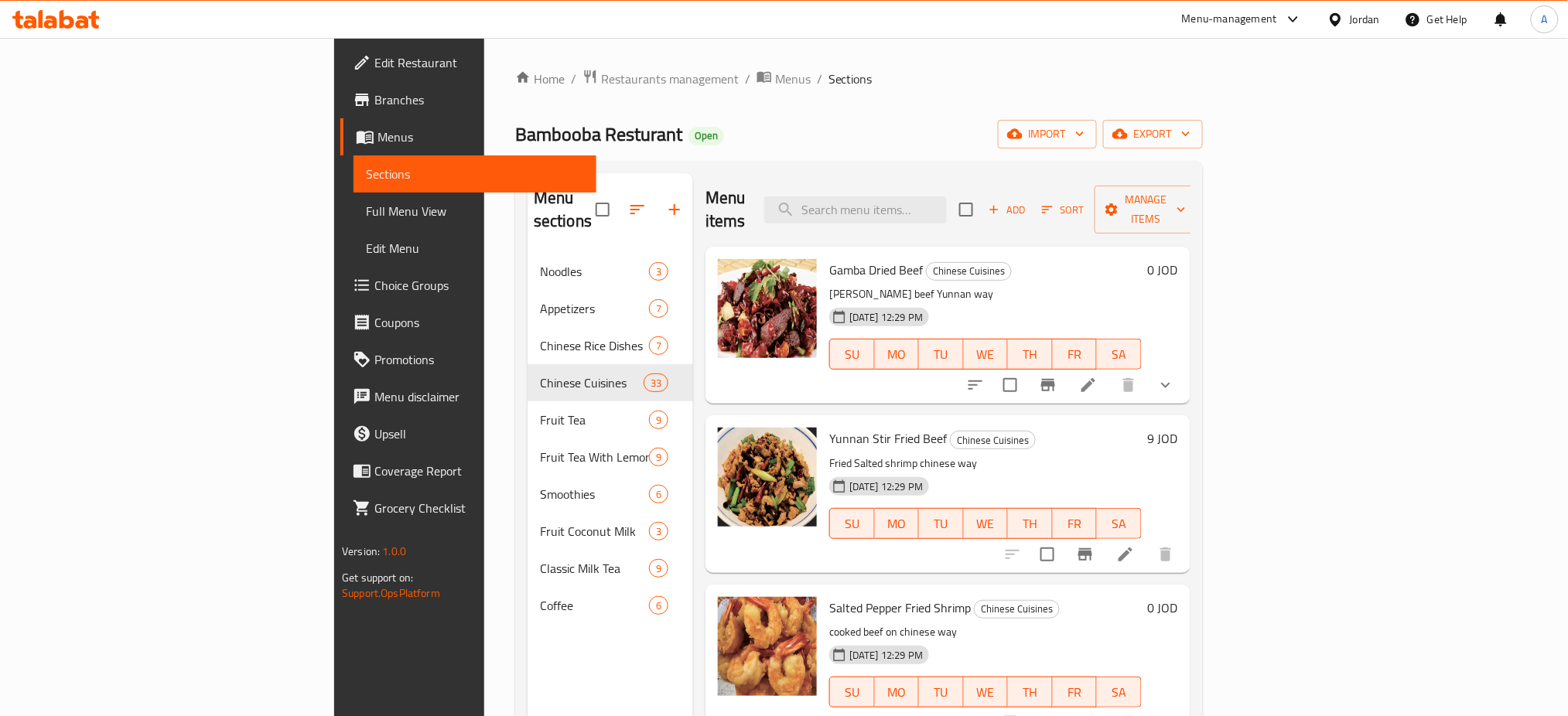
click at [378, 136] on span "Menus" at bounding box center [481, 137] width 207 height 18
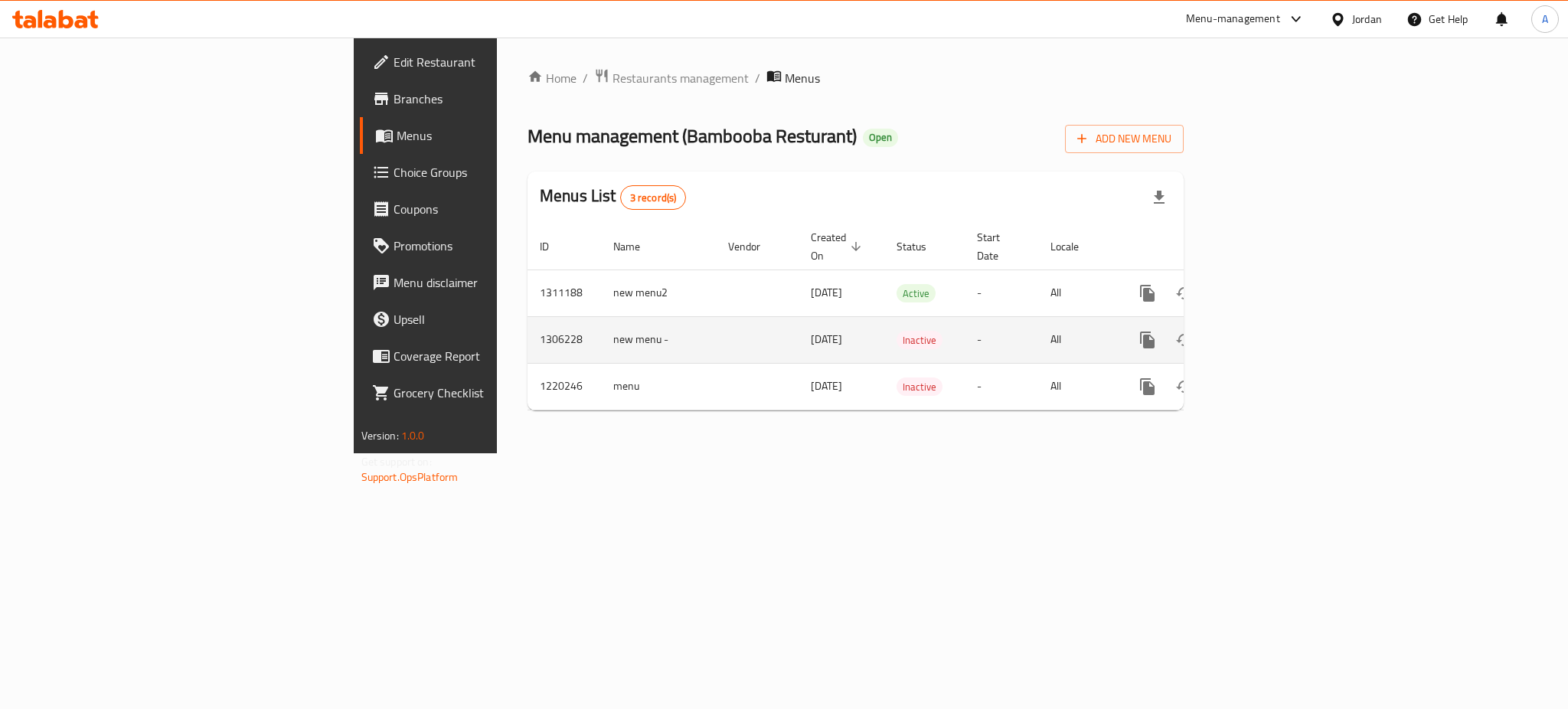
click at [1193, 334] on icon "enhanced table" at bounding box center [1185, 339] width 17 height 12
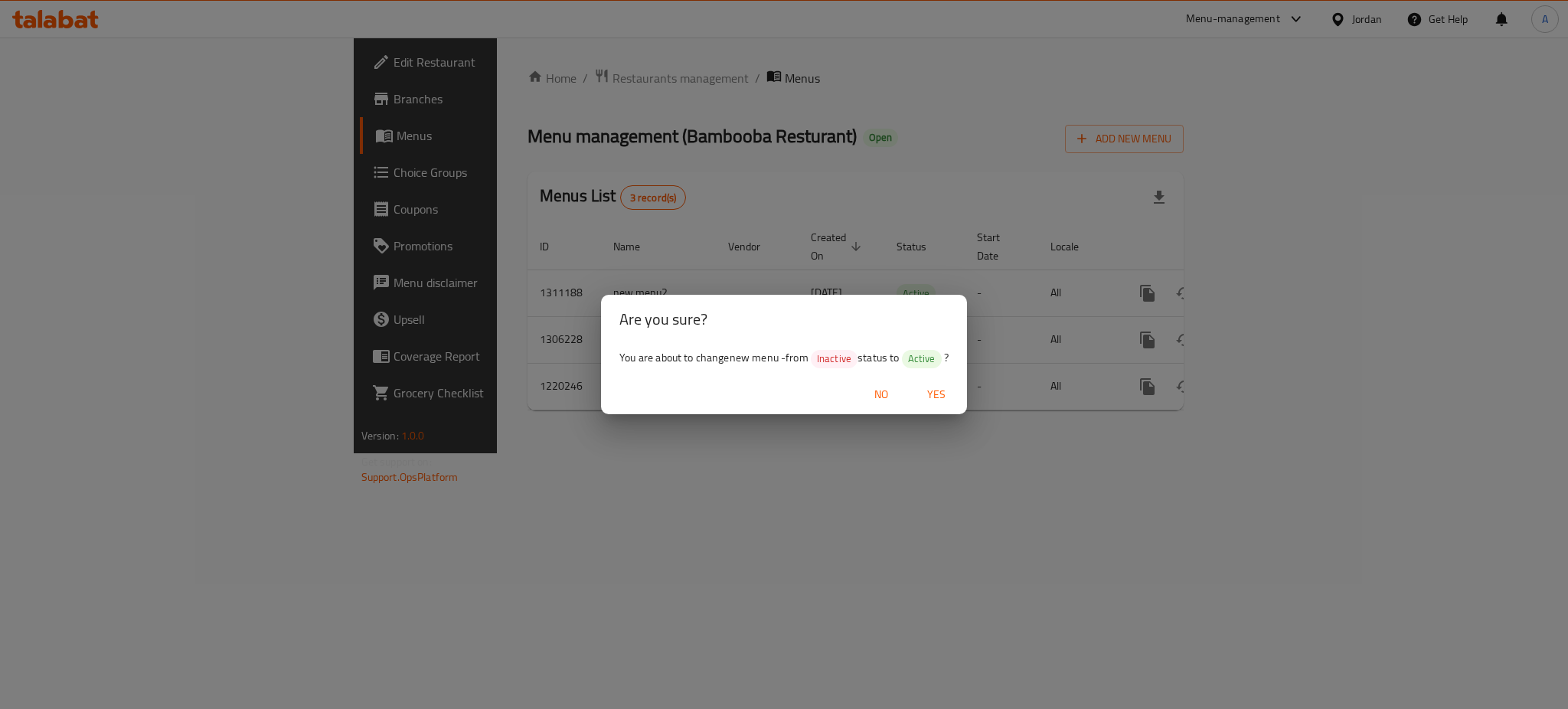
click at [928, 393] on span "Yes" at bounding box center [936, 394] width 37 height 19
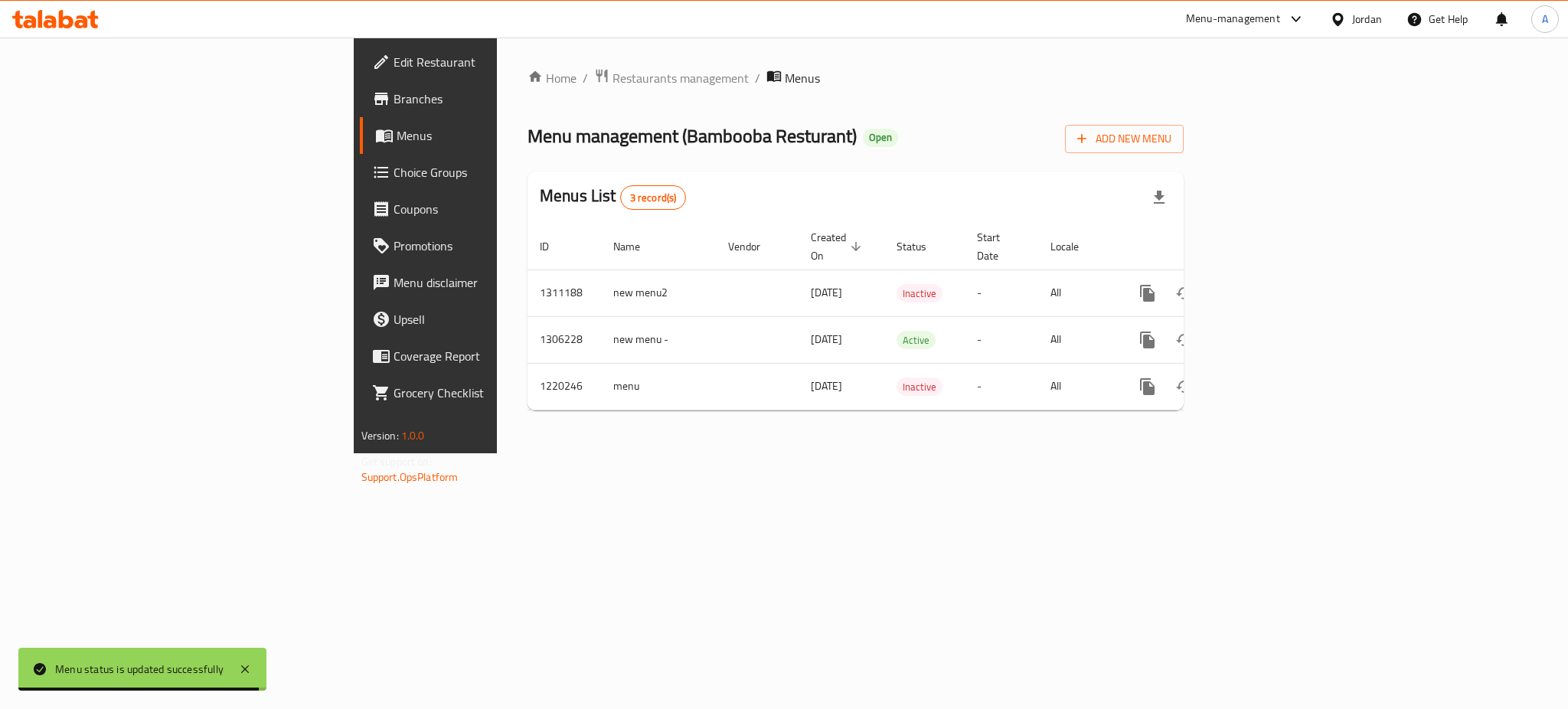
click at [393, 97] on span "Branches" at bounding box center [498, 99] width 210 height 18
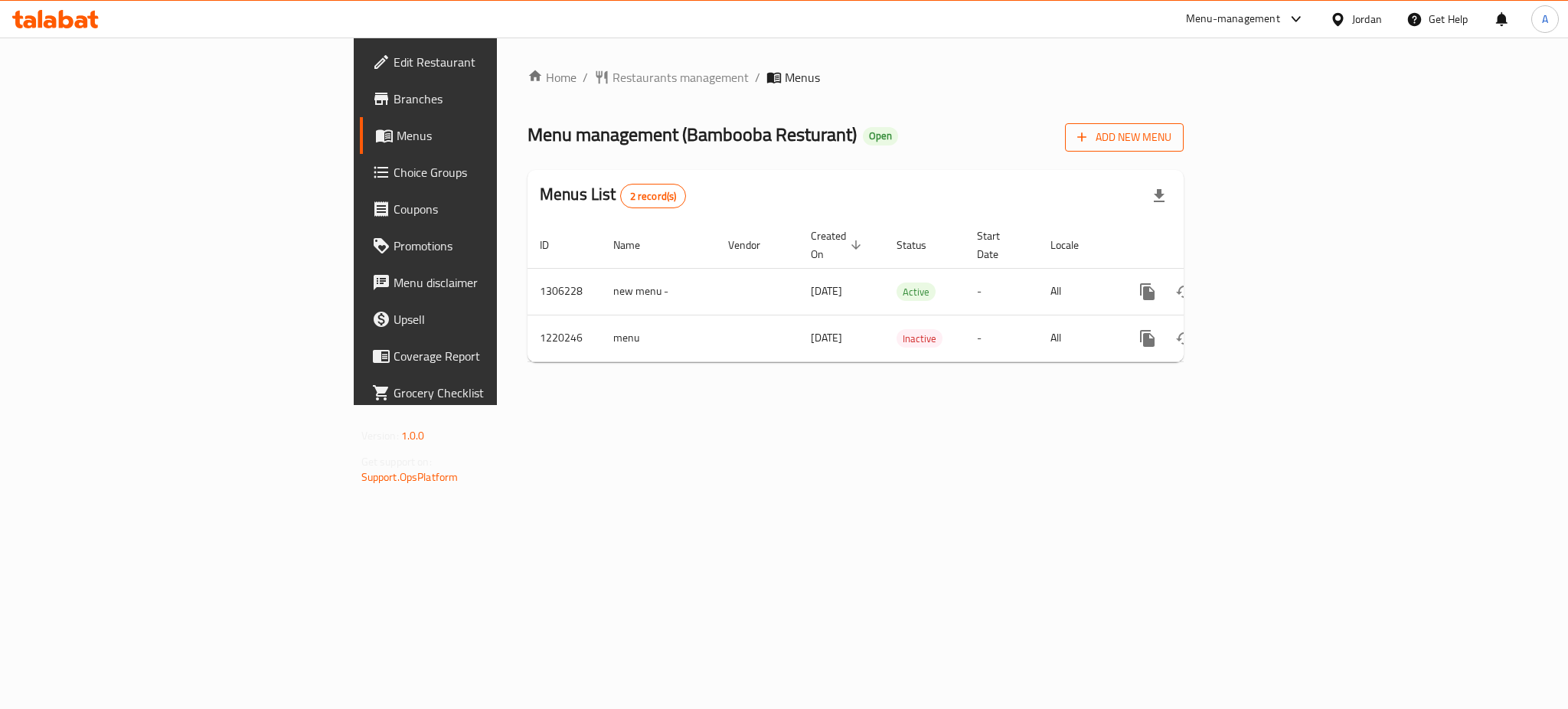
click at [1172, 138] on span "Add New Menu" at bounding box center [1124, 137] width 94 height 19
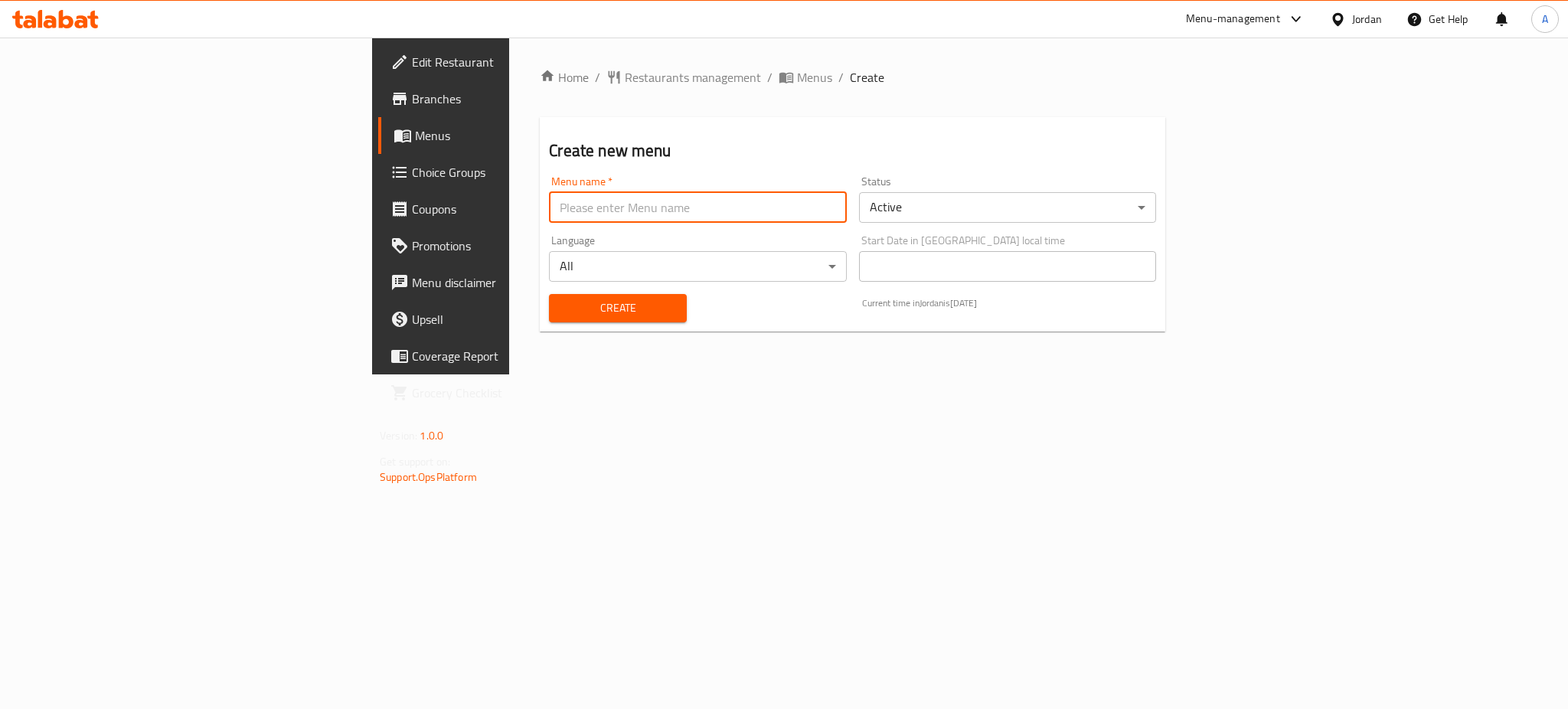
click at [829, 213] on input "text" at bounding box center [697, 207] width 297 height 30
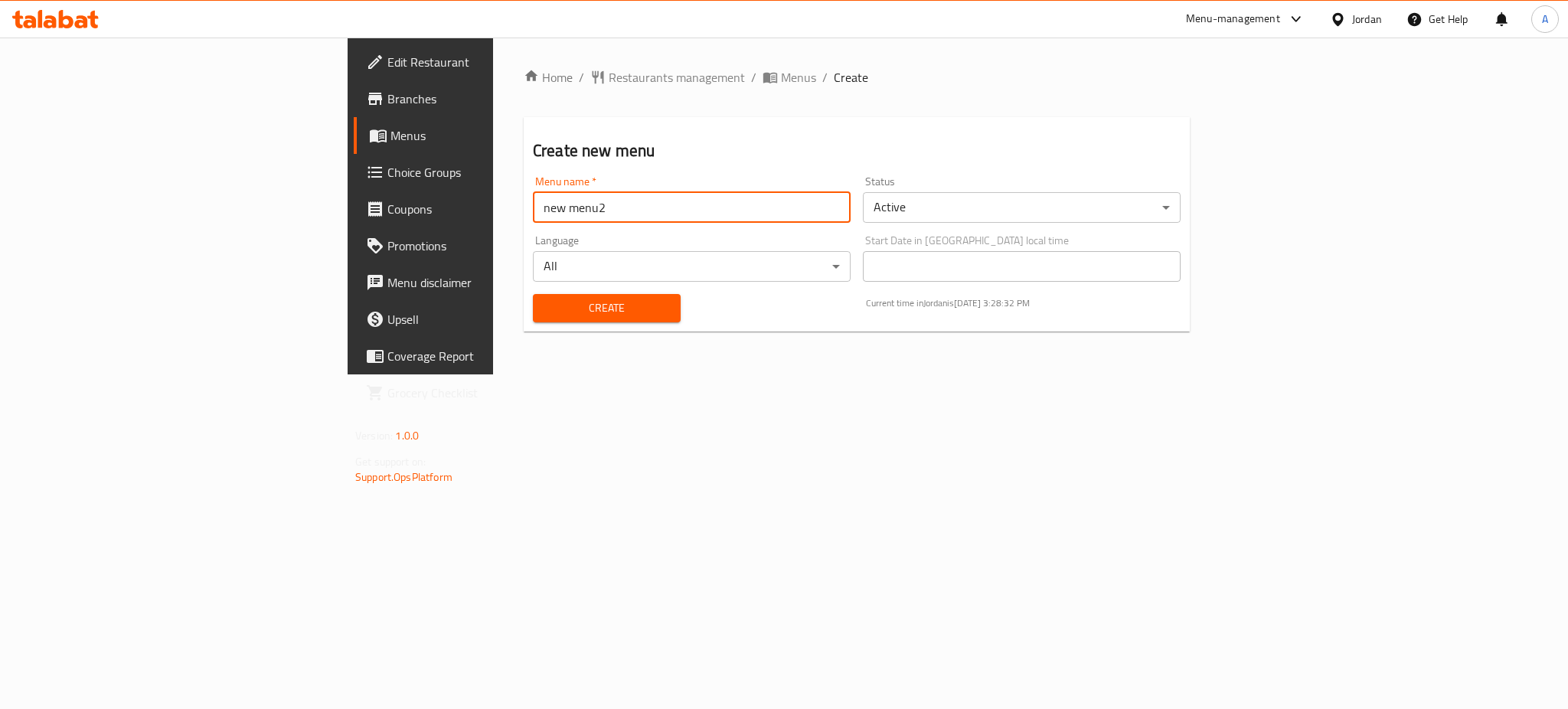
type input "new menu2"
click at [545, 310] on span "Create" at bounding box center [607, 307] width 123 height 19
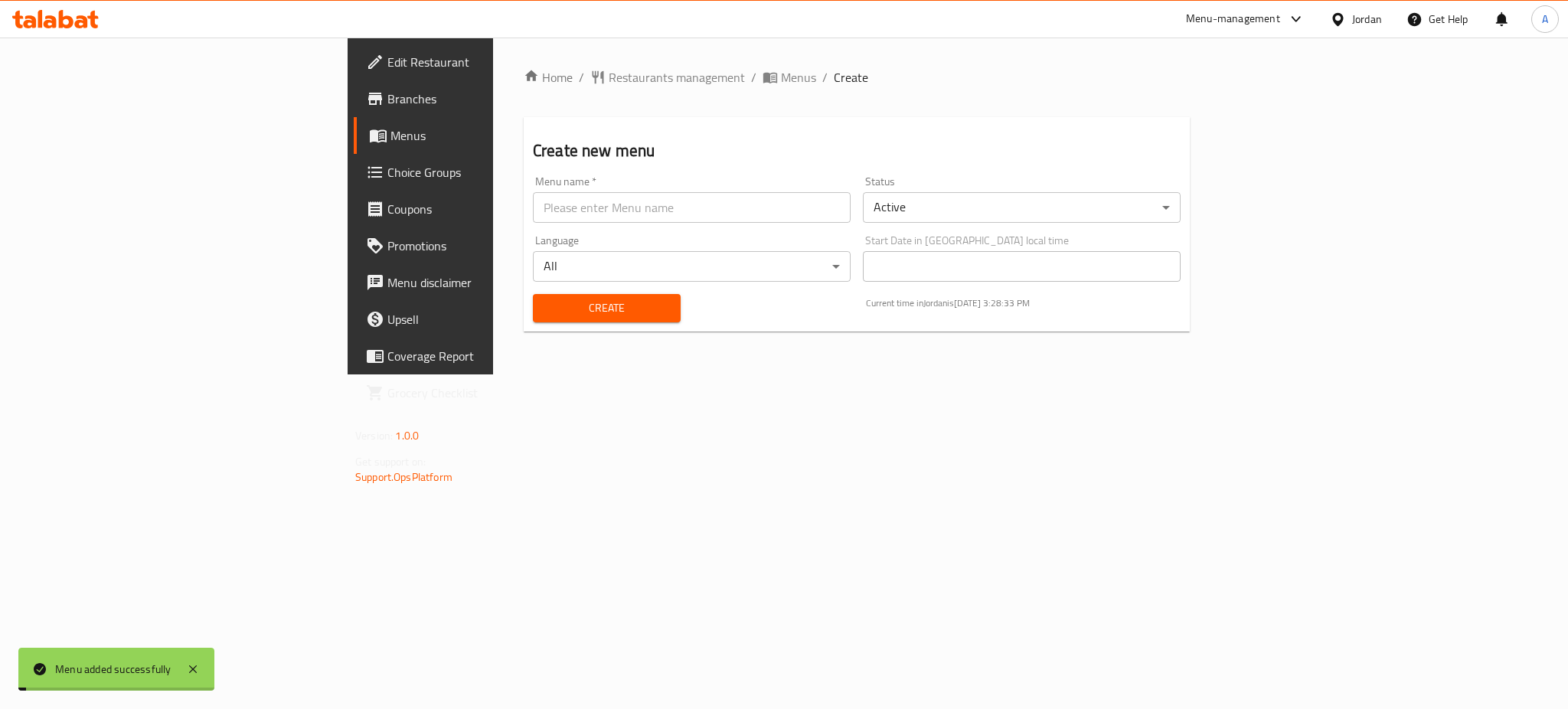
click at [391, 143] on span "Menus" at bounding box center [494, 136] width 207 height 18
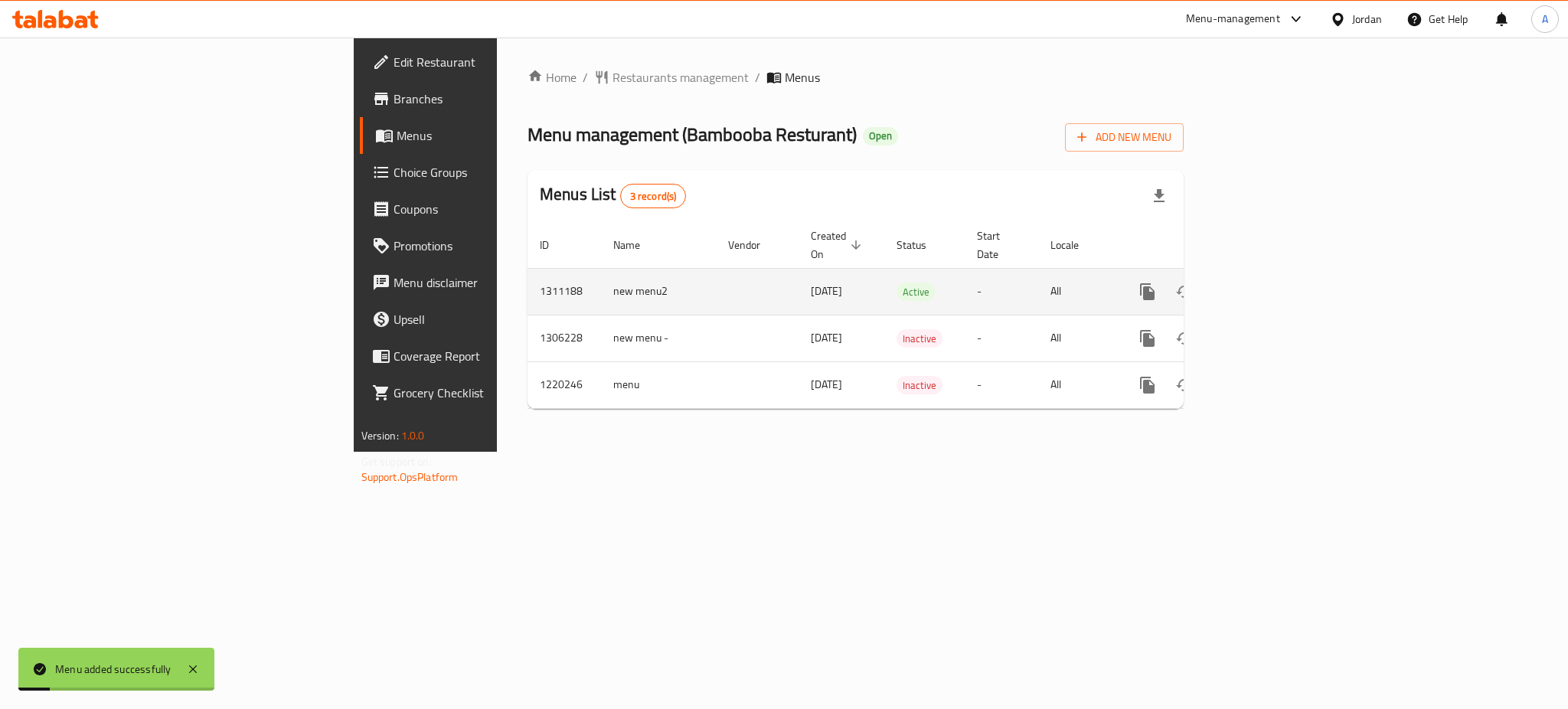
click at [1276, 276] on link "enhanced table" at bounding box center [1257, 291] width 37 height 37
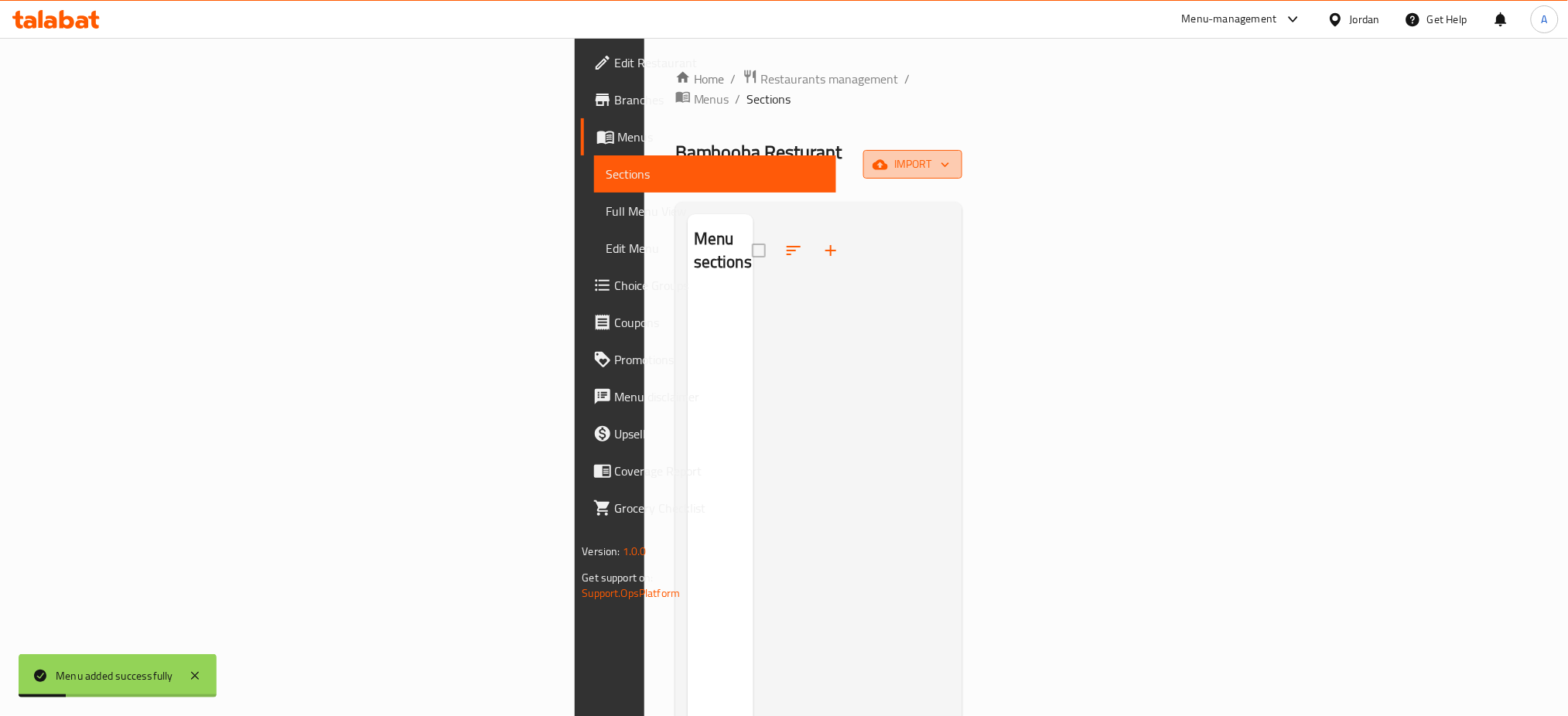
click at [953, 157] on icon "button" at bounding box center [945, 164] width 16 height 16
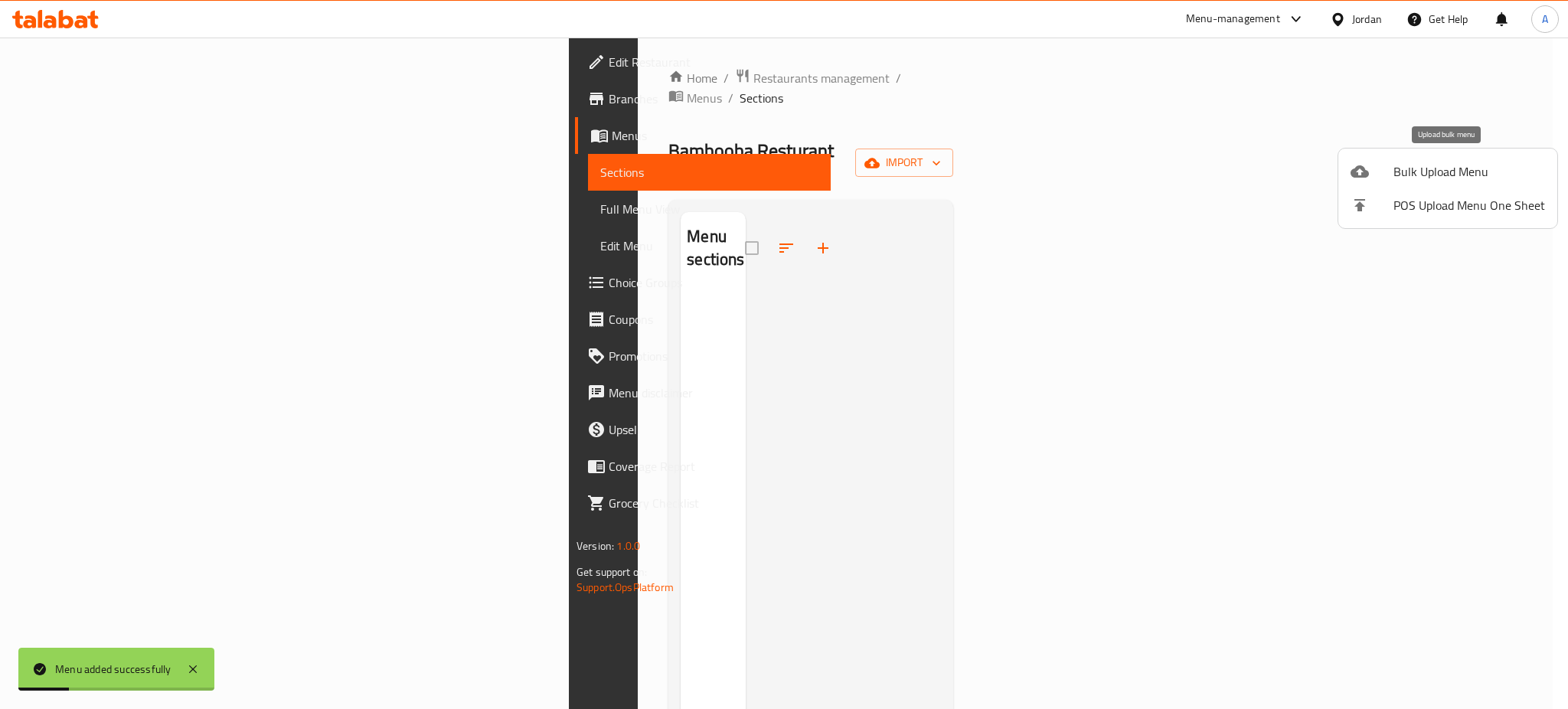
click at [1491, 181] on li "Bulk Upload Menu" at bounding box center [1448, 171] width 219 height 34
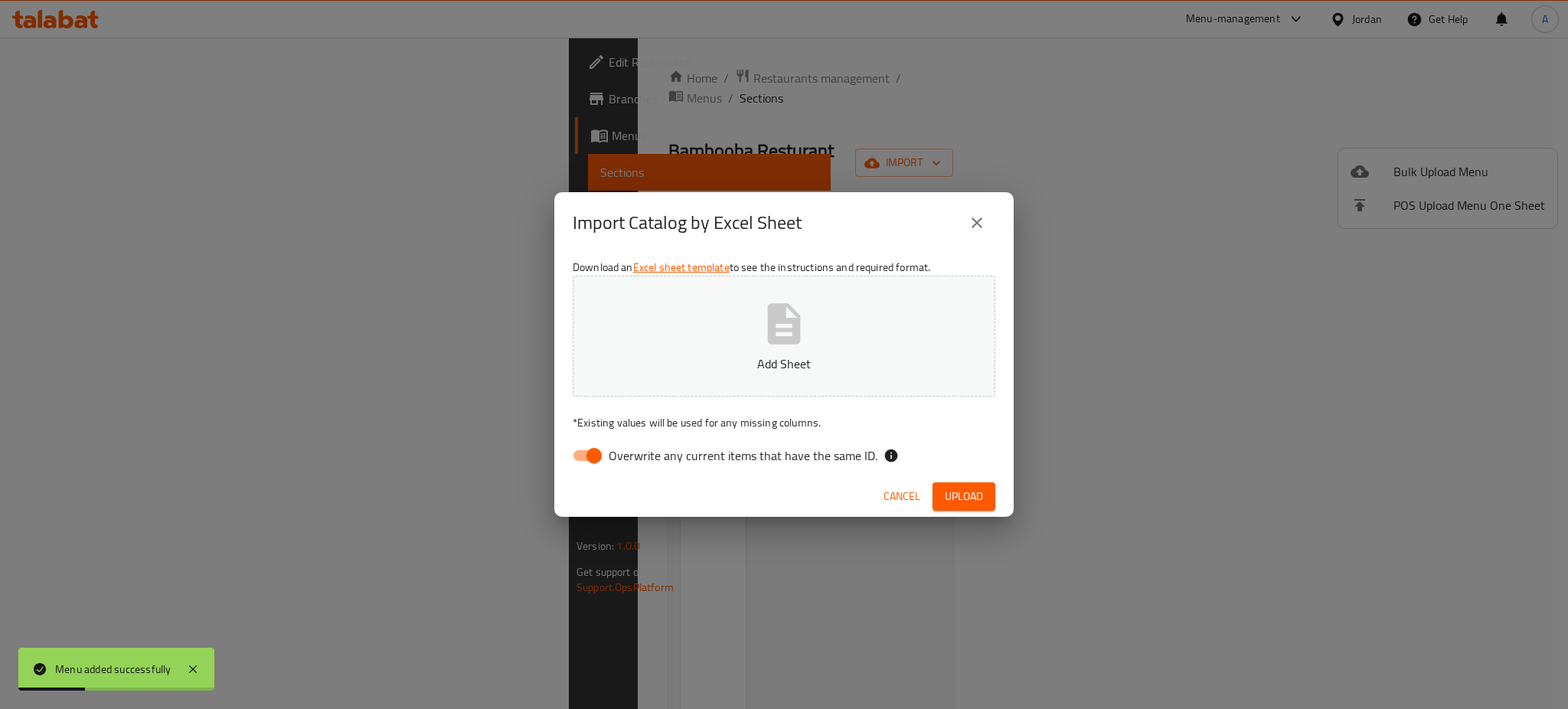
click at [791, 328] on icon "button" at bounding box center [784, 324] width 49 height 49
click at [978, 227] on icon "close" at bounding box center [977, 222] width 18 height 18
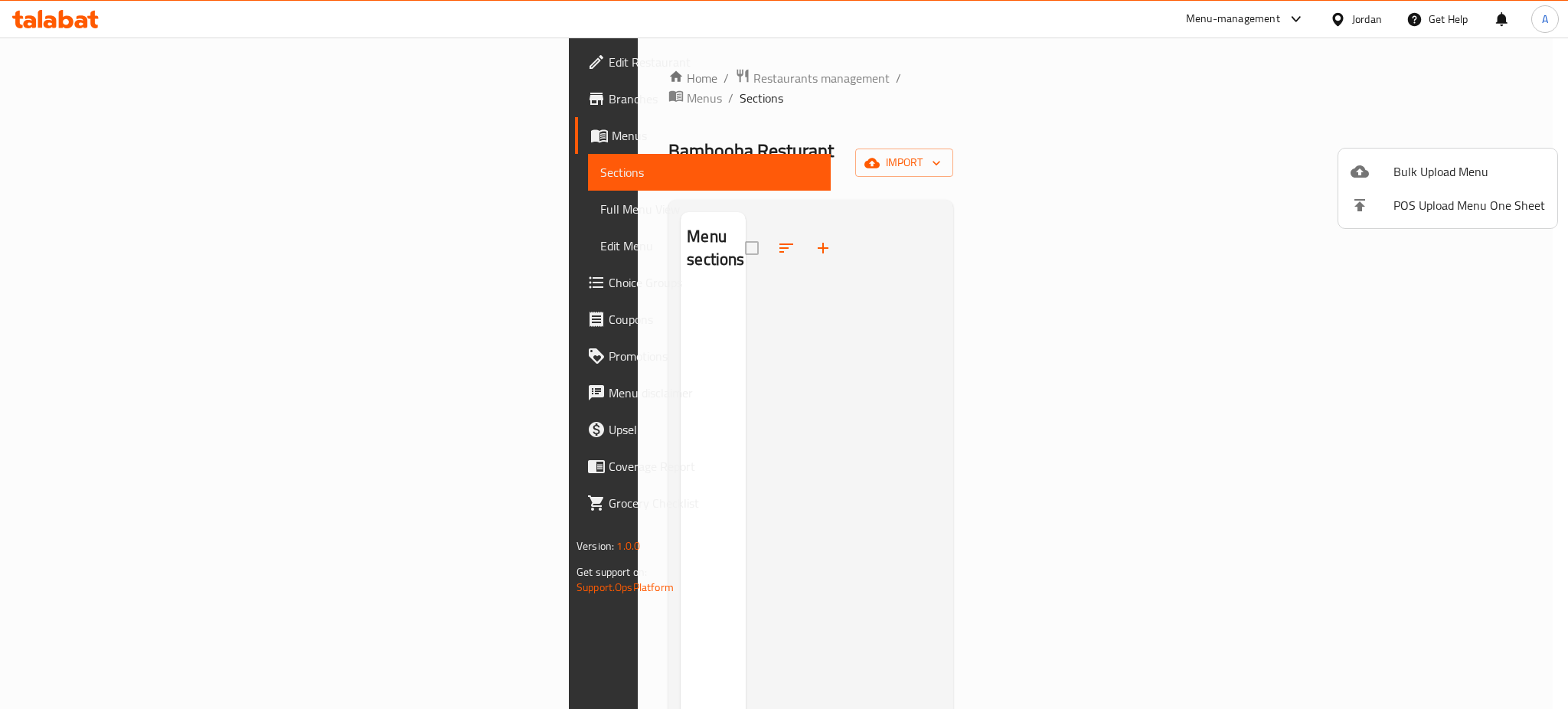
click at [149, 109] on div at bounding box center [784, 354] width 1568 height 709
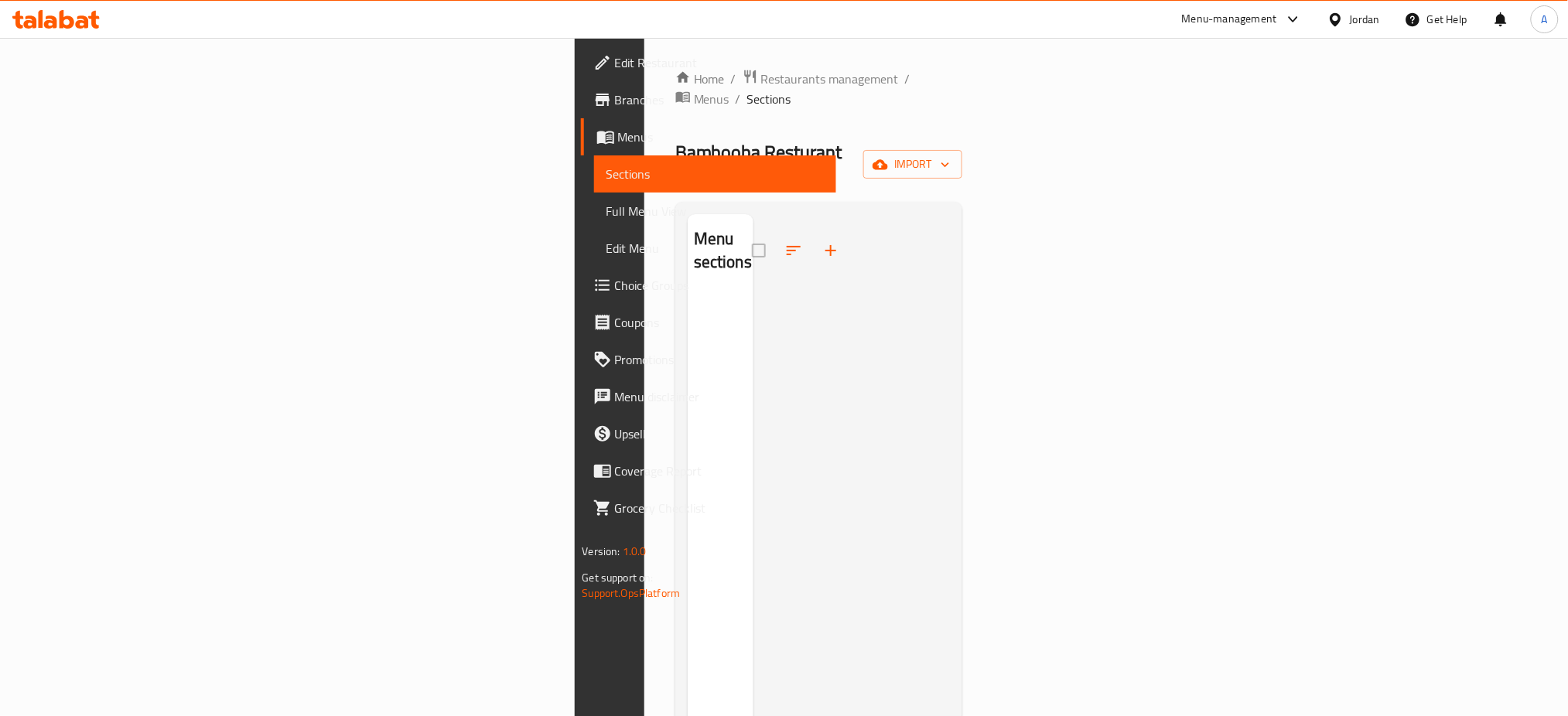
click at [615, 103] on span "Branches" at bounding box center [720, 100] width 210 height 18
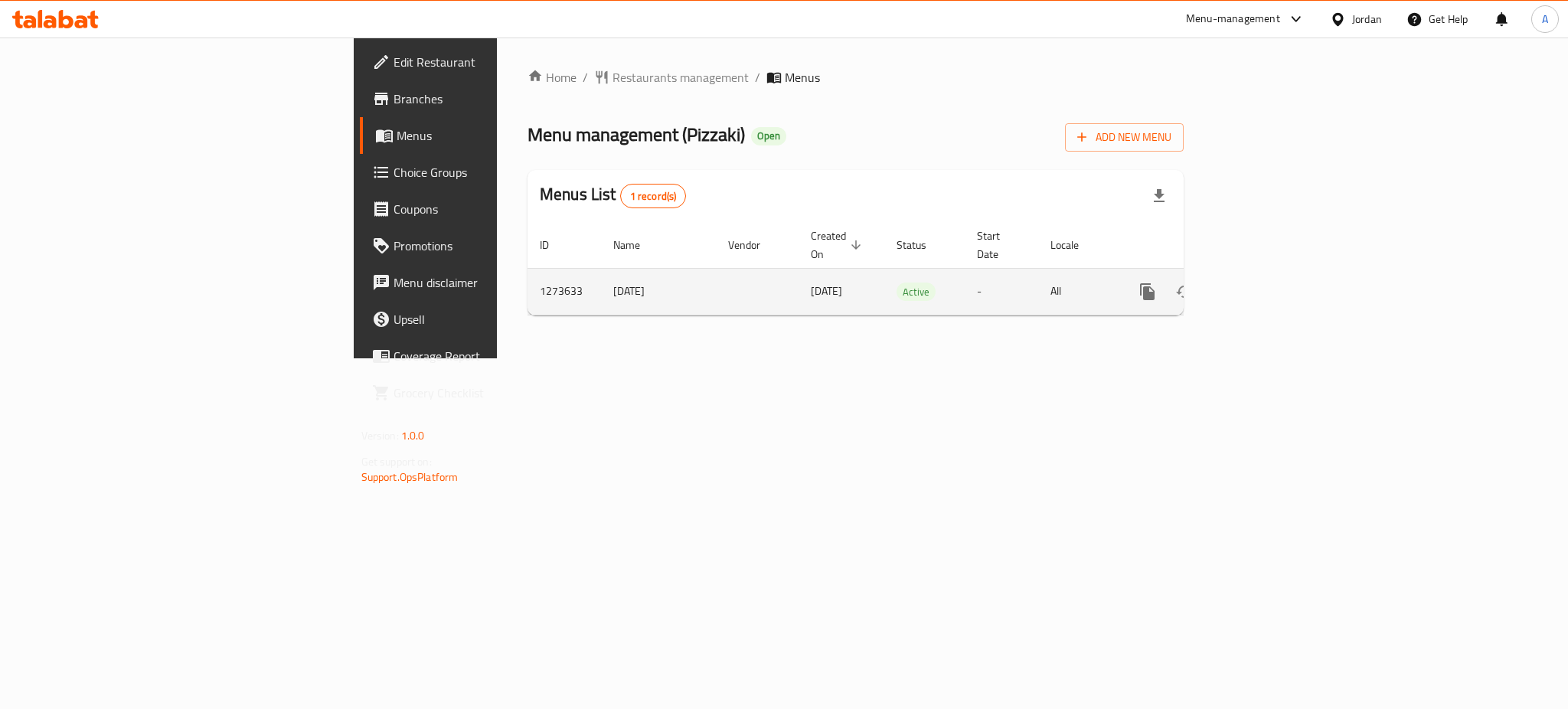
click at [1276, 273] on link "enhanced table" at bounding box center [1257, 291] width 37 height 37
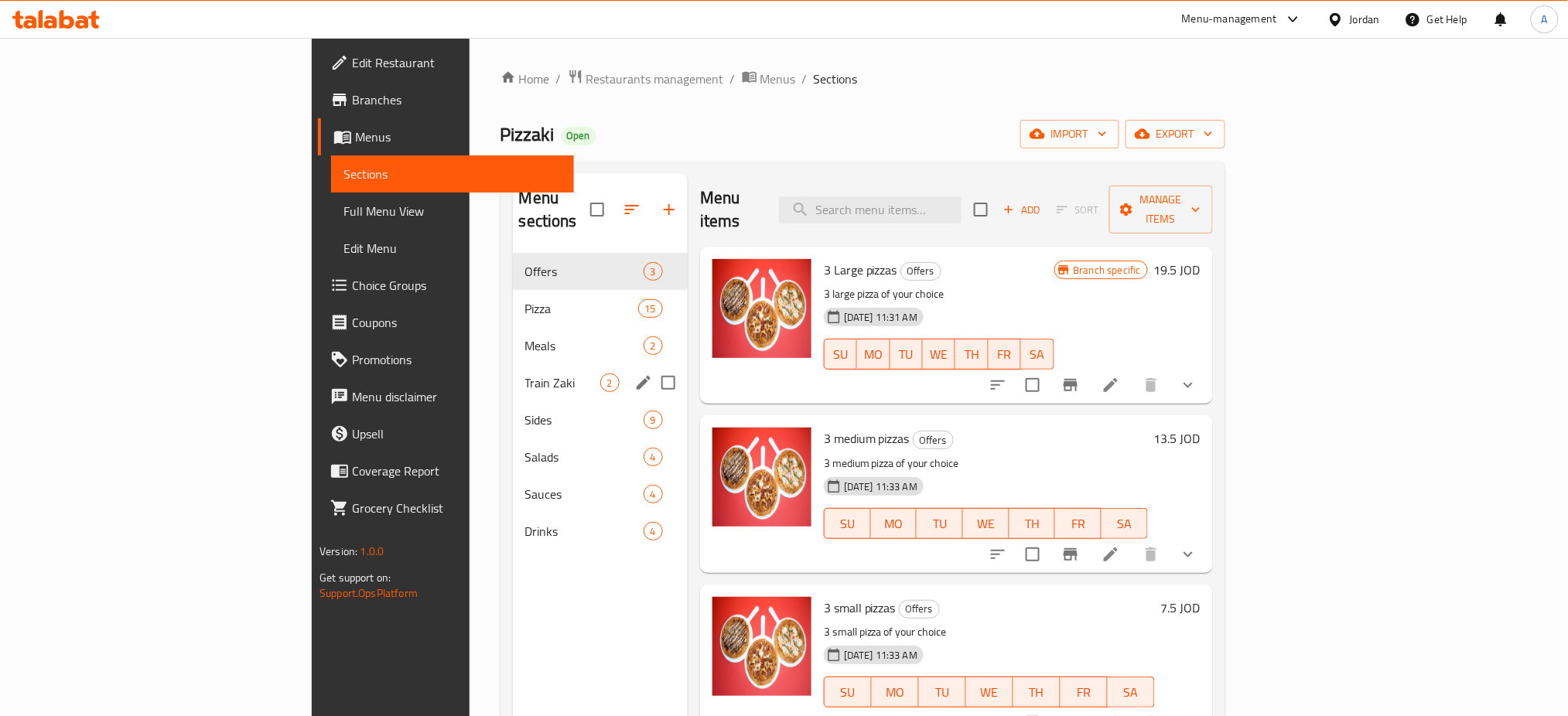
click at [525, 373] on span "Train Zaki" at bounding box center [563, 382] width 75 height 18
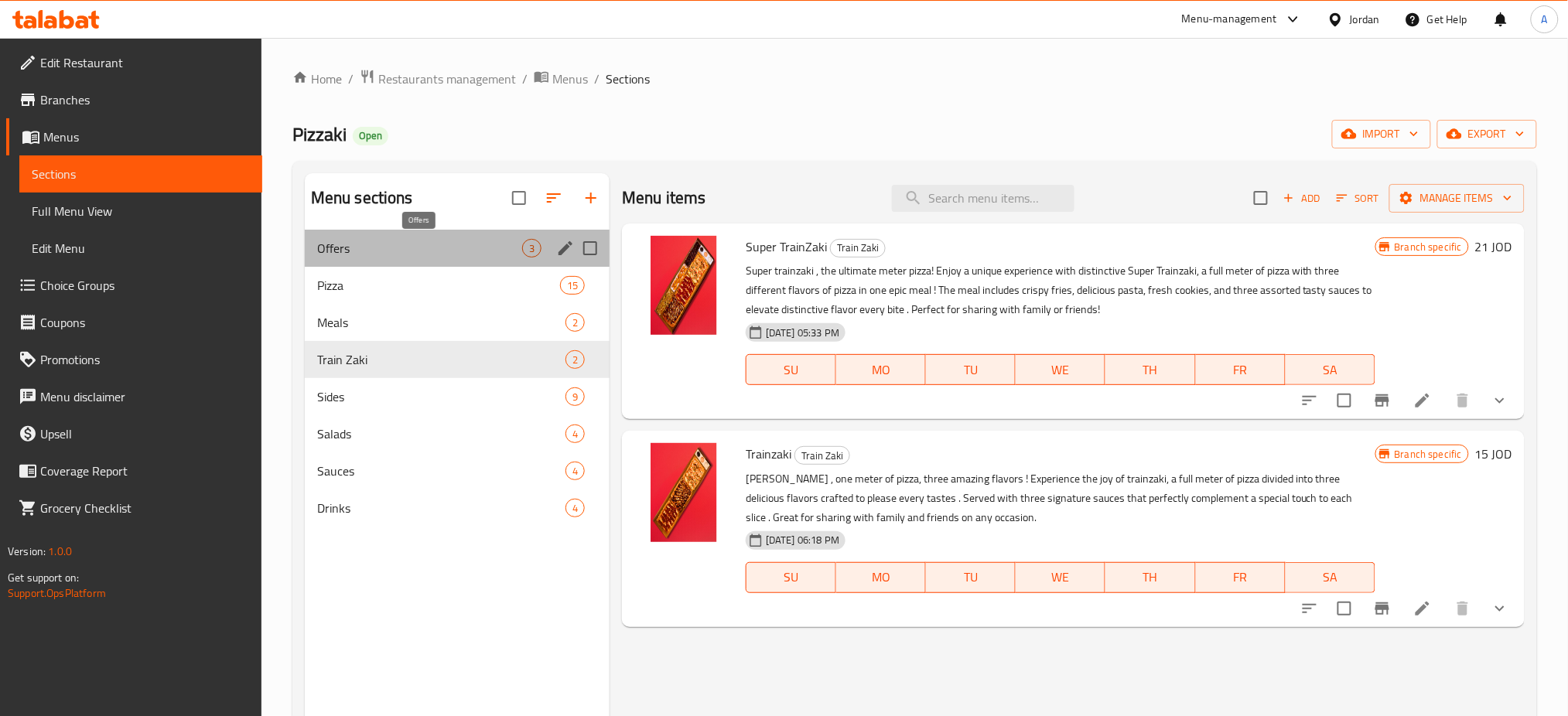
click at [442, 245] on span "Offers" at bounding box center [420, 248] width 205 height 18
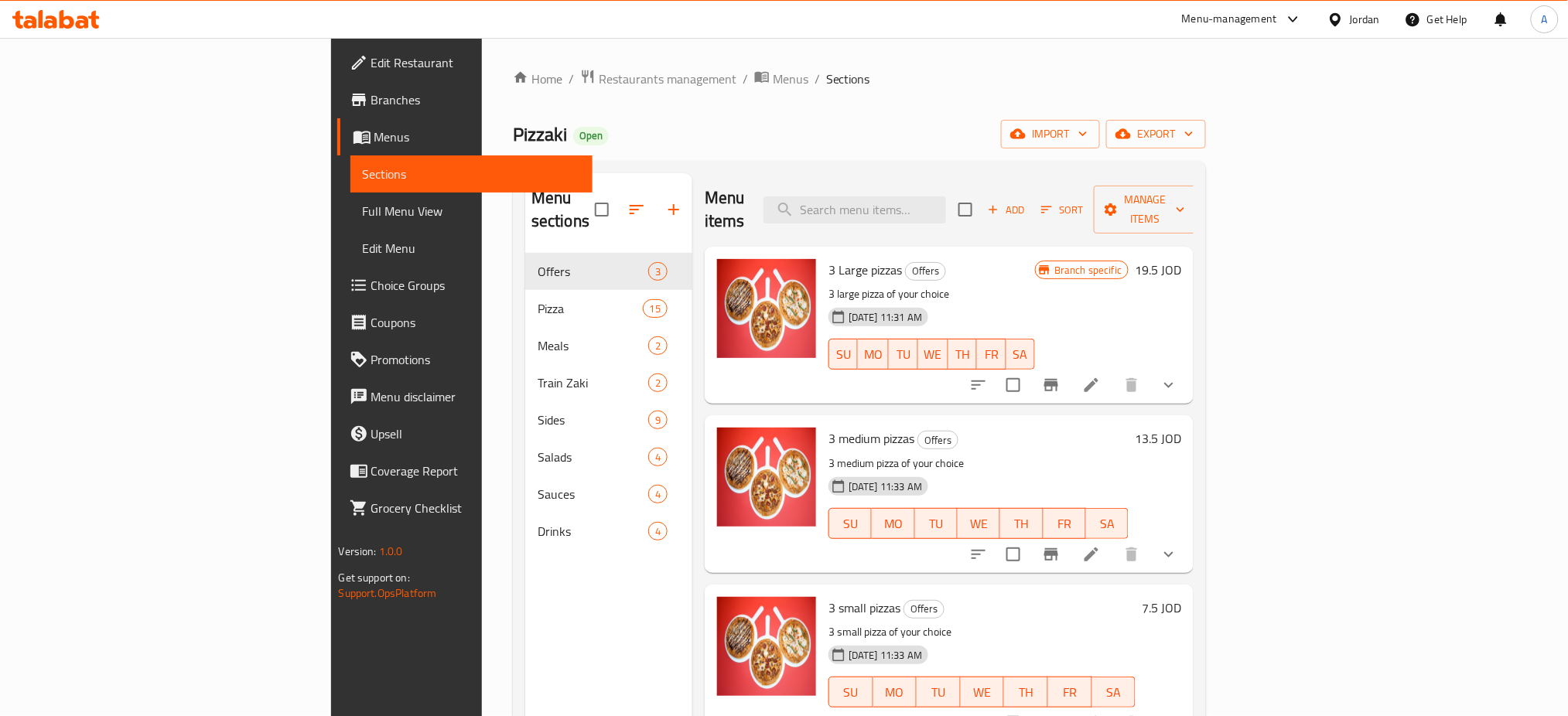
click at [1188, 367] on button "show more" at bounding box center [1169, 385] width 37 height 37
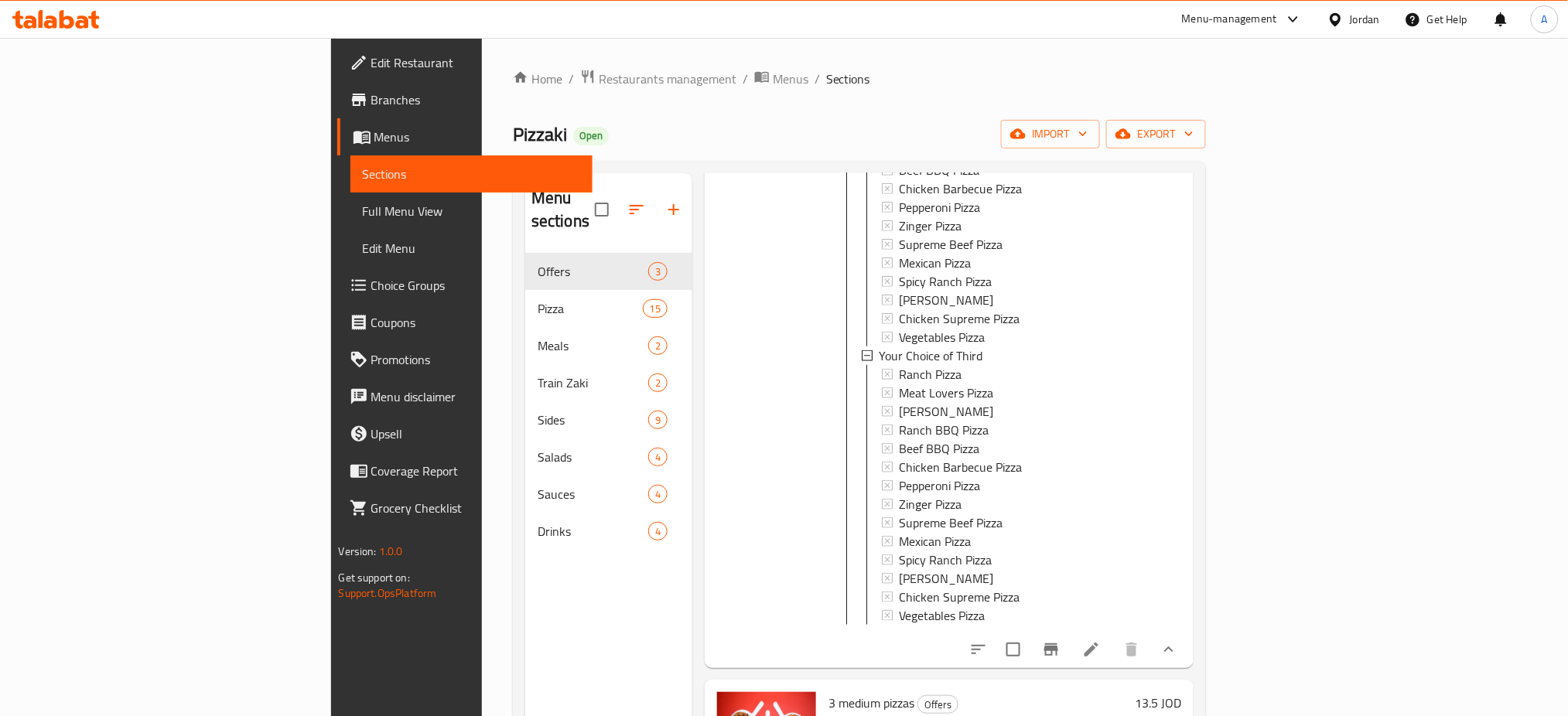
scroll to position [723, 0]
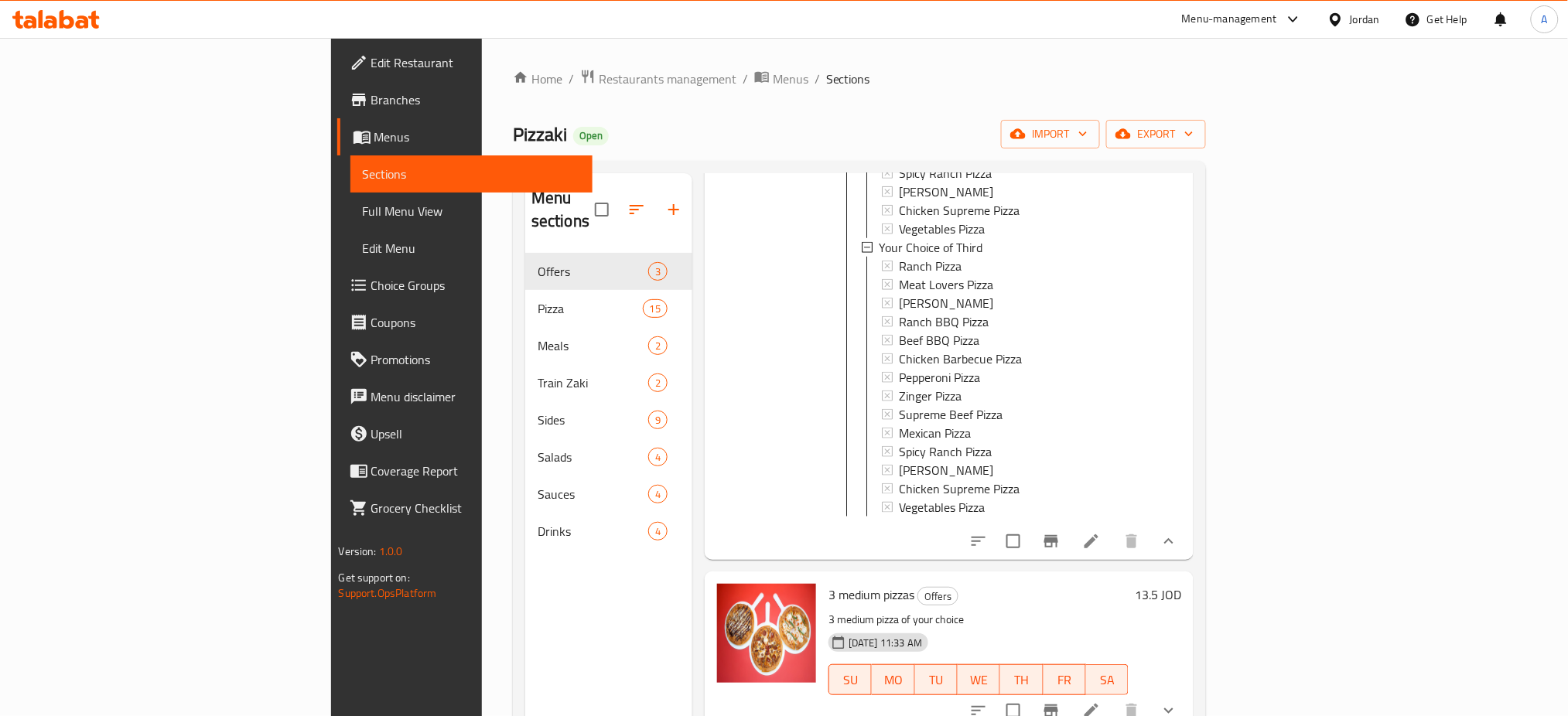
click at [1007, 113] on div "Home / Restaurants management / Menus / Sections Pizzaki Open import export Men…" at bounding box center [860, 485] width 694 height 833
click at [1276, 28] on div "Menu-management" at bounding box center [1243, 19] width 145 height 37
click at [1232, 44] on div "Home / Restaurants management / Menus / Sections Pizzaki Open import export Men…" at bounding box center [859, 486] width 756 height 895
click at [1258, 21] on div "Menu-management" at bounding box center [1229, 19] width 95 height 18
click at [1214, 92] on div "Agent Campaigns Center" at bounding box center [1186, 104] width 232 height 36
